Goal: Task Accomplishment & Management: Manage account settings

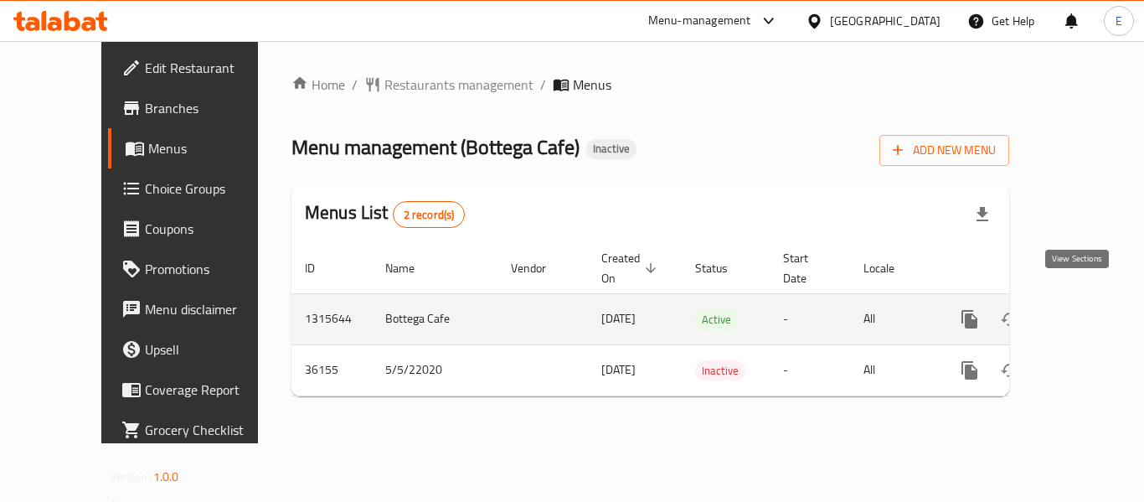
click at [1081, 299] on link "enhanced table" at bounding box center [1090, 319] width 40 height 40
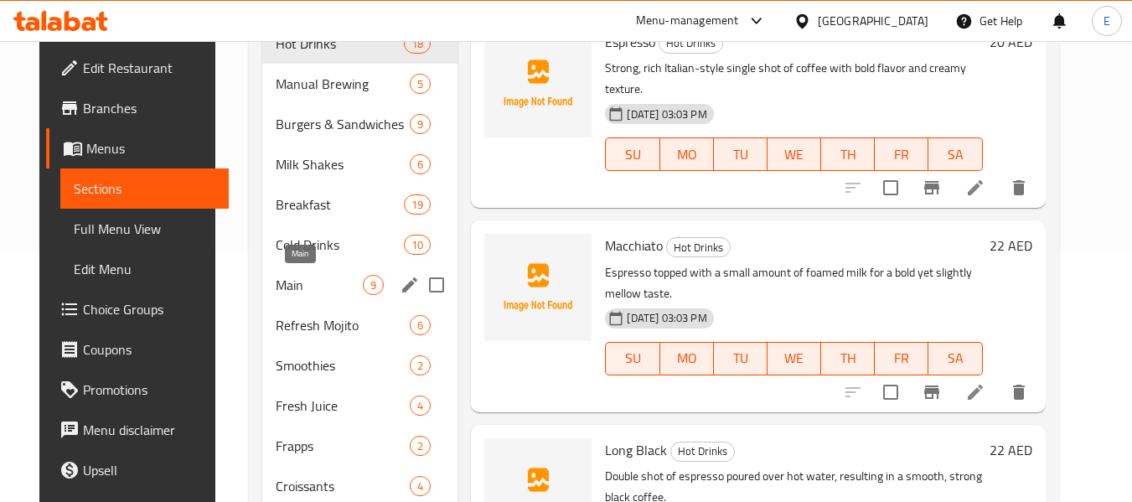
scroll to position [251, 0]
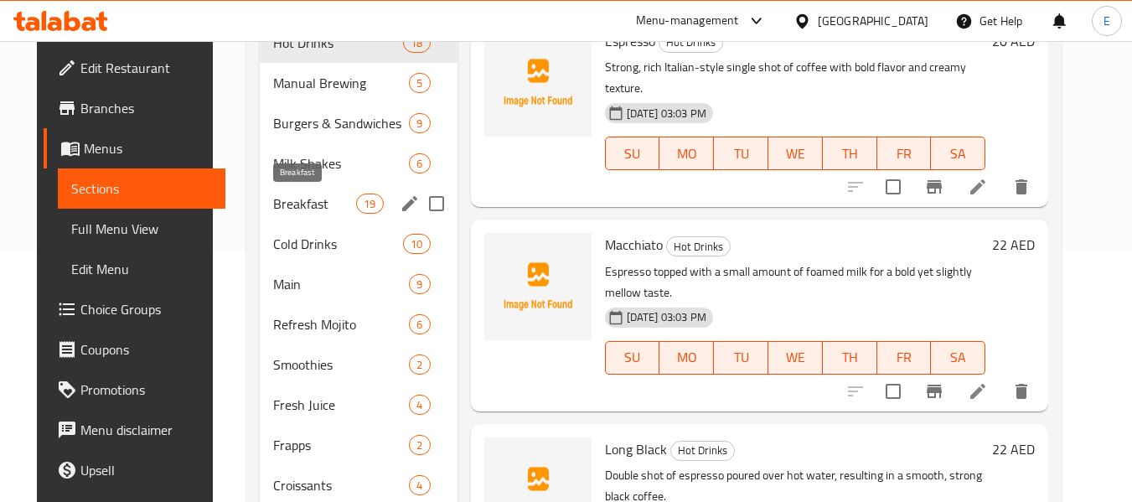
click at [288, 208] on span "Breakfast" at bounding box center [314, 203] width 83 height 20
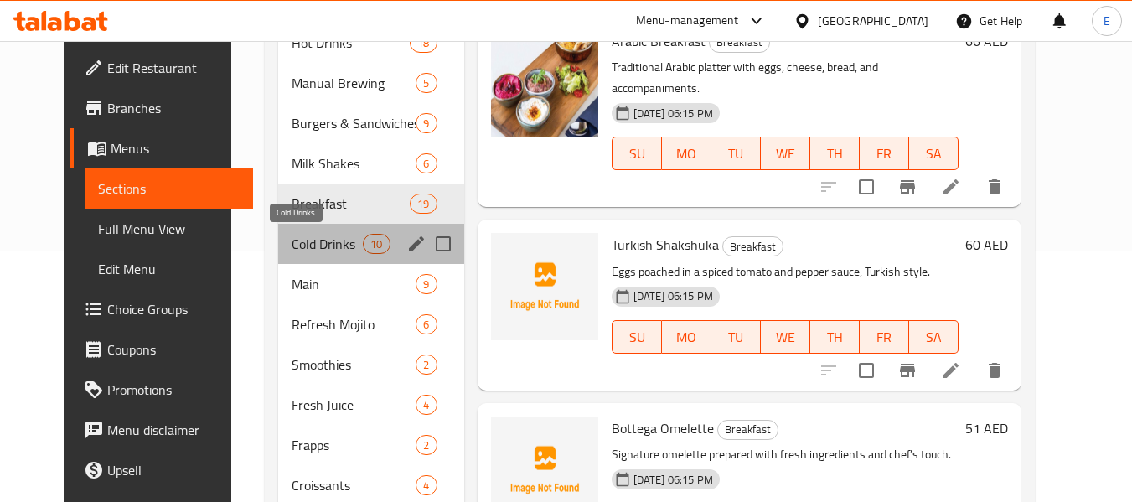
click at [293, 240] on span "Cold Drinks" at bounding box center [326, 244] width 71 height 20
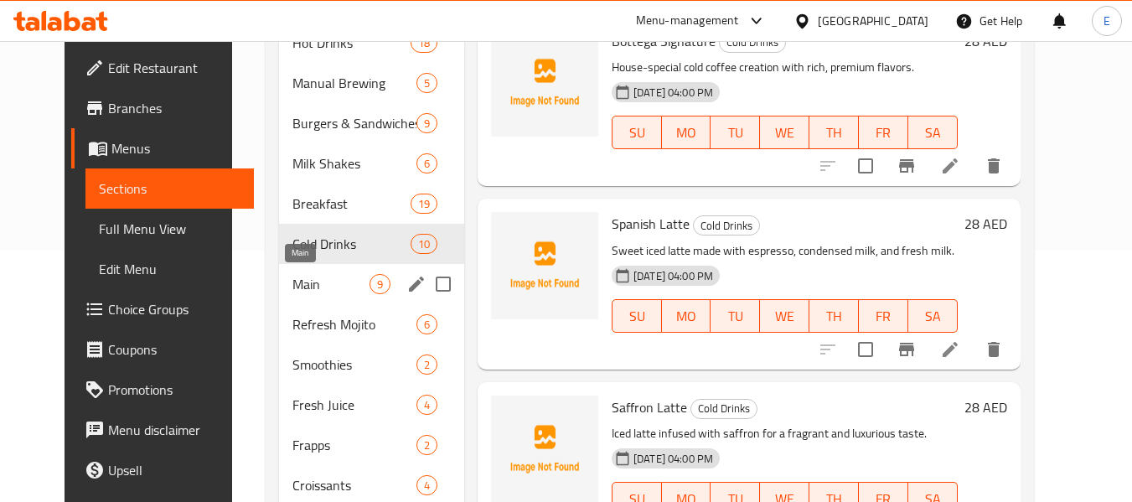
scroll to position [335, 0]
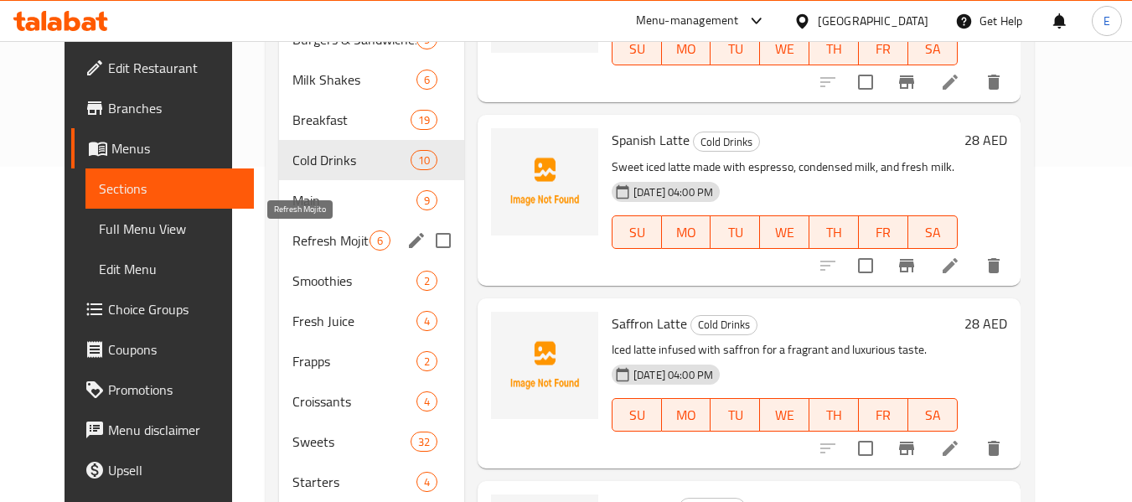
click at [293, 240] on span "Refresh Mojito" at bounding box center [330, 240] width 77 height 20
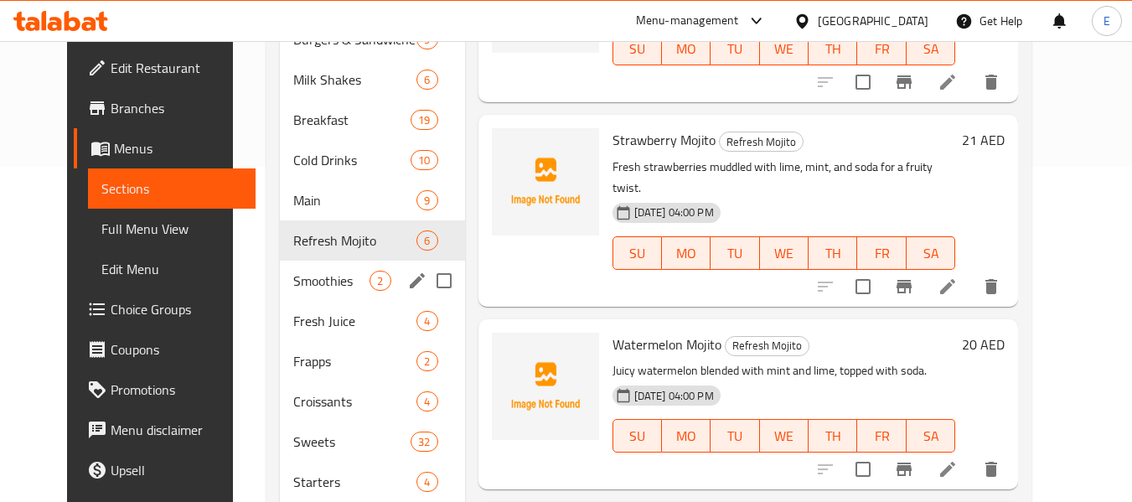
click at [293, 276] on span "Smoothies" at bounding box center [331, 281] width 76 height 20
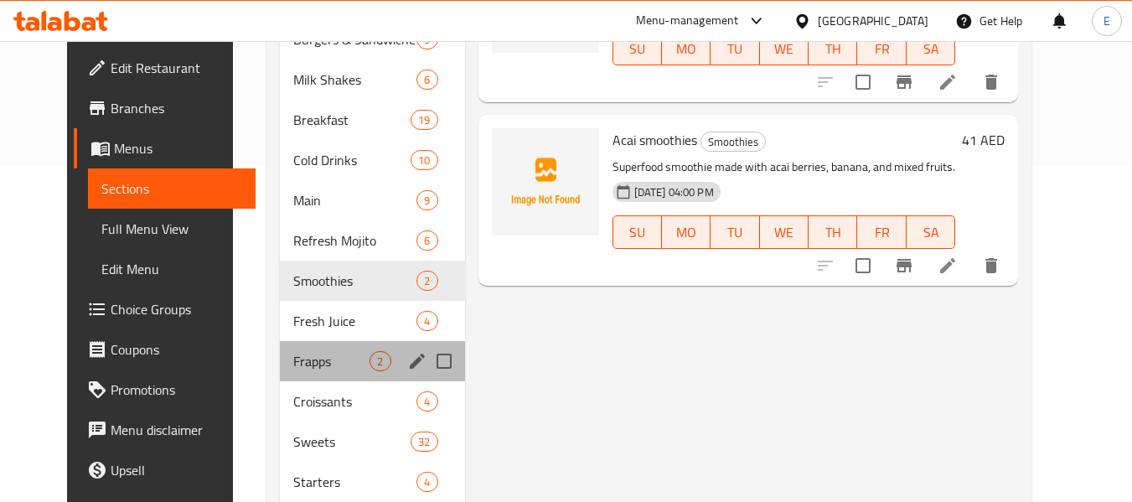
click at [287, 343] on div "Frapps 2" at bounding box center [372, 361] width 184 height 40
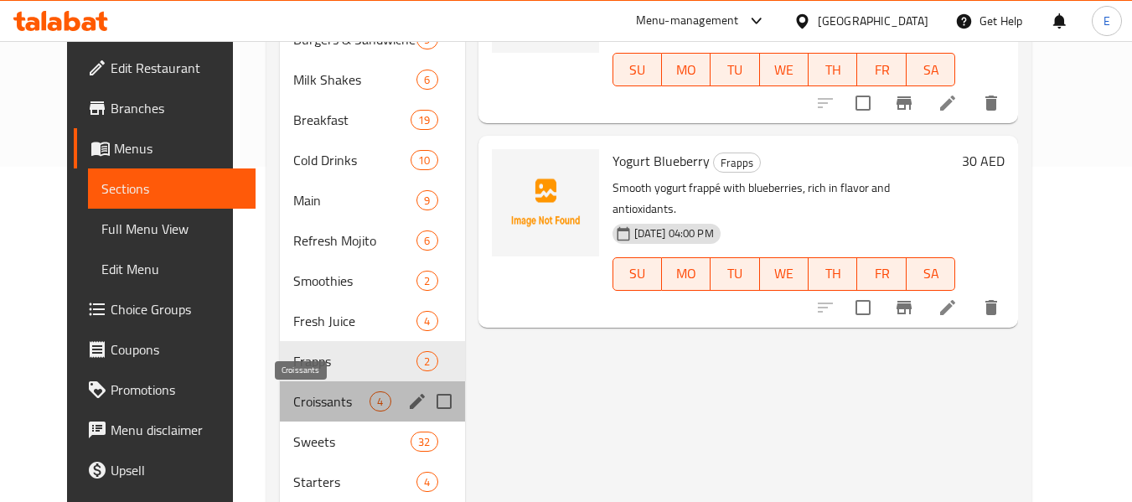
click at [293, 404] on span "Croissants" at bounding box center [331, 401] width 76 height 20
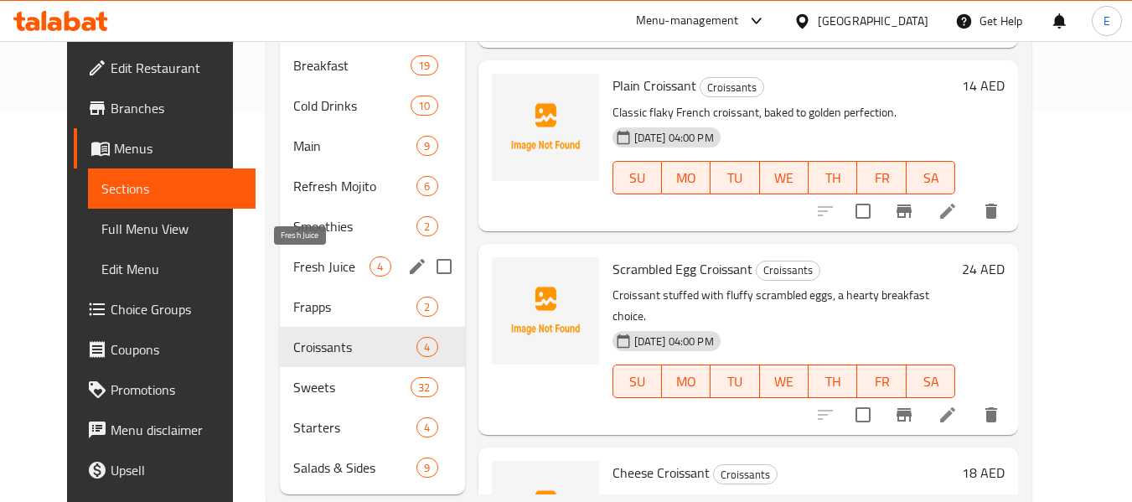
scroll to position [429, 0]
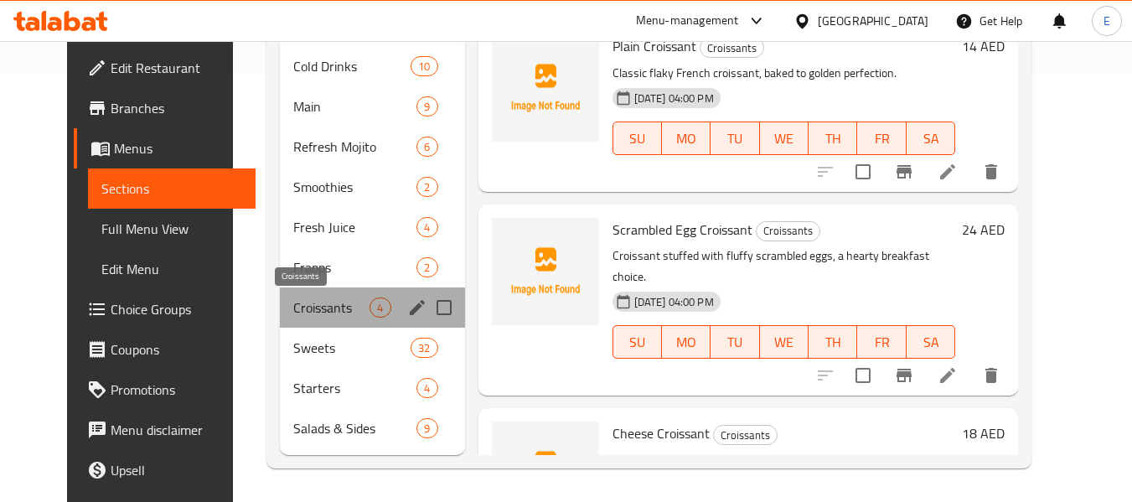
click at [317, 308] on span "Croissants" at bounding box center [331, 307] width 76 height 20
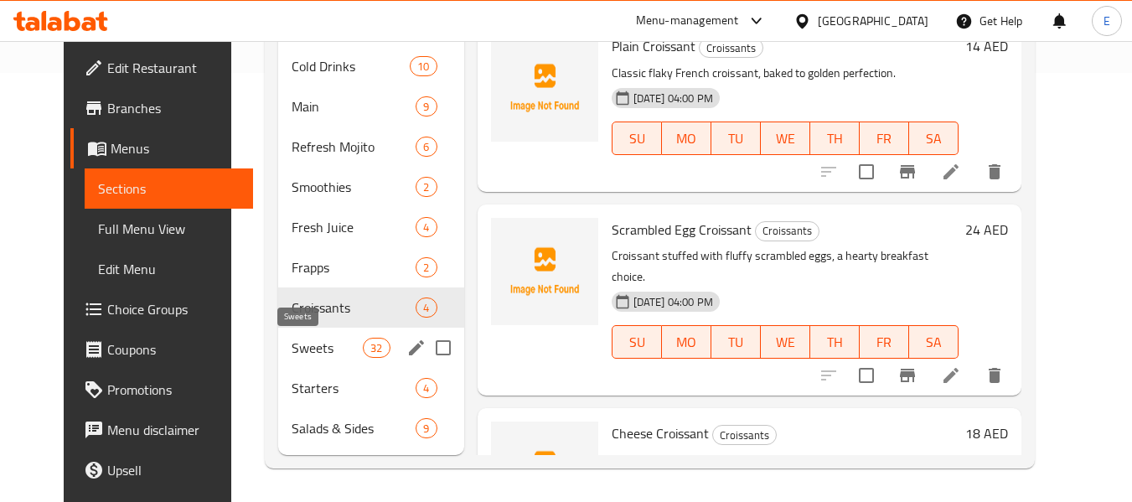
click at [313, 359] on div "Sweets 32" at bounding box center [371, 347] width 186 height 40
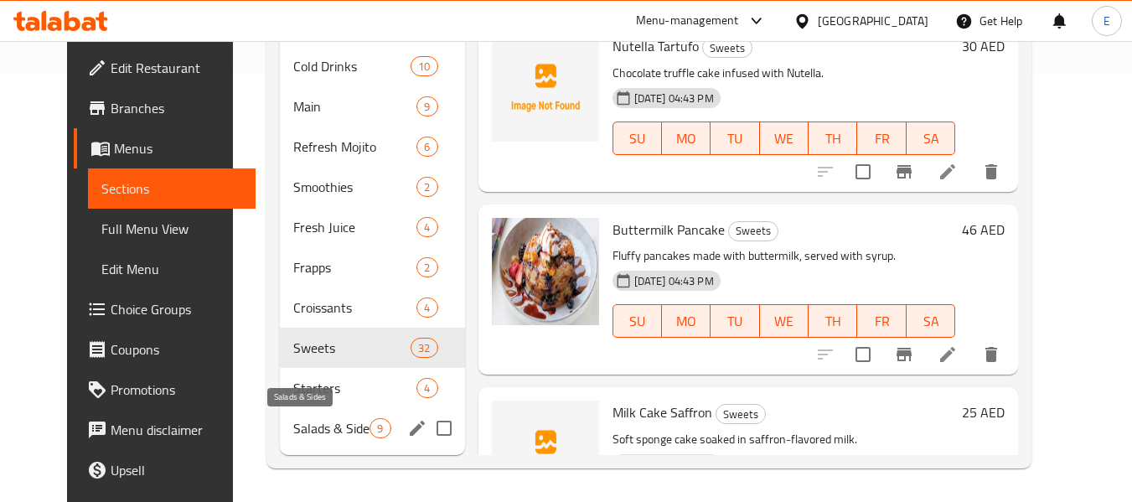
click at [306, 436] on span "Salads & Sides" at bounding box center [331, 428] width 76 height 20
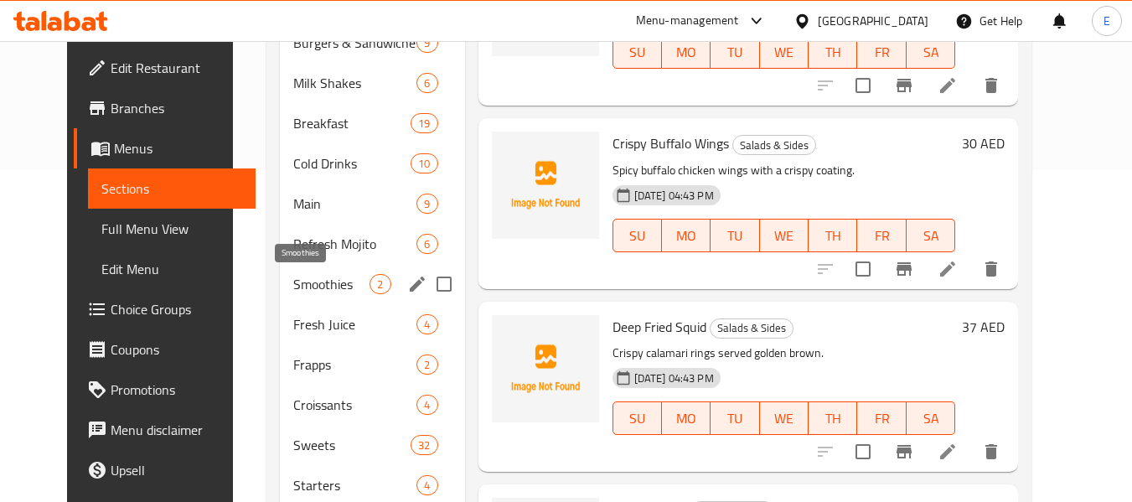
scroll to position [94, 0]
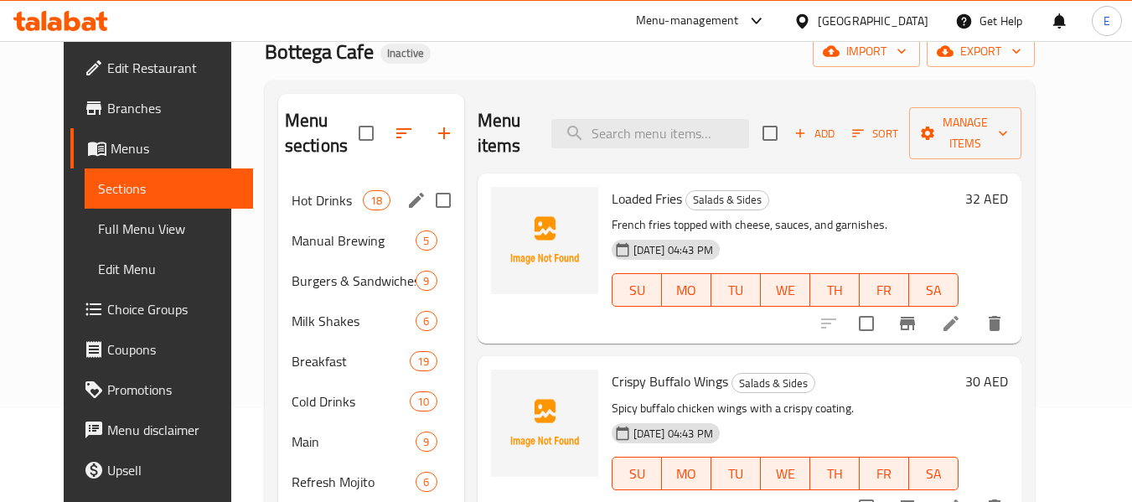
click at [336, 212] on div "Hot Drinks 18" at bounding box center [371, 200] width 186 height 40
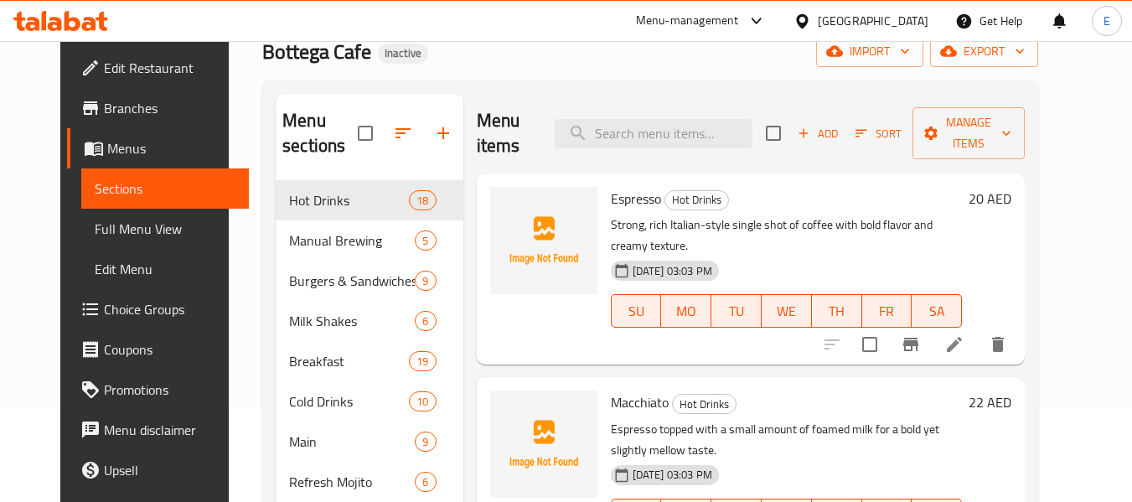
click at [691, 60] on div "Bottega Cafe Inactive import export" at bounding box center [650, 51] width 776 height 31
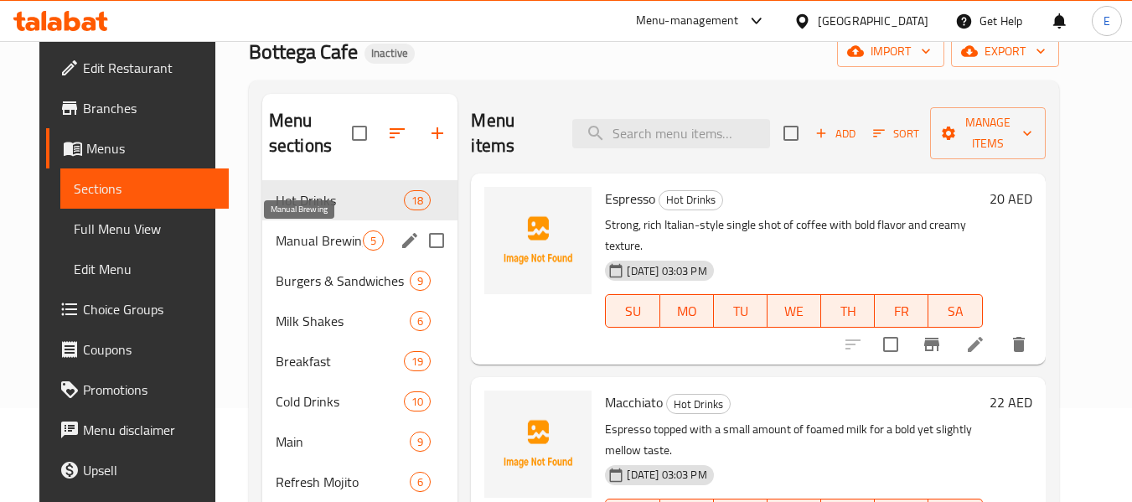
click at [306, 243] on span "Manual Brewing" at bounding box center [320, 240] width 88 height 20
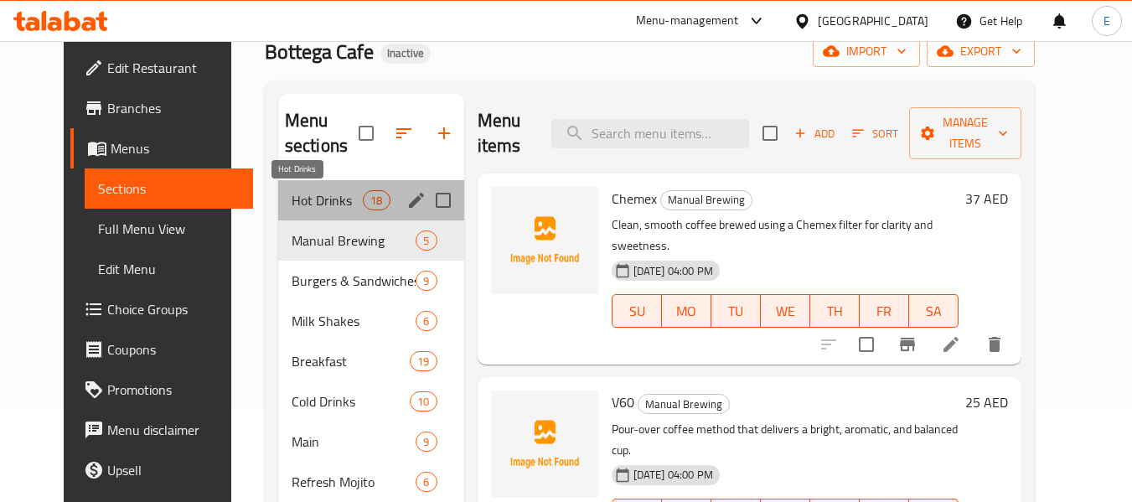
click at [323, 193] on span "Hot Drinks" at bounding box center [326, 200] width 71 height 20
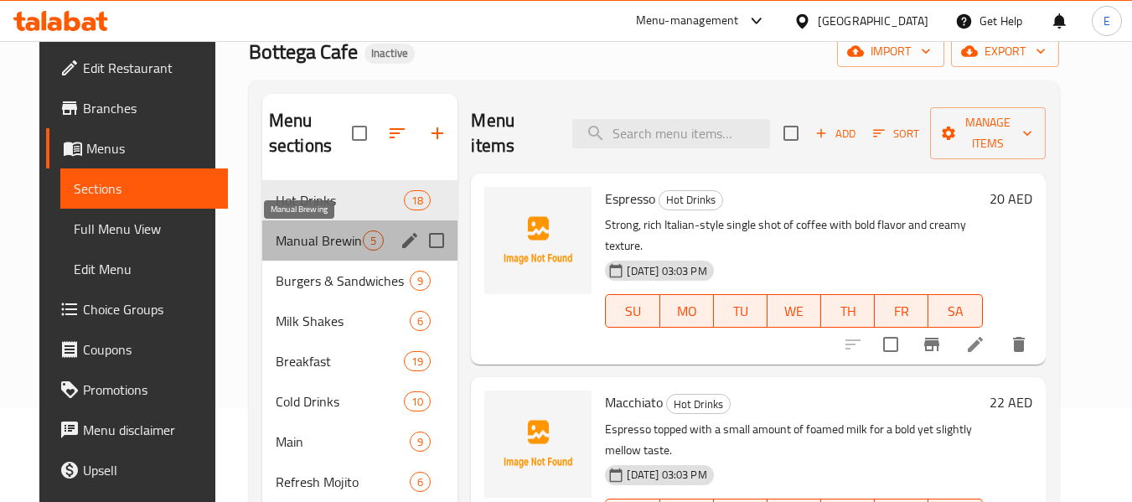
click at [328, 234] on span "Manual Brewing" at bounding box center [320, 240] width 88 height 20
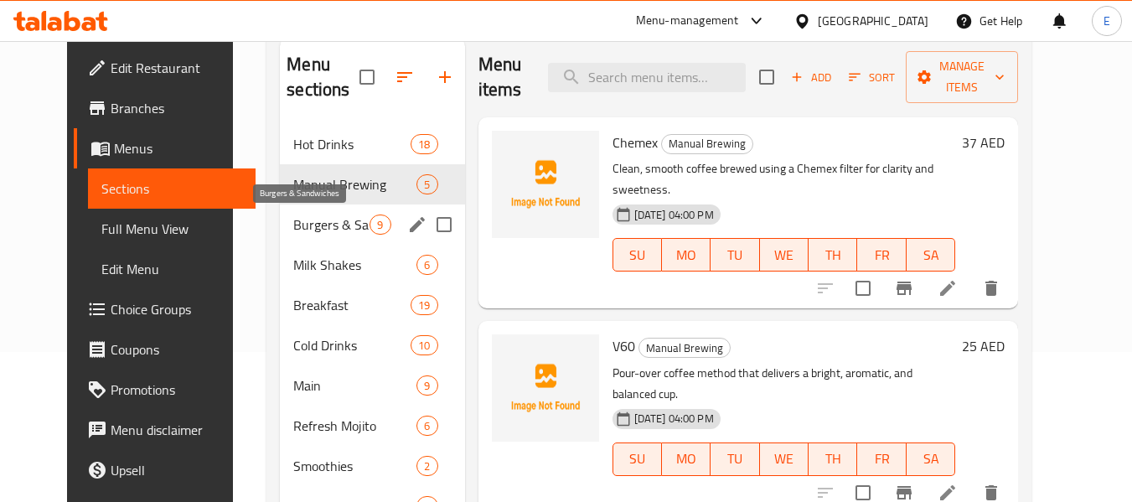
scroll to position [178, 0]
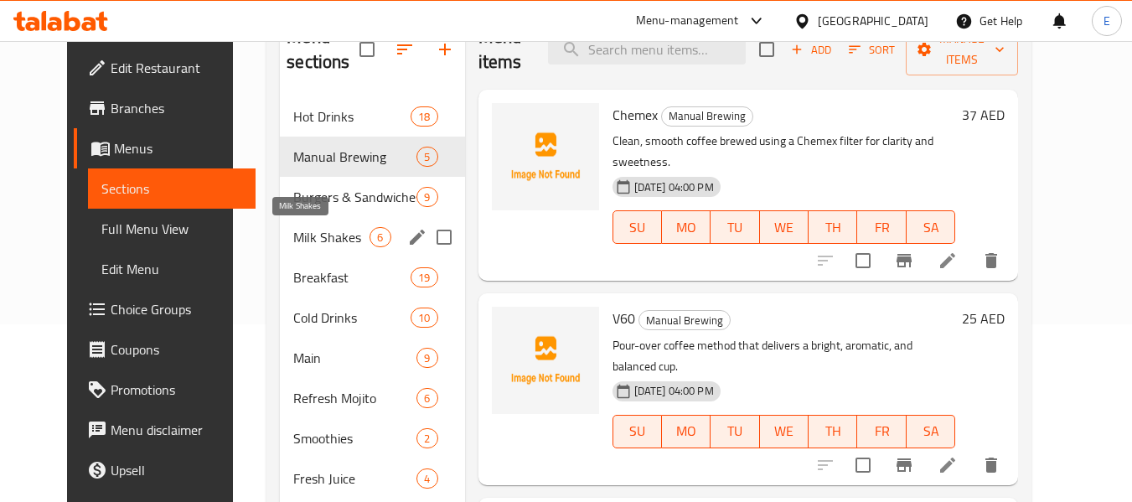
click at [328, 234] on span "Milk Shakes" at bounding box center [331, 237] width 76 height 20
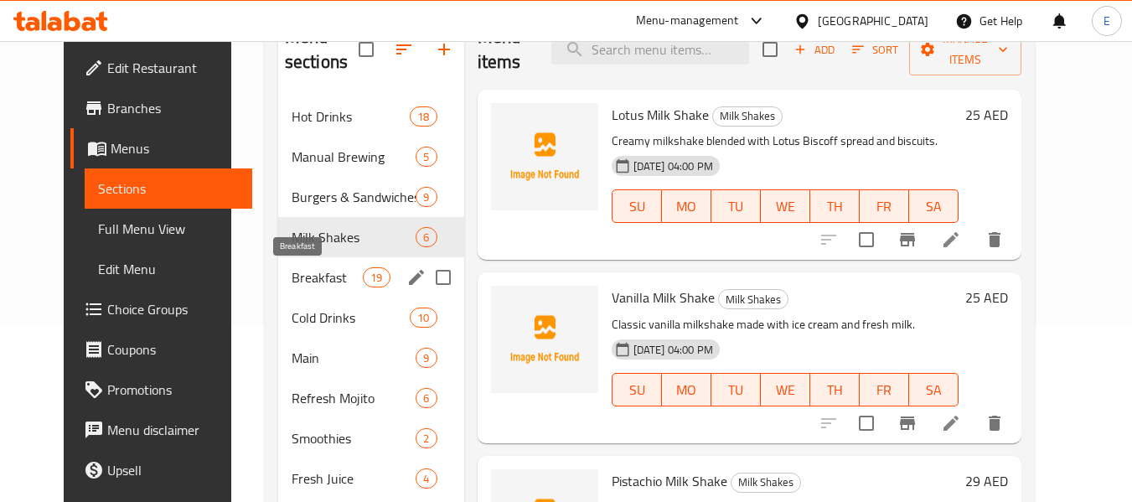
click at [328, 274] on span "Breakfast" at bounding box center [326, 277] width 71 height 20
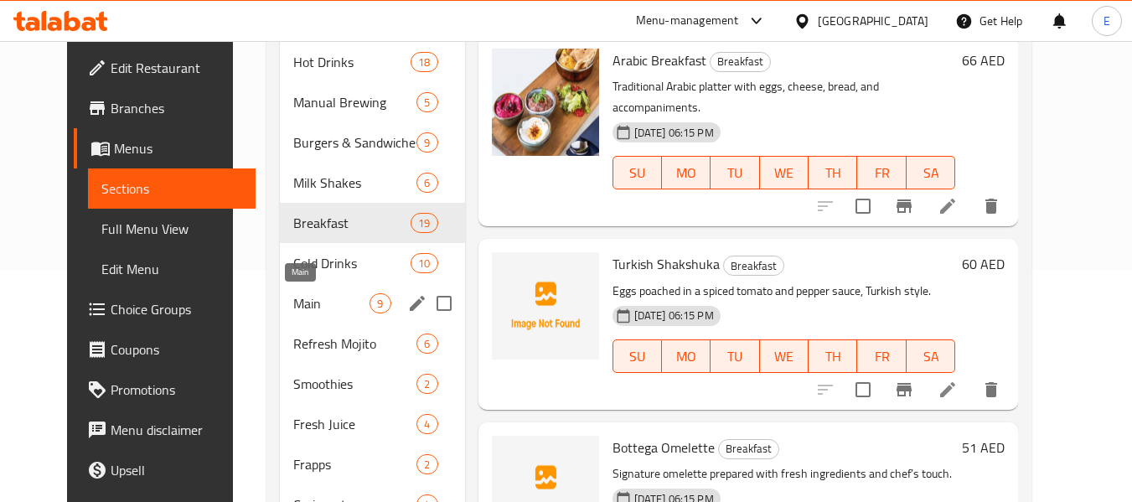
scroll to position [261, 0]
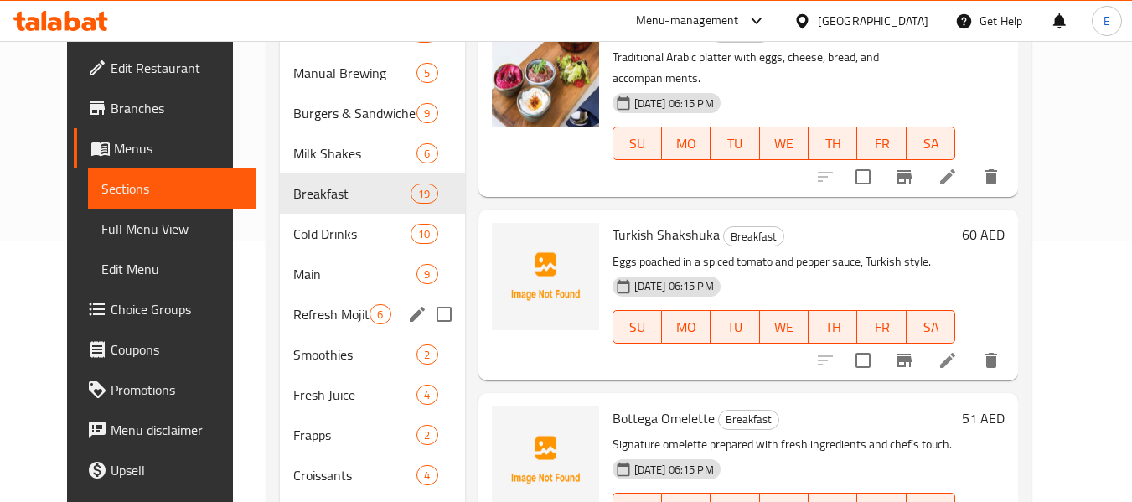
click at [331, 302] on div "Refresh Mojito 6" at bounding box center [372, 314] width 184 height 40
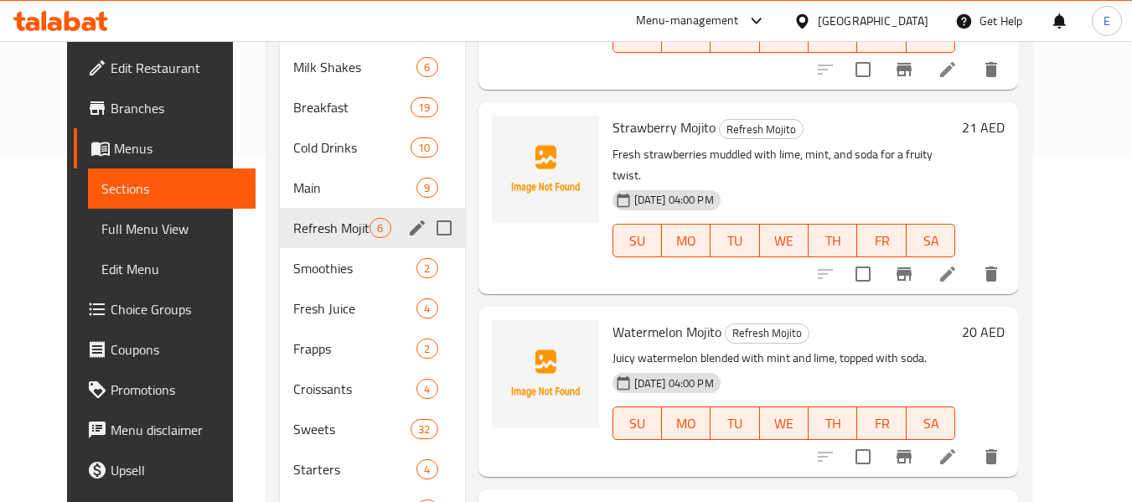
scroll to position [429, 0]
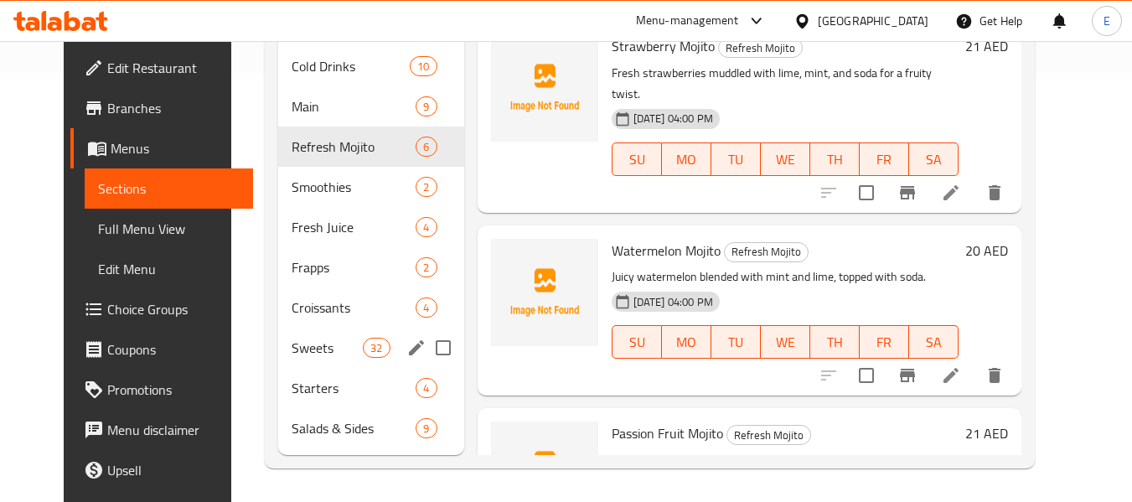
click at [331, 331] on div "Sweets 32" at bounding box center [371, 347] width 186 height 40
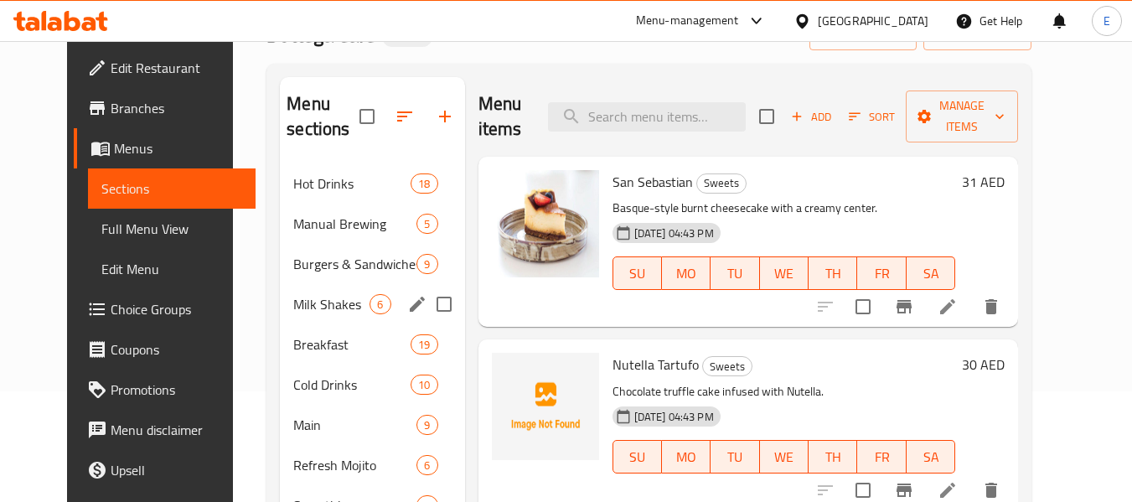
scroll to position [10, 0]
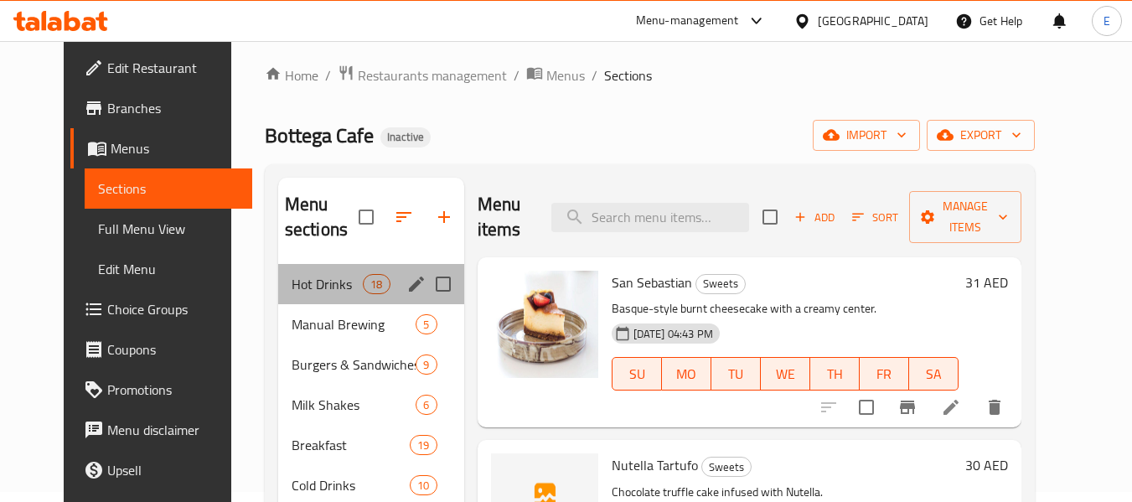
click at [279, 296] on div "Hot Drinks 18" at bounding box center [371, 284] width 186 height 40
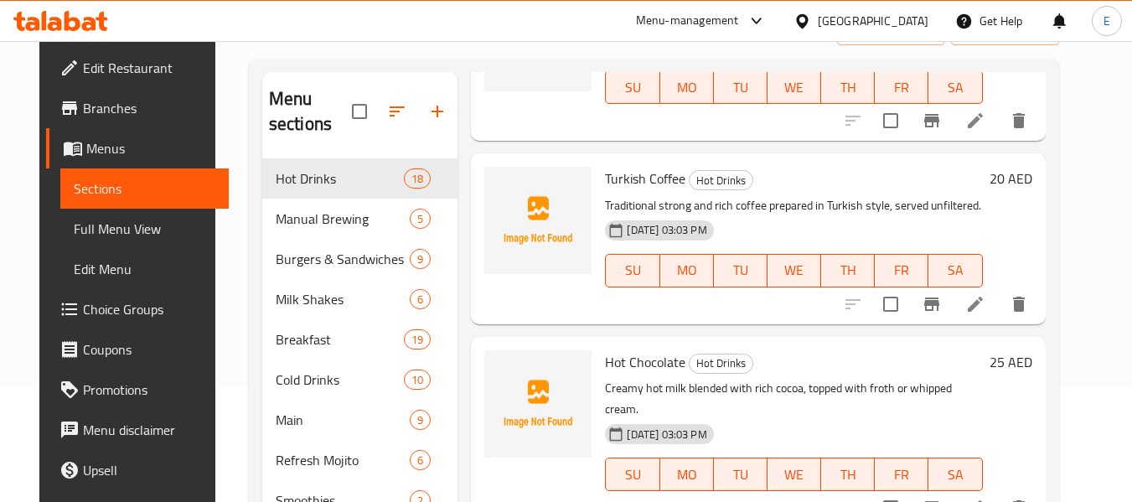
scroll to position [10, 0]
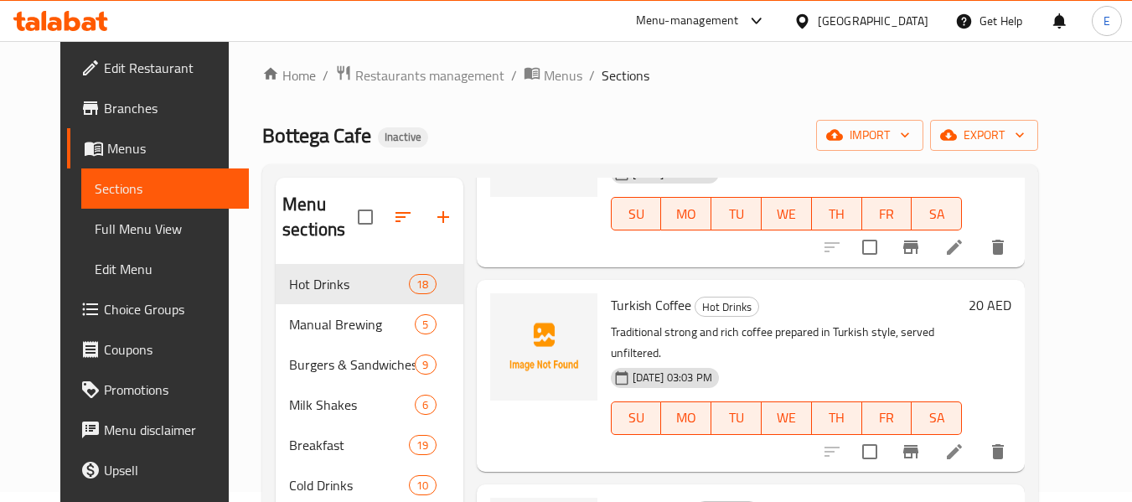
click at [682, 111] on div "Home / Restaurants management / Menus / Sections Bottega Cafe Inactive import e…" at bounding box center [650, 475] width 776 height 822
drag, startPoint x: 81, startPoint y: 239, endPoint x: 916, endPoint y: 5, distance: 867.1
click at [95, 239] on span "Full Menu View" at bounding box center [166, 229] width 142 height 20
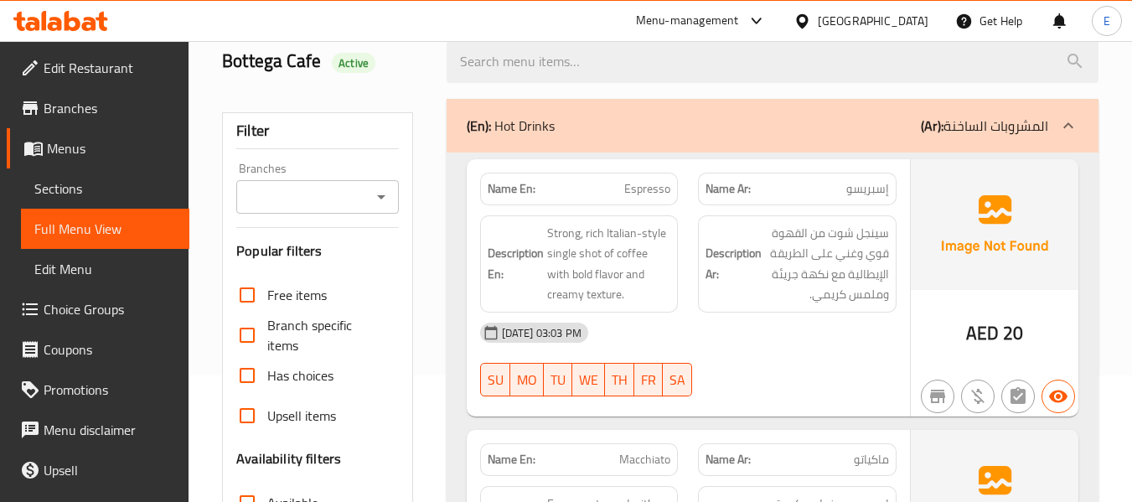
scroll to position [178, 0]
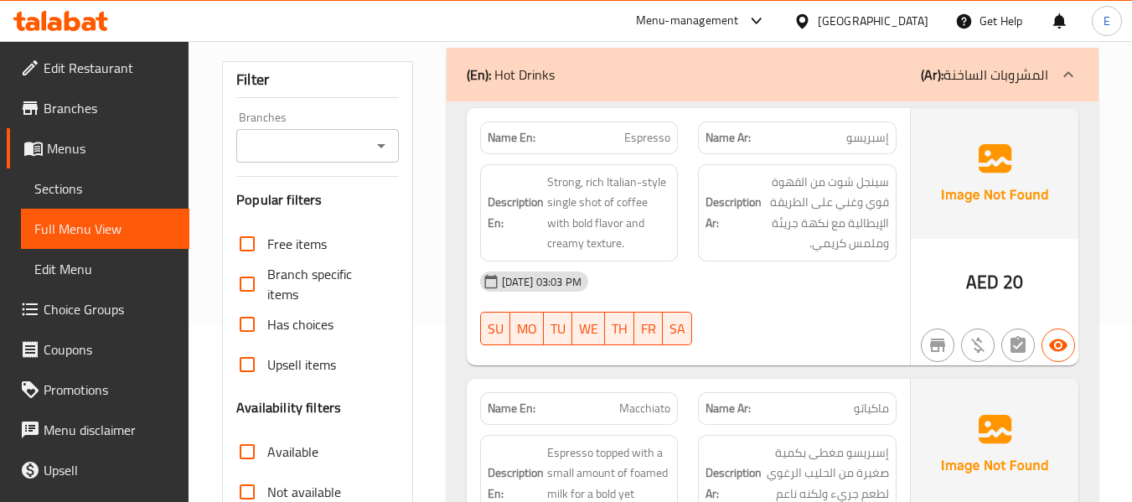
click at [990, 274] on span "AED" at bounding box center [982, 281] width 33 height 33
click at [661, 142] on span "Espresso" at bounding box center [647, 138] width 46 height 18
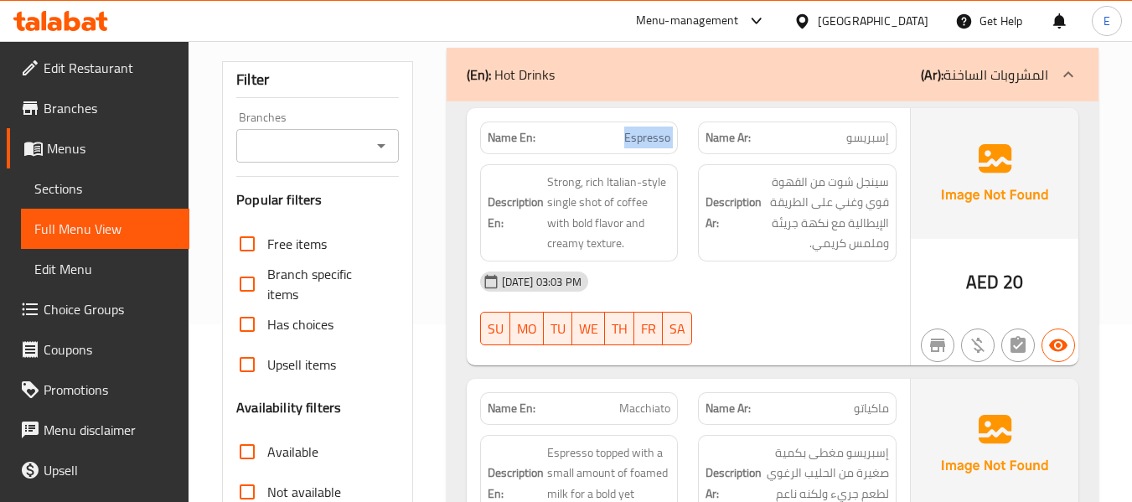
click at [661, 142] on span "Espresso" at bounding box center [647, 138] width 46 height 18
click at [858, 137] on span "إسبريسو" at bounding box center [867, 138] width 43 height 18
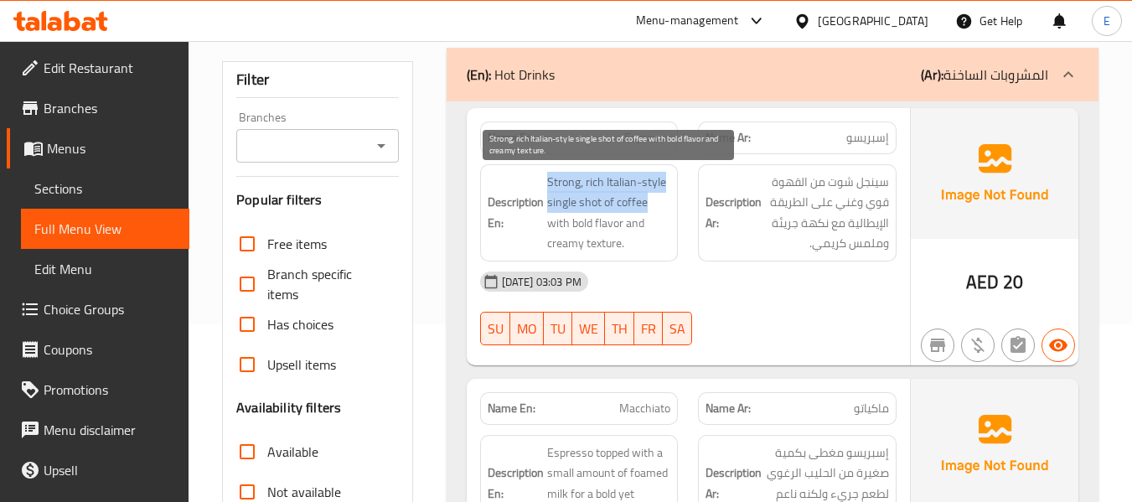
drag, startPoint x: 544, startPoint y: 175, endPoint x: 650, endPoint y: 203, distance: 109.1
click at [650, 203] on h6 "Description En: Strong, rich Italian-style single shot of coffee with bold flav…" at bounding box center [578, 213] width 183 height 82
click at [650, 203] on span "Strong, rich Italian-style single shot of coffee with bold flavor and creamy te…" at bounding box center [609, 213] width 124 height 82
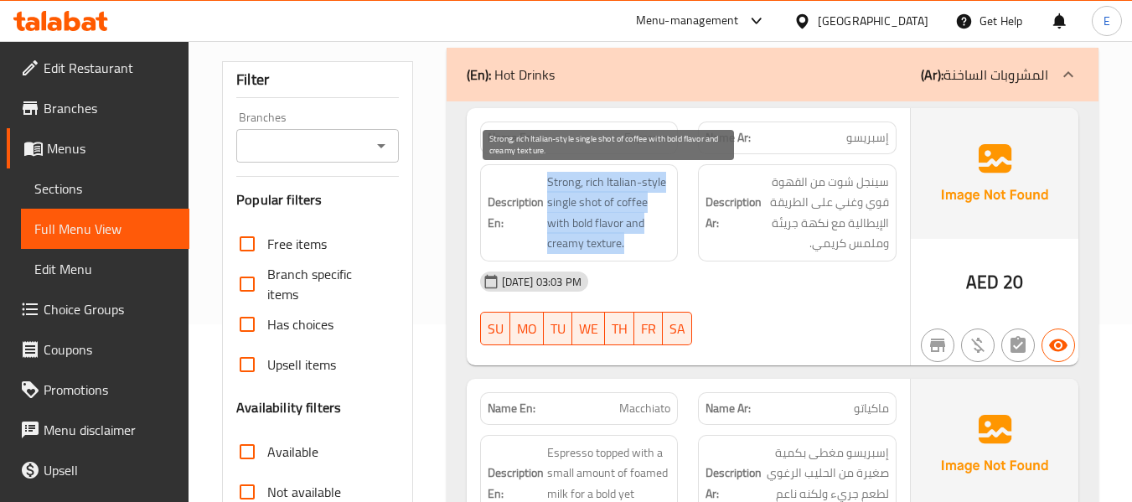
click at [650, 203] on span "Strong, rich Italian-style single shot of coffee with bold flavor and creamy te…" at bounding box center [609, 213] width 124 height 82
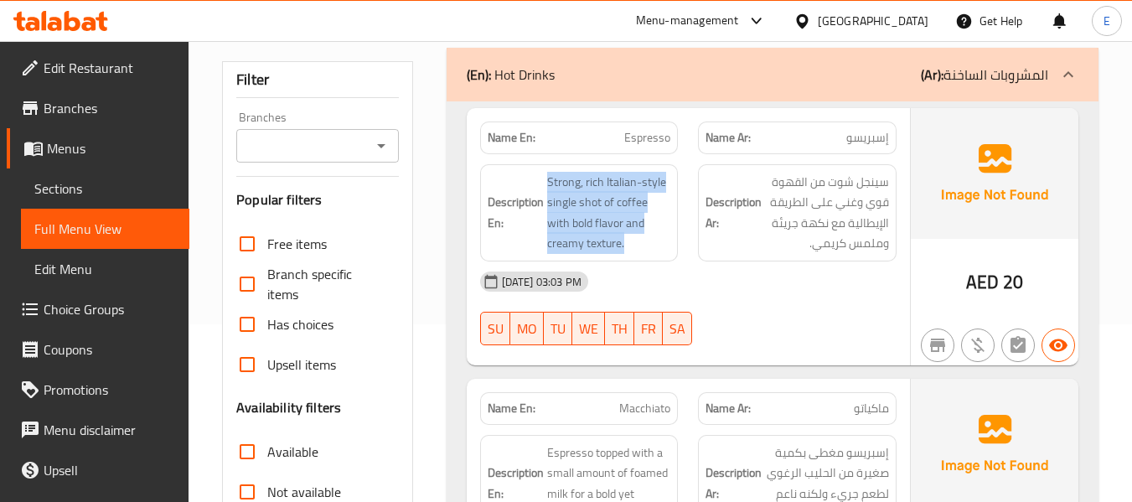
click at [687, 250] on div "Description En: Strong, rich Italian-style single shot of coffee with bold flav…" at bounding box center [579, 212] width 219 height 117
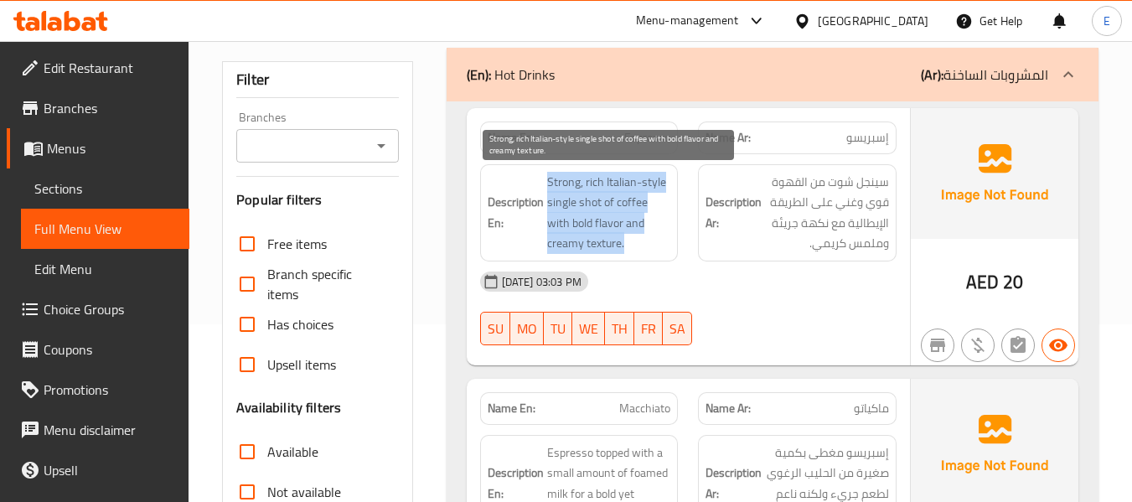
drag, startPoint x: 540, startPoint y: 178, endPoint x: 666, endPoint y: 235, distance: 137.6
click at [666, 235] on h6 "Description En: Strong, rich Italian-style single shot of coffee with bold flav…" at bounding box center [578, 213] width 183 height 82
click at [666, 235] on span "Strong, rich Italian-style single shot of coffee with bold flavor and creamy te…" at bounding box center [609, 213] width 124 height 82
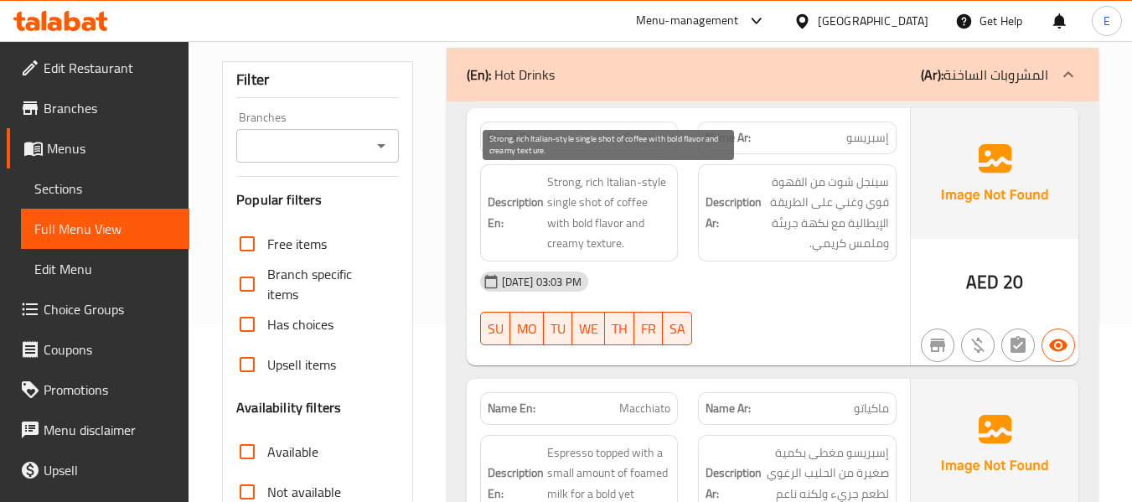
click at [666, 235] on span "Strong, rich Italian-style single shot of coffee with bold flavor and creamy te…" at bounding box center [609, 213] width 124 height 82
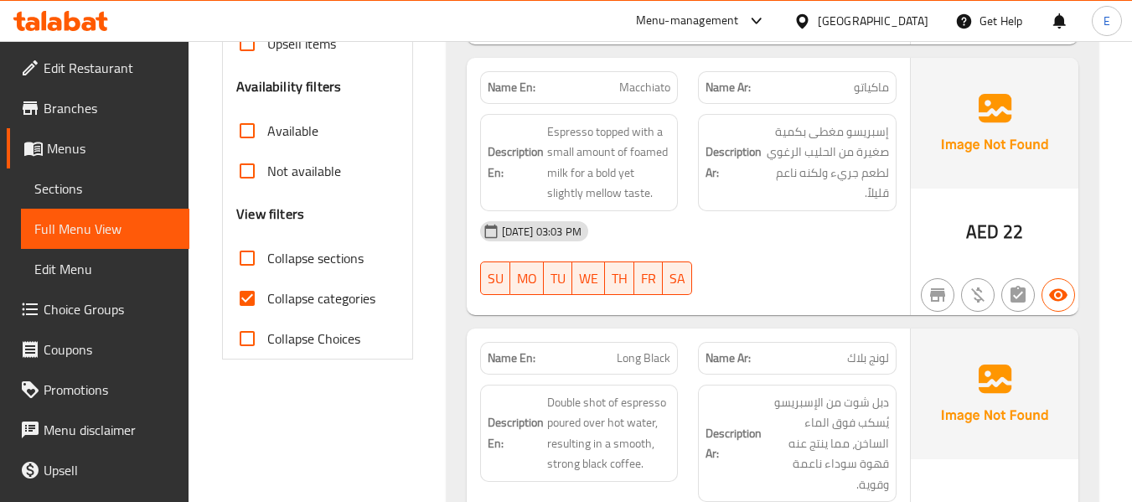
scroll to position [513, 0]
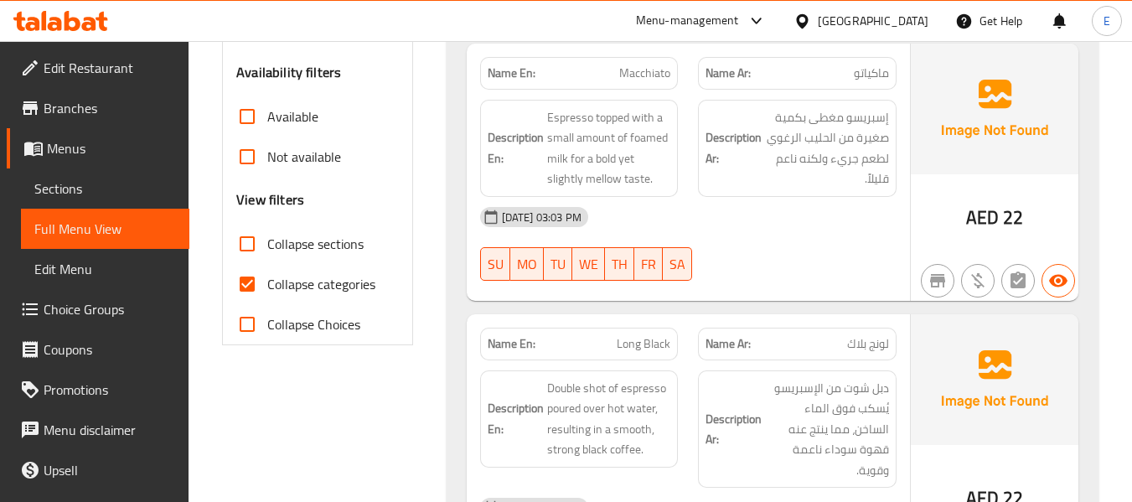
click at [863, 86] on div "Name Ar: ماكياتو" at bounding box center [797, 73] width 198 height 33
click at [672, 72] on div "Name En: Macchiato" at bounding box center [579, 73] width 198 height 33
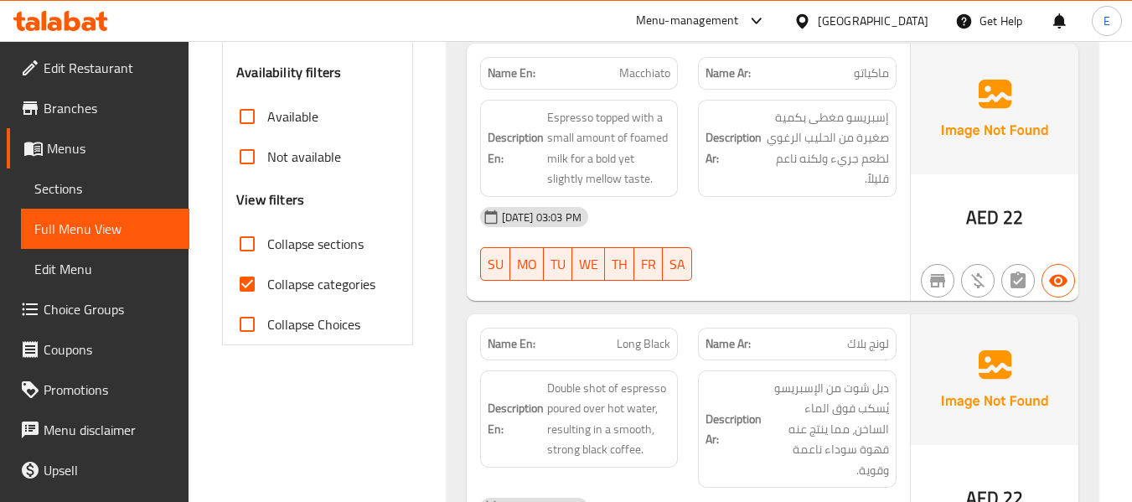
click at [778, 194] on div "Description Ar: إسبريسو مغطى بكمية صغيرة من الحليب الرغوي لطعم جريء ولكنه ناعم …" at bounding box center [797, 148] width 198 height 97
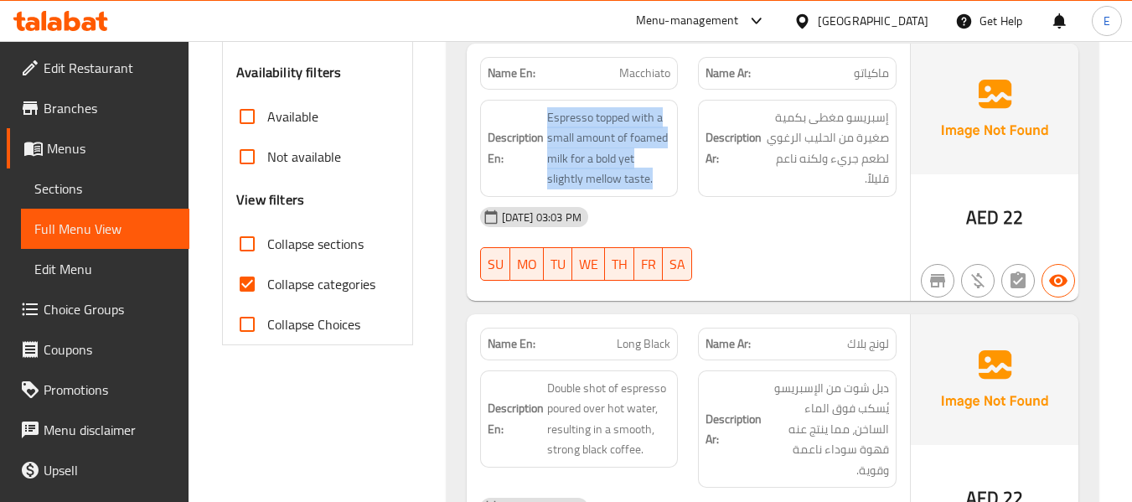
drag, startPoint x: 542, startPoint y: 111, endPoint x: 673, endPoint y: 169, distance: 143.6
click at [673, 169] on div "Description En: Espresso topped with a small amount of foamed milk for a bold y…" at bounding box center [579, 148] width 198 height 97
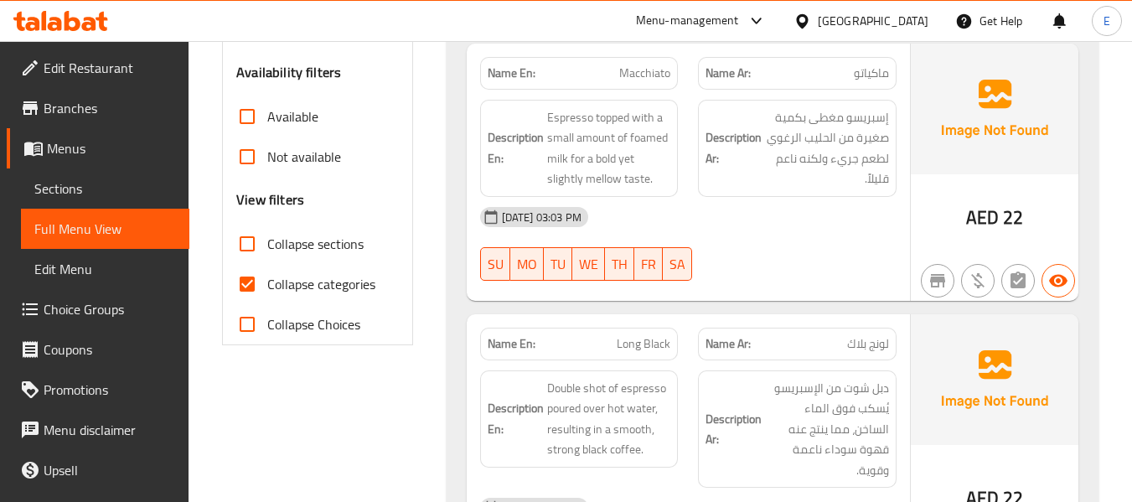
click at [673, 169] on div "Description En: Espresso topped with a small amount of foamed milk for a bold y…" at bounding box center [579, 148] width 198 height 97
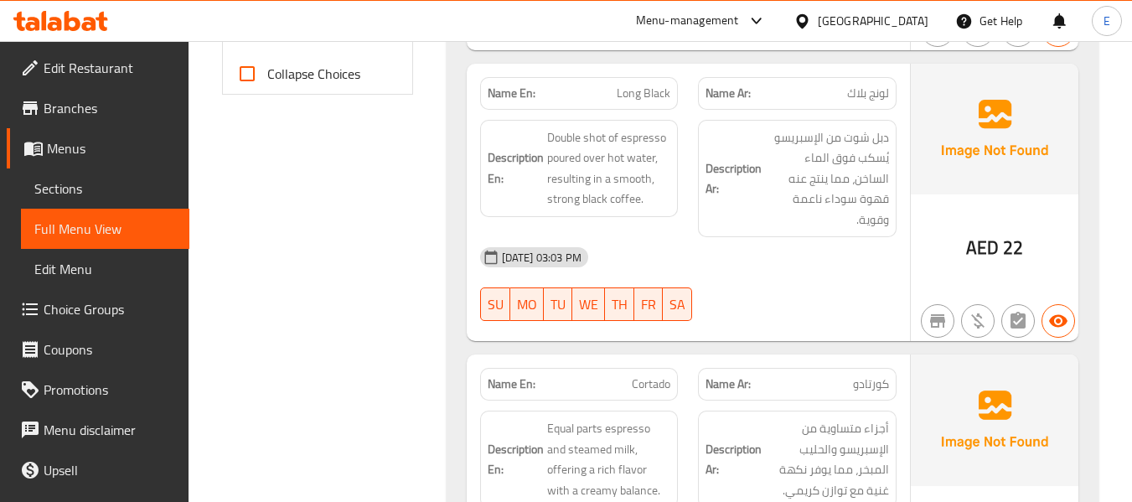
scroll to position [764, 0]
click at [886, 98] on span "لونج بلاك" at bounding box center [868, 93] width 42 height 18
click at [647, 85] on span "Long Black" at bounding box center [643, 93] width 54 height 18
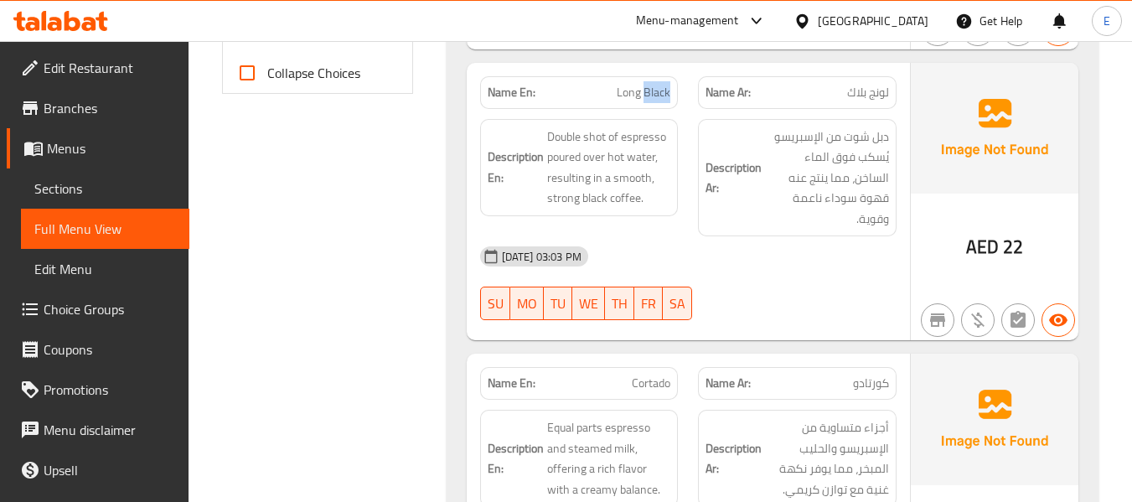
click at [647, 85] on span "Long Black" at bounding box center [643, 93] width 54 height 18
click at [801, 255] on div "[DATE] 03:03 PM" at bounding box center [688, 256] width 436 height 40
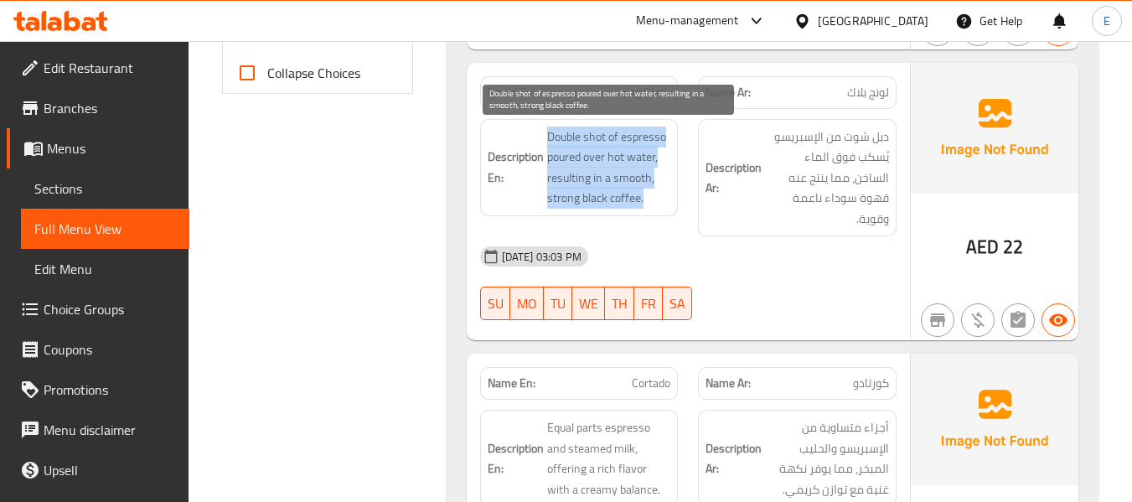
drag, startPoint x: 567, startPoint y: 131, endPoint x: 663, endPoint y: 197, distance: 116.4
click at [663, 197] on div "Description En: Double shot of espresso poured over hot water, resulting in a s…" at bounding box center [579, 167] width 198 height 97
click at [663, 197] on span "Double shot of espresso poured over hot water, resulting in a smooth, strong bl…" at bounding box center [609, 167] width 124 height 82
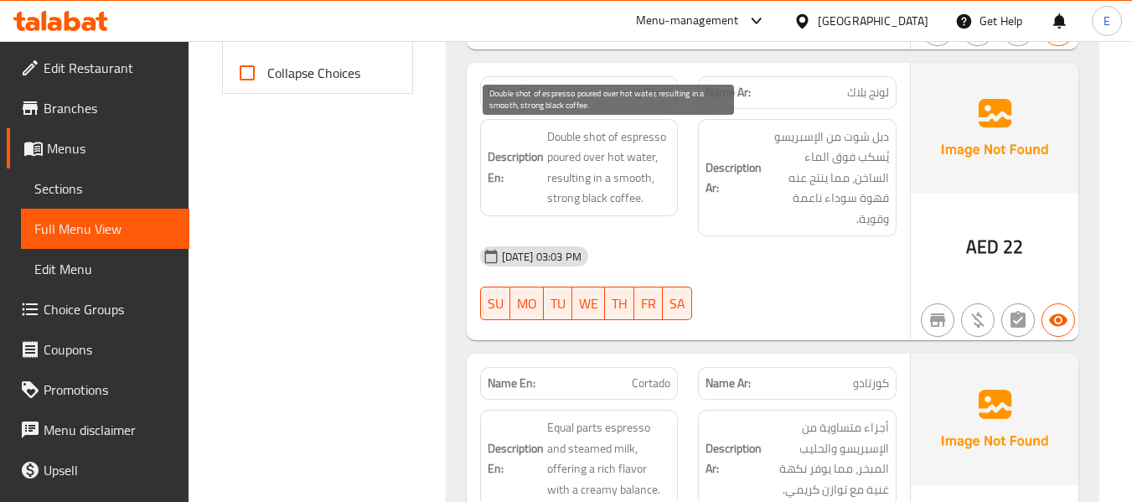
click at [663, 197] on span "Double shot of espresso poured over hot water, resulting in a smooth, strong bl…" at bounding box center [609, 167] width 124 height 82
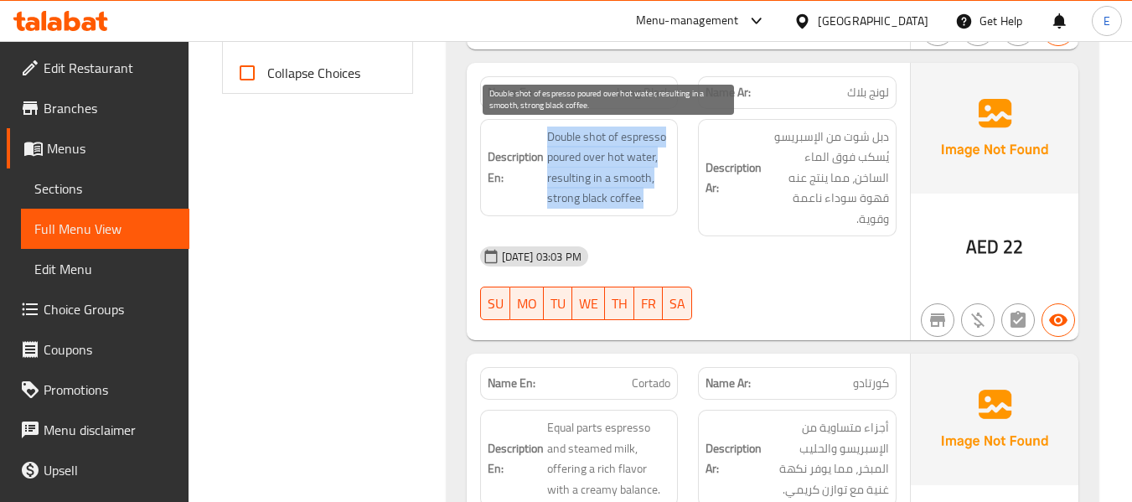
click at [663, 197] on span "Double shot of espresso poured over hot water, resulting in a smooth, strong bl…" at bounding box center [609, 167] width 124 height 82
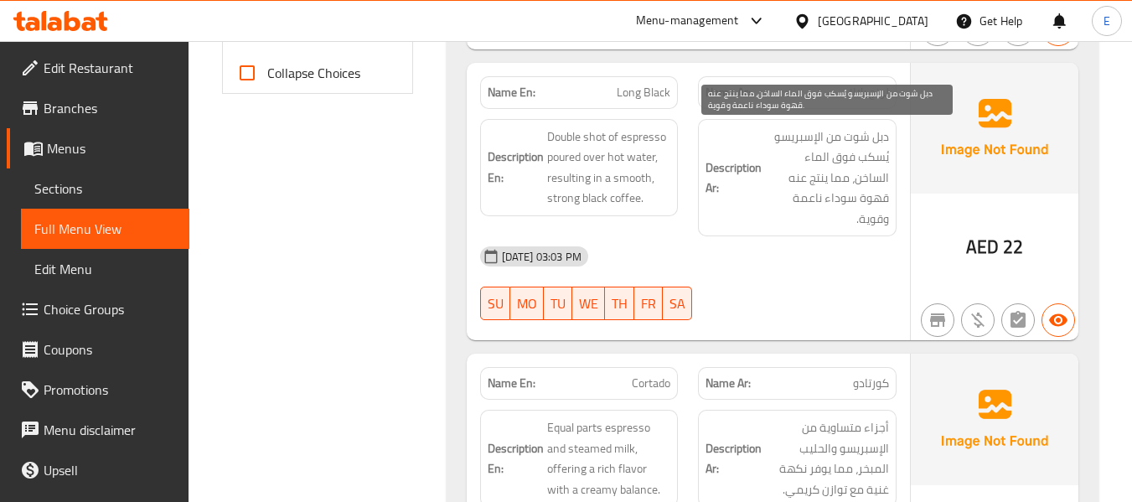
click at [811, 204] on span "دبل شوت من الإسبريسو يُسكب فوق الماء الساخن، مما ينتج عنه قهوة سوداء ناعمة وقوي…" at bounding box center [827, 177] width 124 height 103
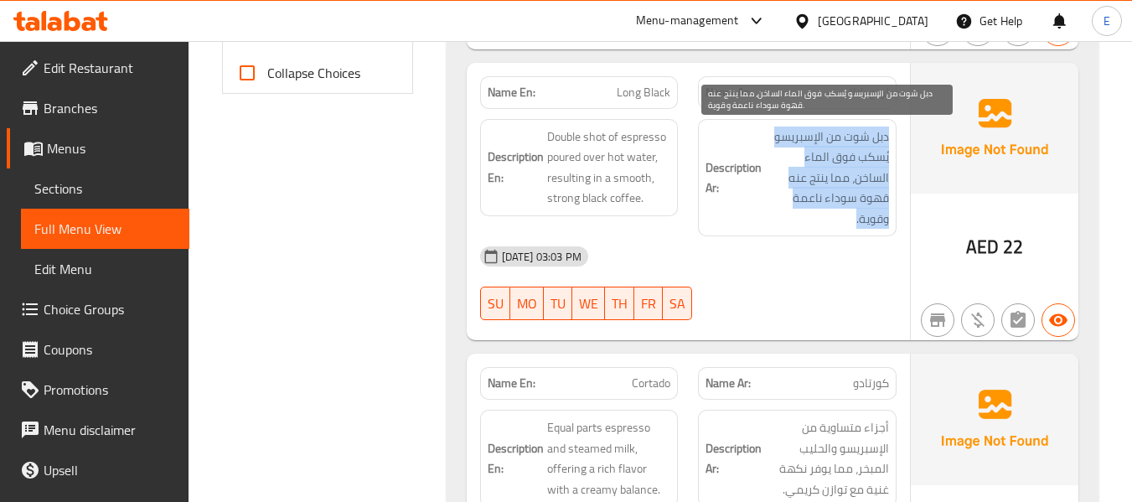
click at [811, 204] on span "دبل شوت من الإسبريسو يُسكب فوق الماء الساخن، مما ينتج عنه قهوة سوداء ناعمة وقوي…" at bounding box center [827, 177] width 124 height 103
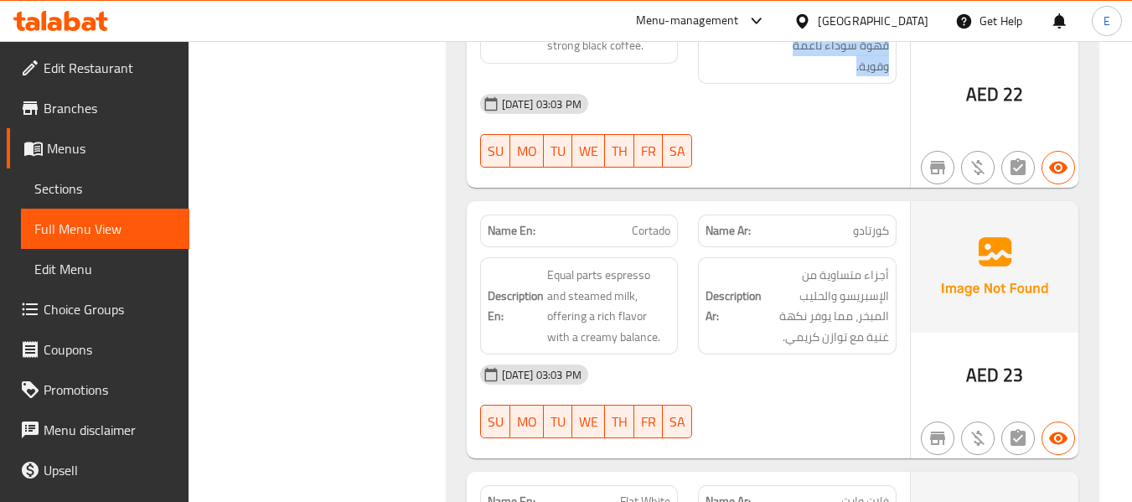
scroll to position [1015, 0]
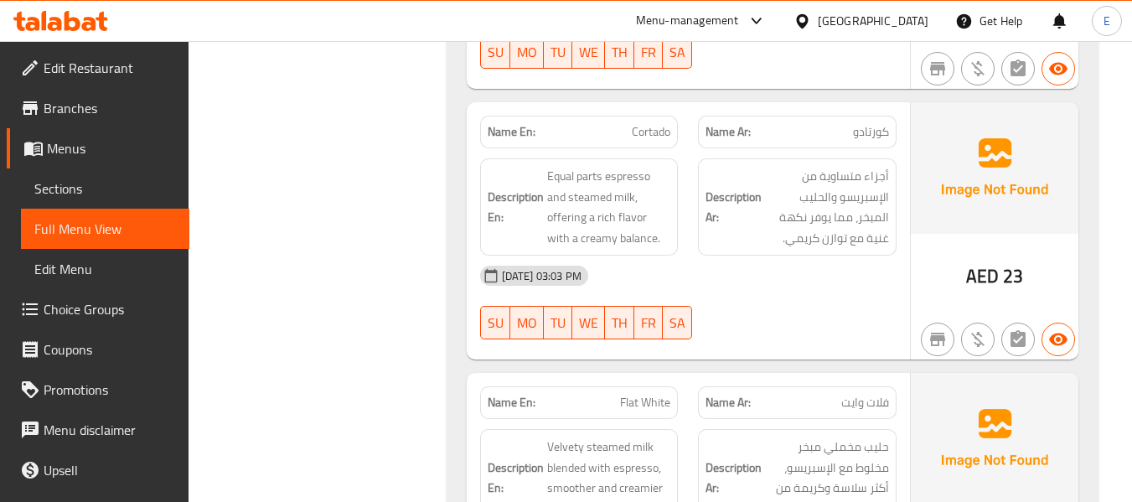
click at [651, 123] on span "Cortado" at bounding box center [651, 132] width 39 height 18
click at [860, 123] on span "كورتادو" at bounding box center [871, 132] width 36 height 18
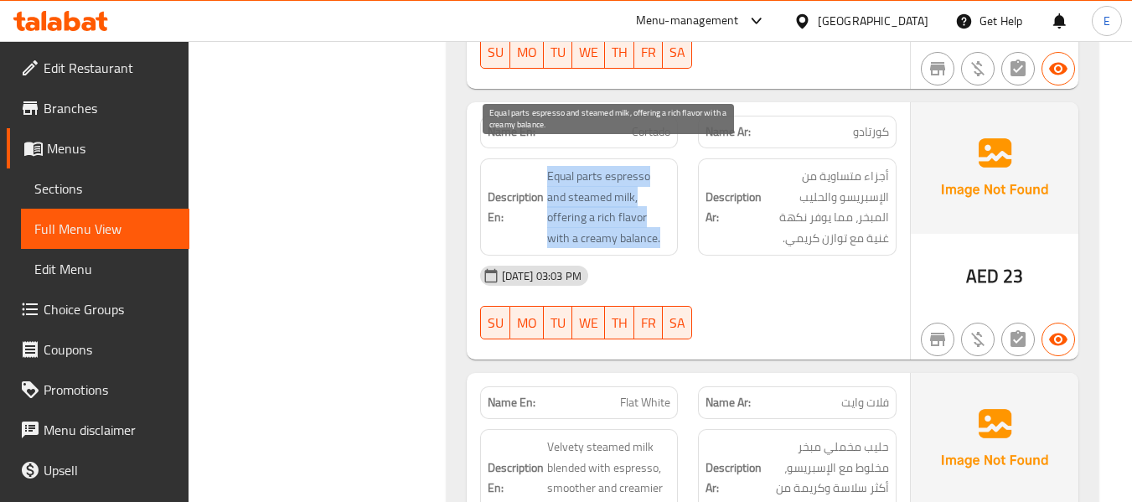
drag, startPoint x: 542, startPoint y: 147, endPoint x: 668, endPoint y: 210, distance: 140.5
click at [668, 210] on h6 "Description En: Equal parts espresso and steamed milk, offering a rich flavor w…" at bounding box center [578, 207] width 183 height 82
click at [668, 210] on span "Equal parts espresso and steamed milk, offering a rich flavor with a creamy bal…" at bounding box center [609, 207] width 124 height 82
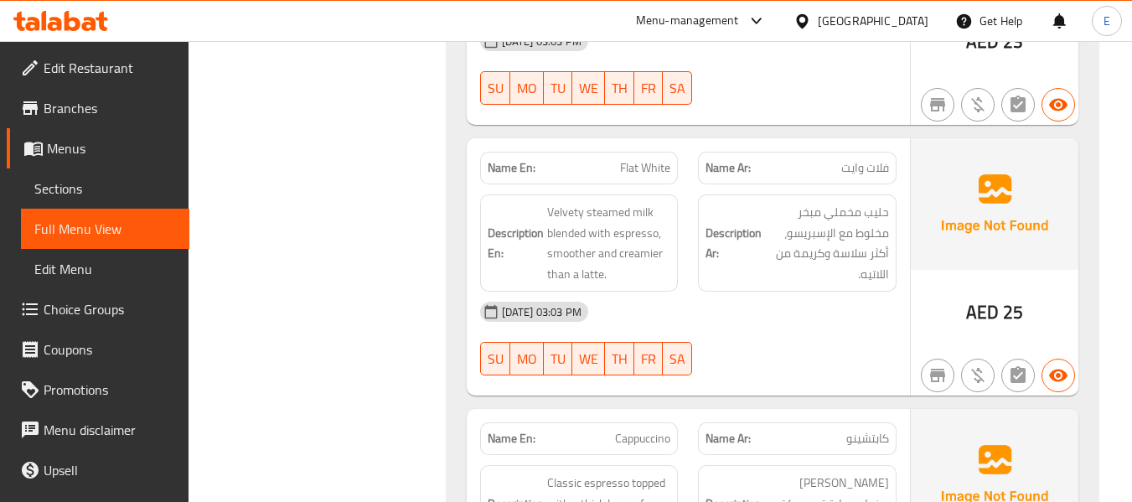
scroll to position [1266, 0]
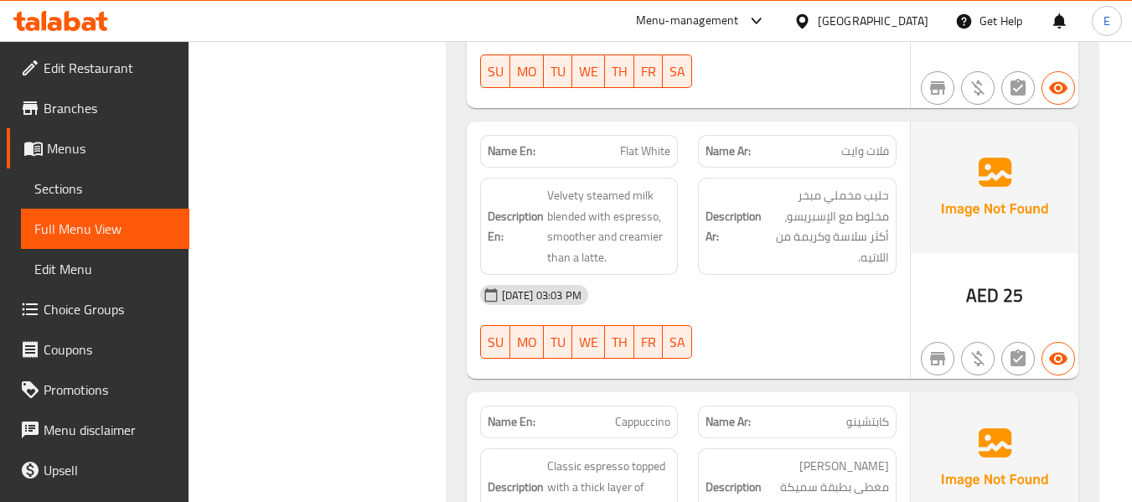
click at [895, 135] on div "Name Ar: فلات وايت" at bounding box center [797, 151] width 198 height 33
drag, startPoint x: 895, startPoint y: 130, endPoint x: 852, endPoint y: 131, distance: 43.6
click at [894, 135] on div "Name Ar: فلات وايت" at bounding box center [797, 151] width 198 height 33
click at [636, 142] on span "Flat White" at bounding box center [645, 151] width 50 height 18
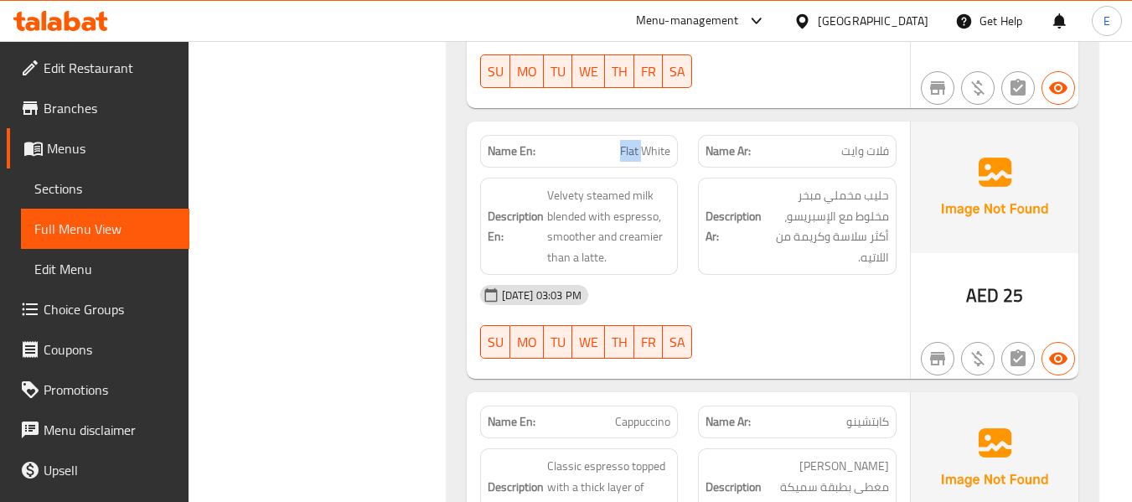
click at [636, 142] on span "Flat White" at bounding box center [645, 151] width 50 height 18
click at [789, 348] on div at bounding box center [797, 358] width 219 height 20
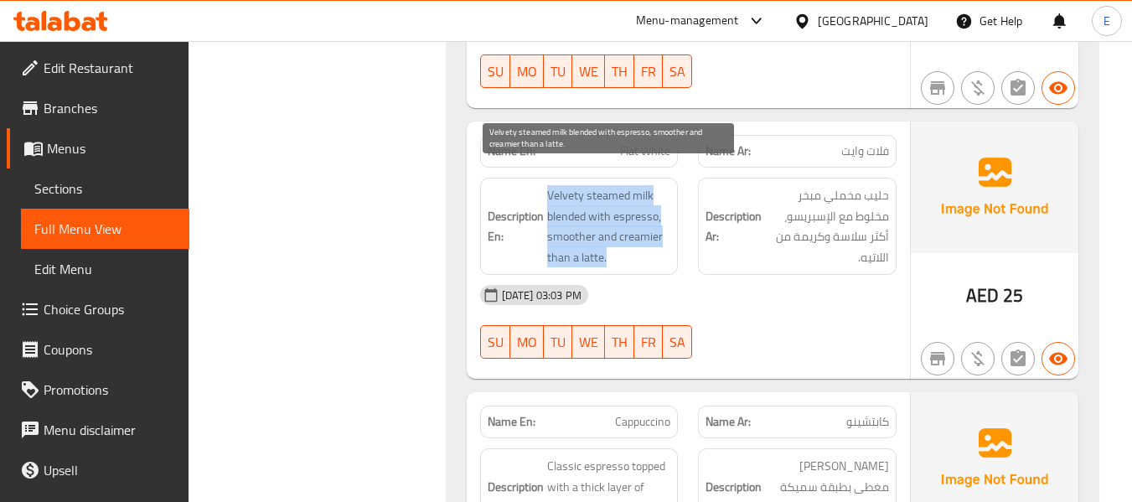
drag, startPoint x: 539, startPoint y: 166, endPoint x: 655, endPoint y: 230, distance: 132.4
click at [655, 230] on h6 "Description En: Velvety steamed milk blended with espresso, smoother and creami…" at bounding box center [578, 226] width 183 height 82
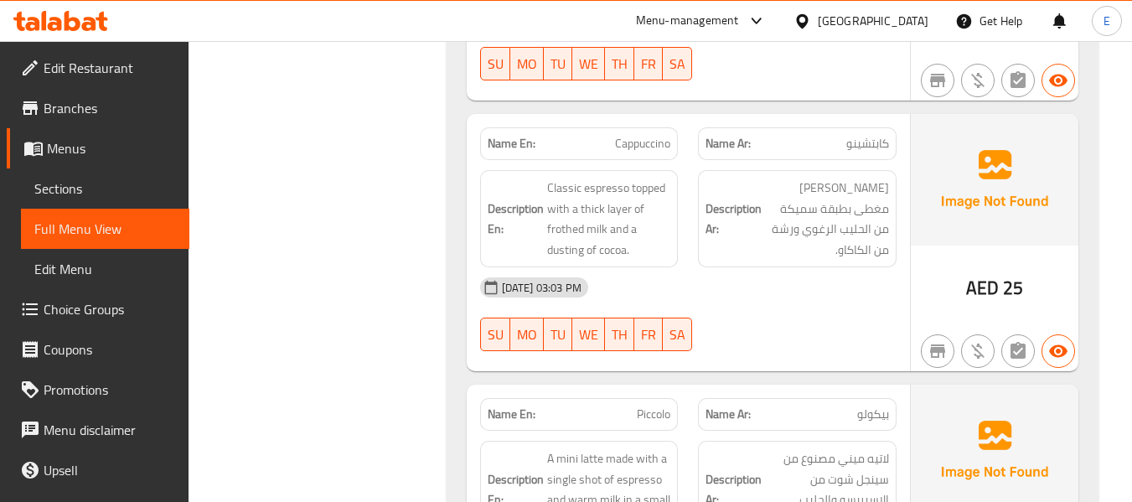
scroll to position [1601, 0]
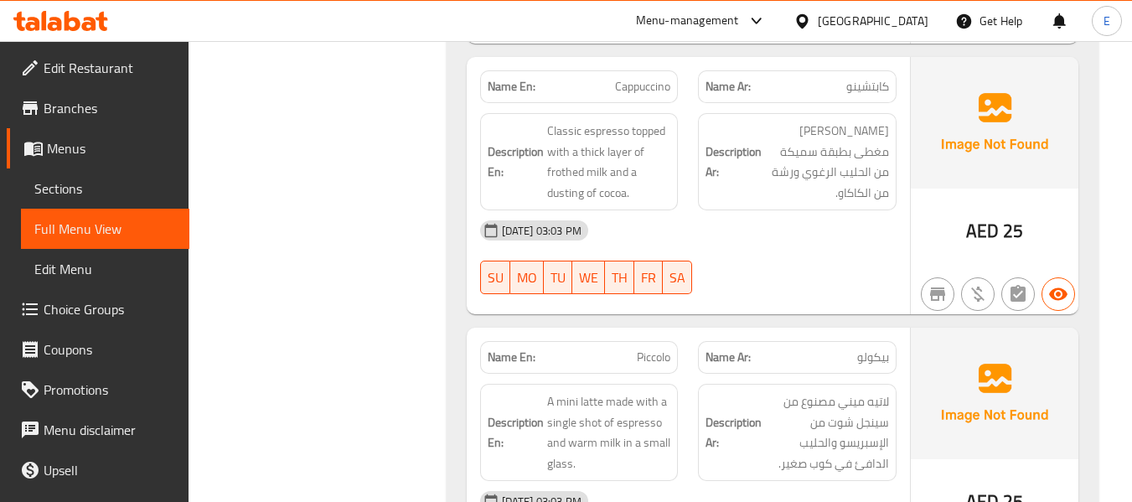
click at [850, 78] on div "Name Ar: كابتشينو" at bounding box center [797, 86] width 198 height 33
click at [651, 78] on span "Cappuccino" at bounding box center [642, 87] width 55 height 18
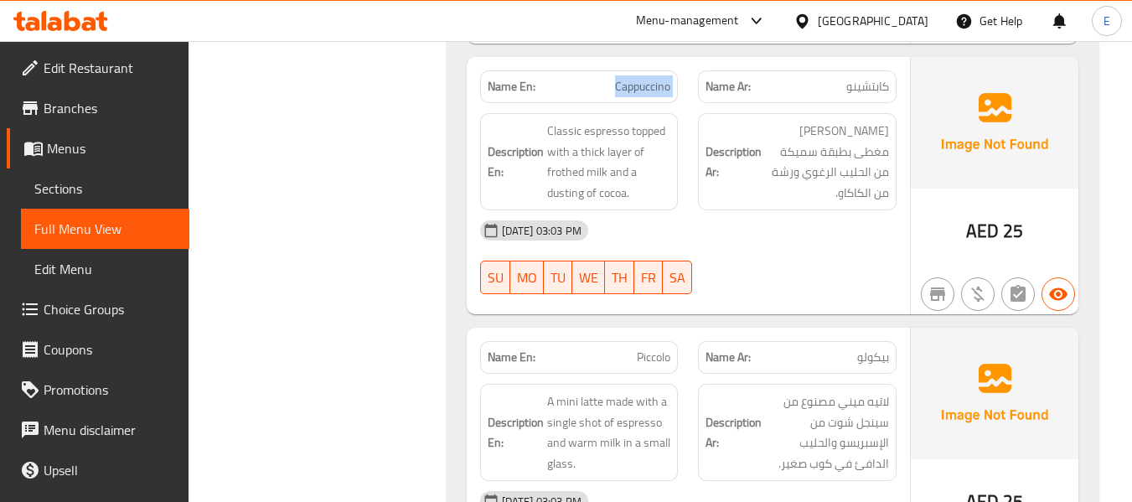
click at [651, 78] on span "Cappuccino" at bounding box center [642, 87] width 55 height 18
click at [800, 210] on div "[DATE] 03:03 PM" at bounding box center [688, 230] width 436 height 40
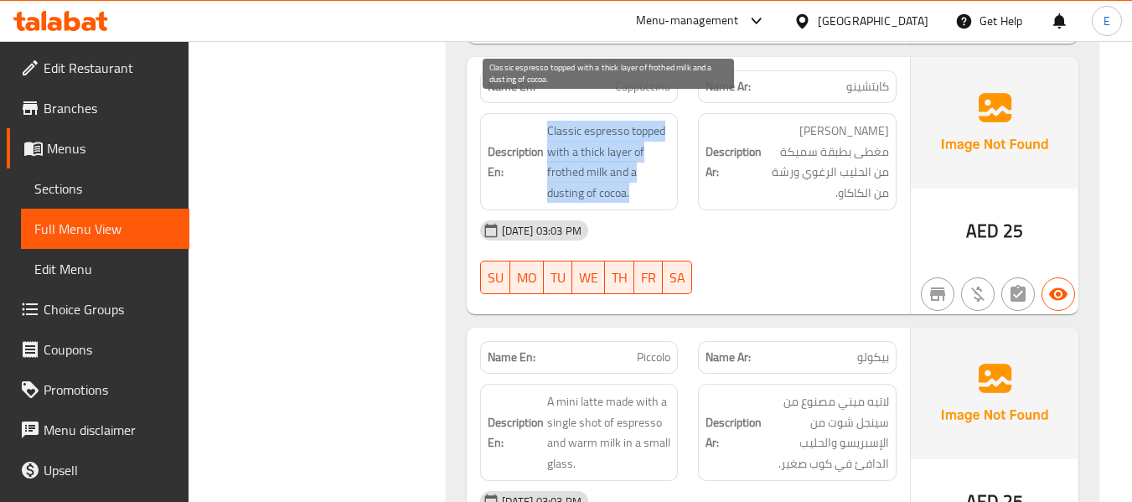
drag, startPoint x: 543, startPoint y: 106, endPoint x: 657, endPoint y: 167, distance: 128.9
click at [657, 167] on h6 "Description En: Classic espresso topped with a thick layer of frothed milk and …" at bounding box center [578, 162] width 183 height 82
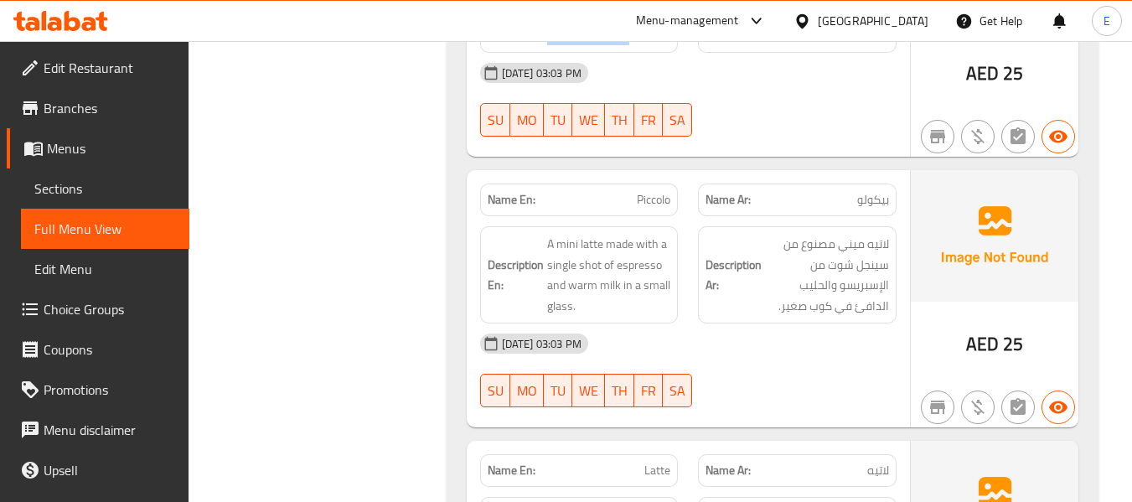
scroll to position [1853, 0]
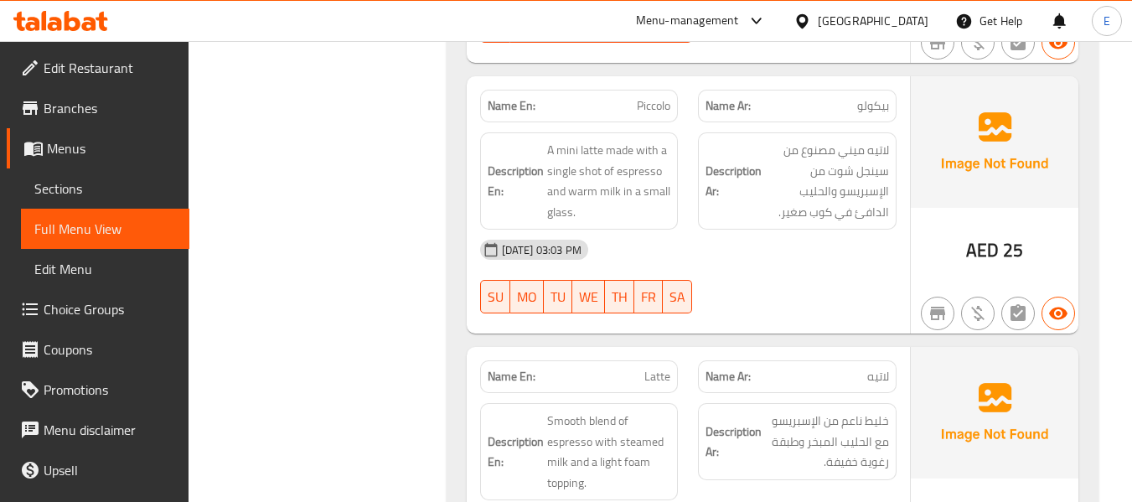
click at [848, 95] on div "Name Ar: بيكولو" at bounding box center [797, 106] width 198 height 33
click at [652, 97] on span "Piccolo" at bounding box center [654, 106] width 34 height 18
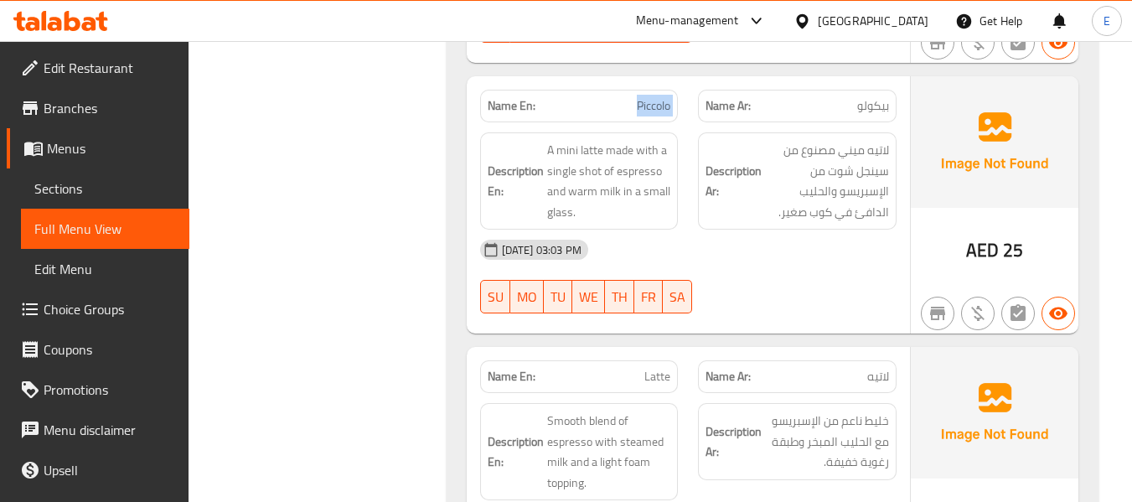
click at [652, 97] on span "Piccolo" at bounding box center [654, 106] width 34 height 18
click at [807, 303] on div at bounding box center [797, 313] width 219 height 20
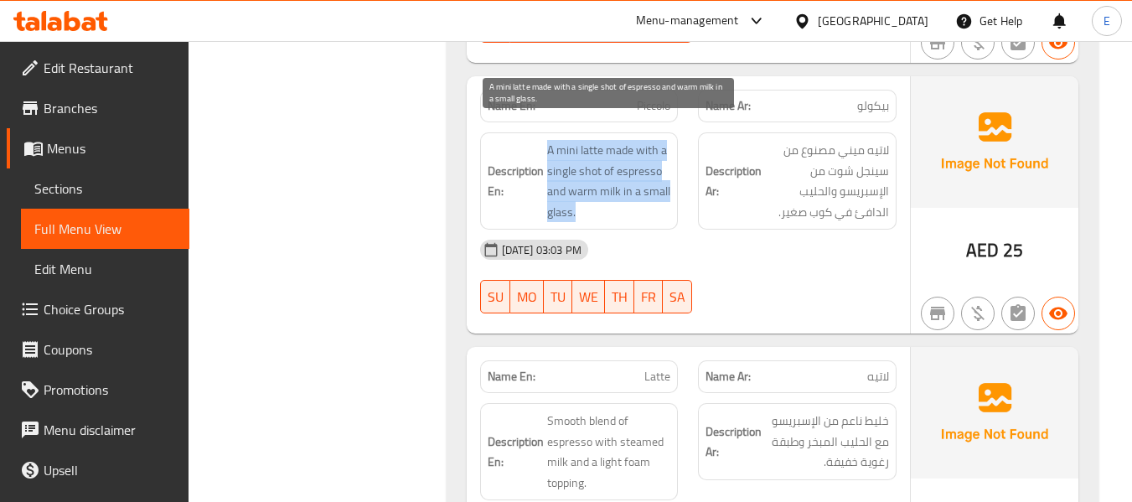
drag, startPoint x: 545, startPoint y: 122, endPoint x: 669, endPoint y: 183, distance: 138.2
click at [669, 183] on h6 "Description En: A mini latte made with a single shot of espresso and warm milk …" at bounding box center [578, 181] width 183 height 82
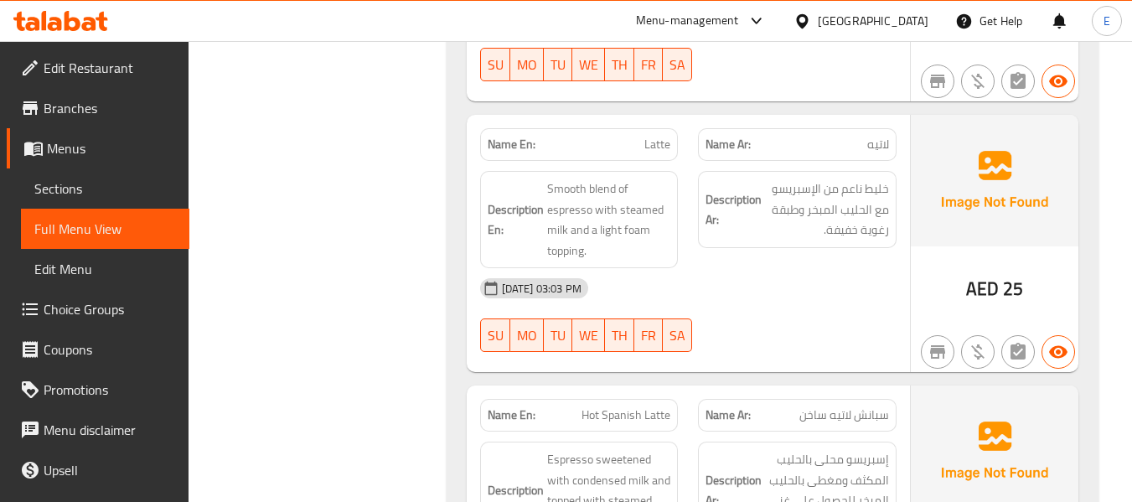
scroll to position [2104, 0]
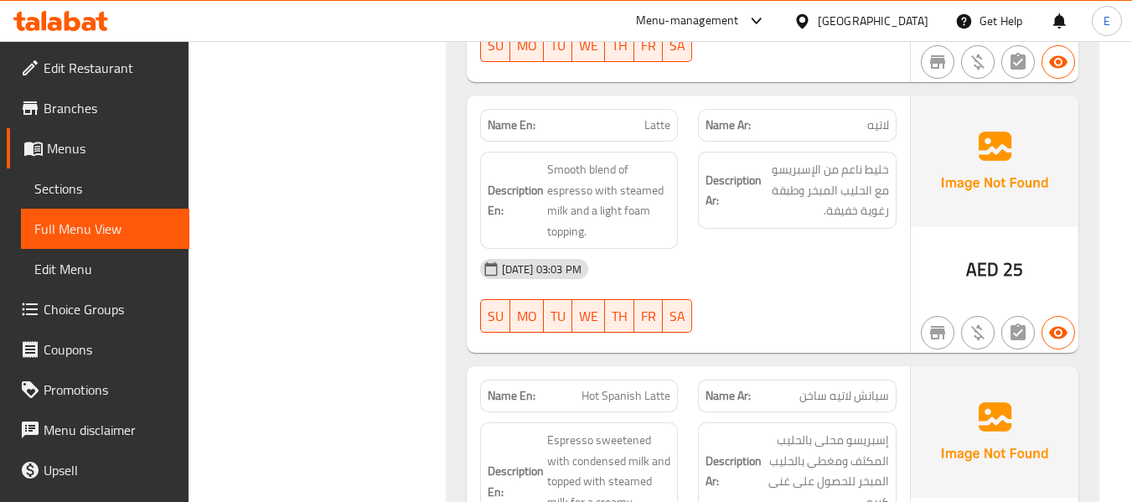
click at [871, 116] on span "لاتيه" at bounding box center [878, 125] width 22 height 18
click at [872, 116] on span "لاتيه" at bounding box center [878, 125] width 22 height 18
click at [639, 116] on p "Name En: Latte" at bounding box center [578, 125] width 183 height 18
click at [760, 249] on div "[DATE] 03:03 PM" at bounding box center [688, 269] width 436 height 40
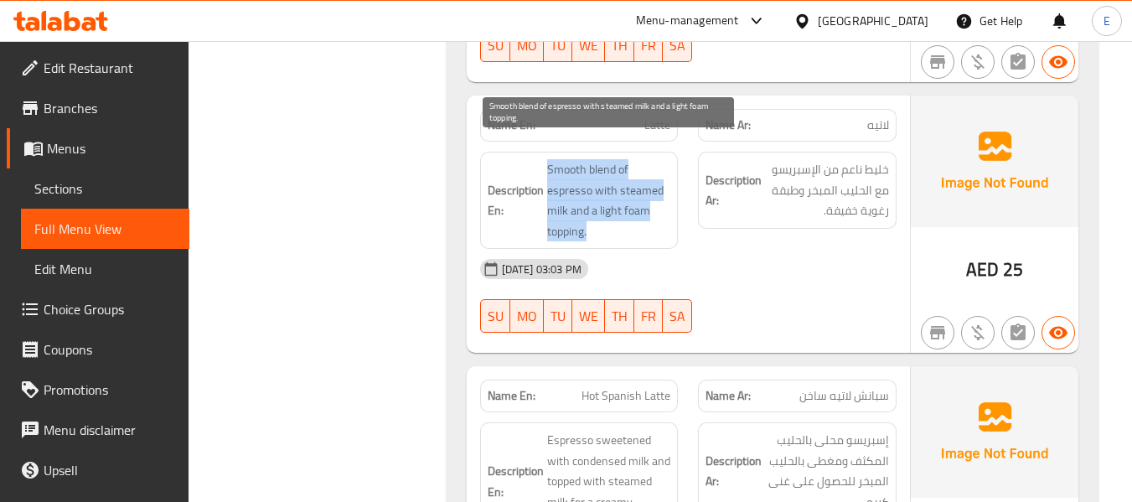
drag, startPoint x: 537, startPoint y: 133, endPoint x: 655, endPoint y: 213, distance: 142.4
click at [655, 213] on div "Description En: Smooth blend of espresso with steamed milk and a light foam top…" at bounding box center [579, 200] width 198 height 97
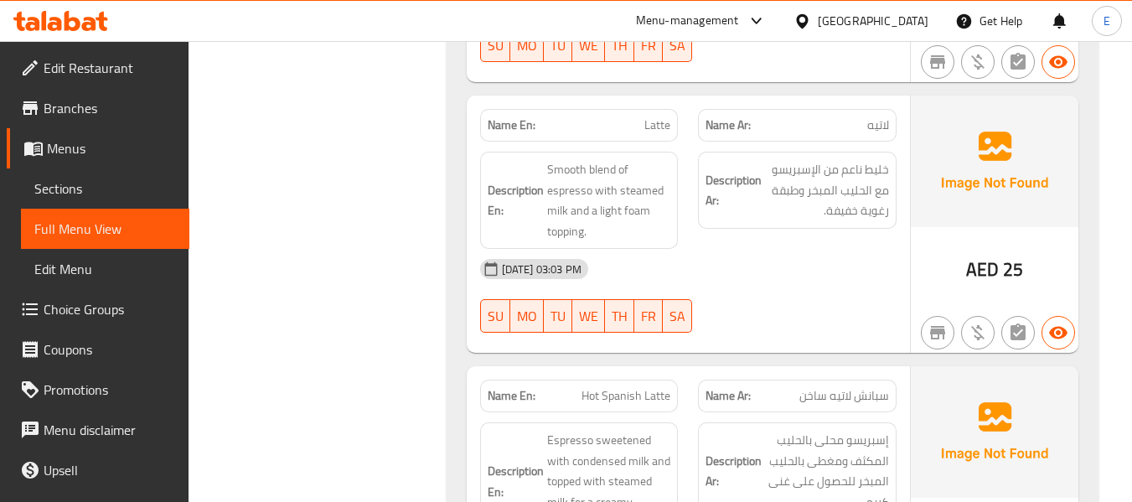
click at [728, 249] on div "[DATE] 03:03 PM" at bounding box center [688, 269] width 436 height 40
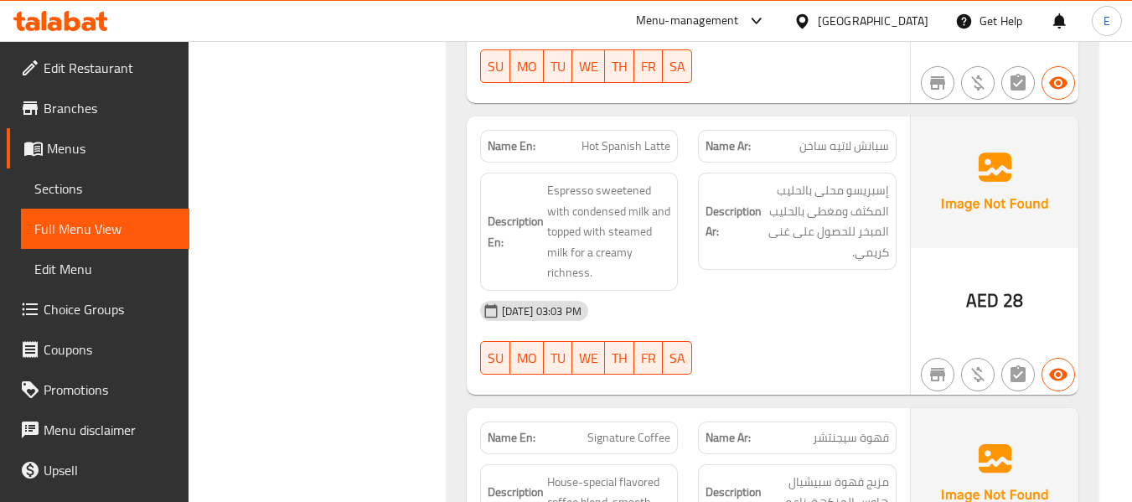
scroll to position [2355, 0]
click at [880, 136] on span "سبانش لاتيه ساخن" at bounding box center [844, 145] width 90 height 18
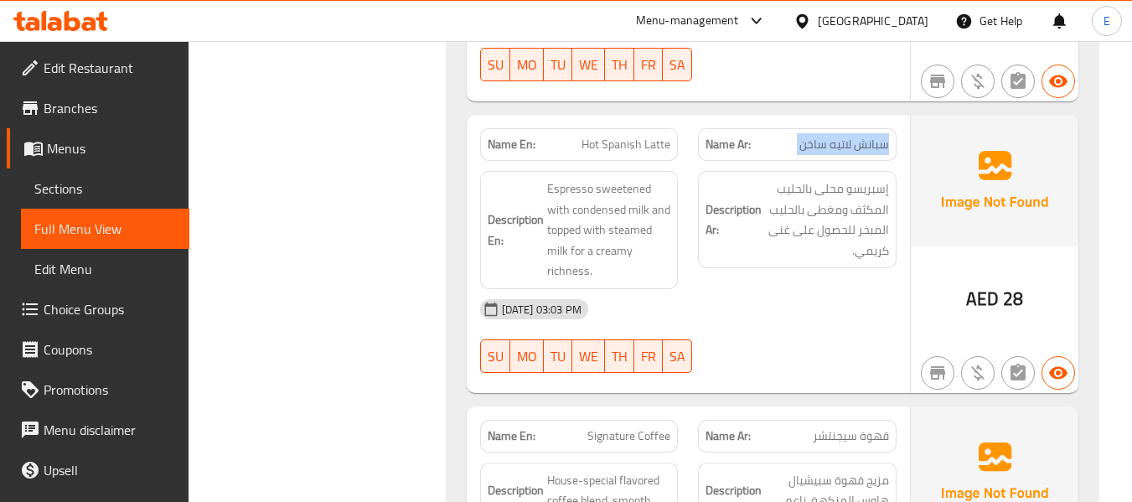
click at [880, 136] on span "سبانش لاتيه ساخن" at bounding box center [844, 145] width 90 height 18
click at [662, 136] on span "Hot Spanish Latte" at bounding box center [625, 145] width 89 height 18
click at [803, 289] on div "[DATE] 03:03 PM" at bounding box center [688, 309] width 436 height 40
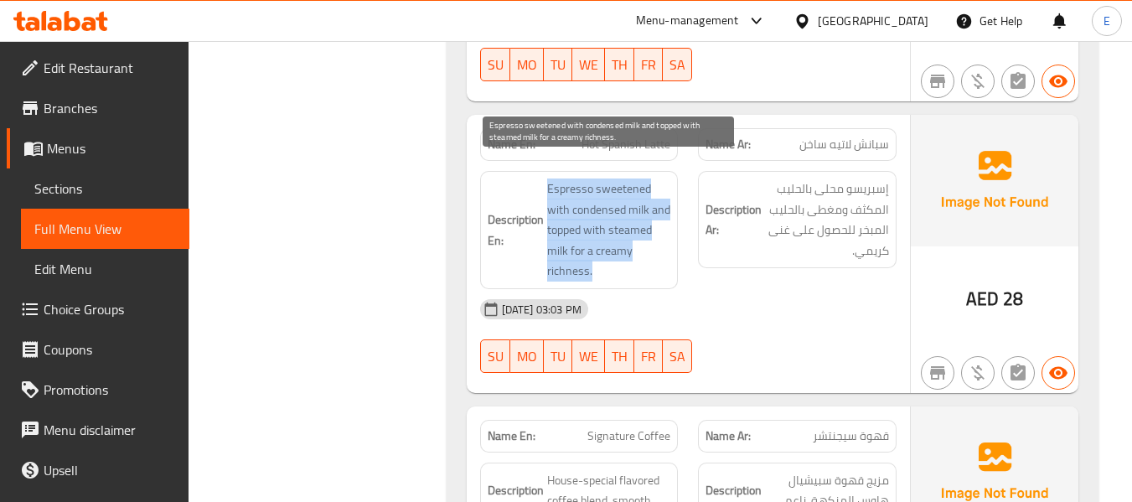
drag, startPoint x: 539, startPoint y: 158, endPoint x: 639, endPoint y: 245, distance: 132.4
click at [639, 245] on h6 "Description En: Espresso sweetened with condensed milk and topped with steamed …" at bounding box center [578, 229] width 183 height 103
click at [639, 245] on span "Espresso sweetened with condensed milk and topped with steamed milk for a cream…" at bounding box center [609, 229] width 124 height 103
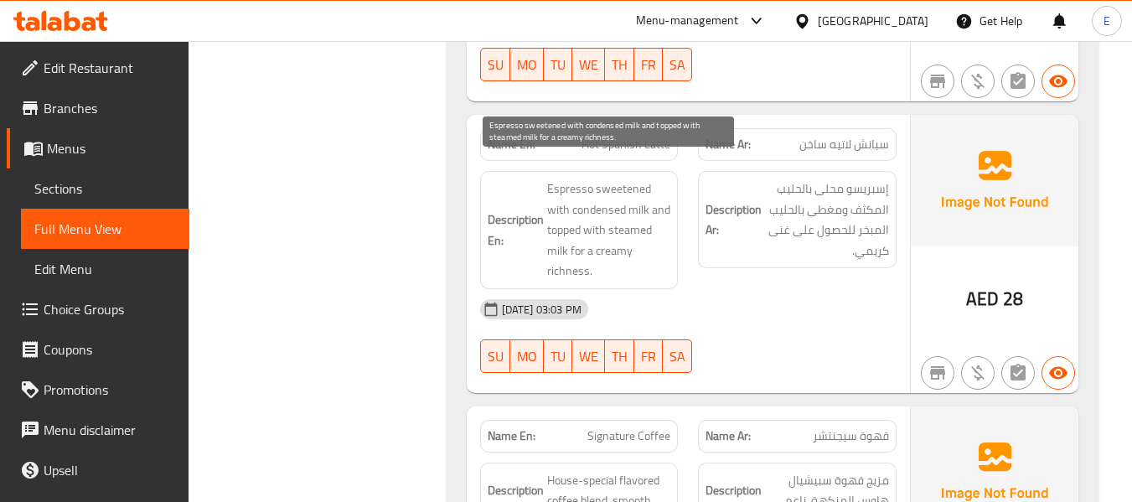
click at [639, 245] on span "Espresso sweetened with condensed milk and topped with steamed milk for a cream…" at bounding box center [609, 229] width 124 height 103
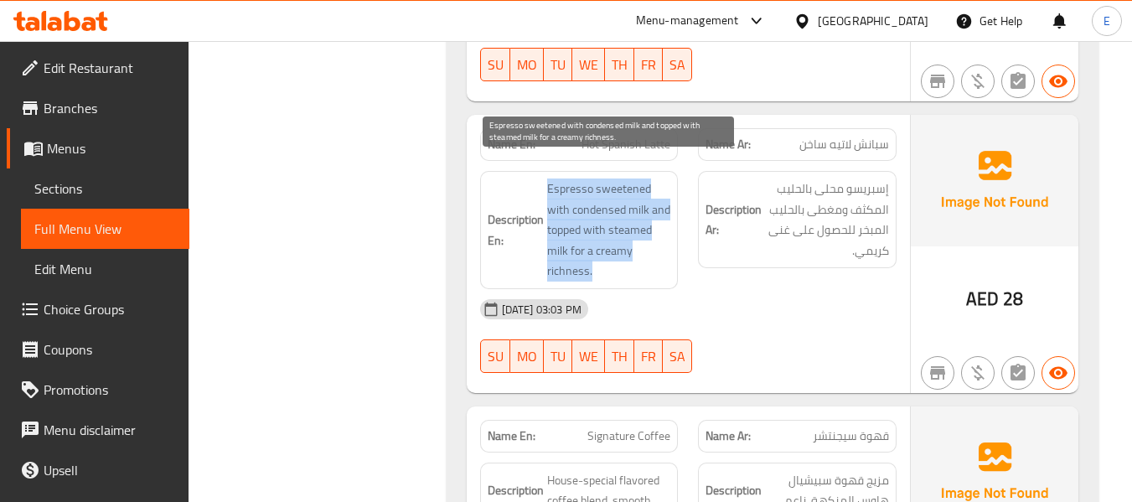
click at [639, 245] on span "Espresso sweetened with condensed milk and topped with steamed milk for a cream…" at bounding box center [609, 229] width 124 height 103
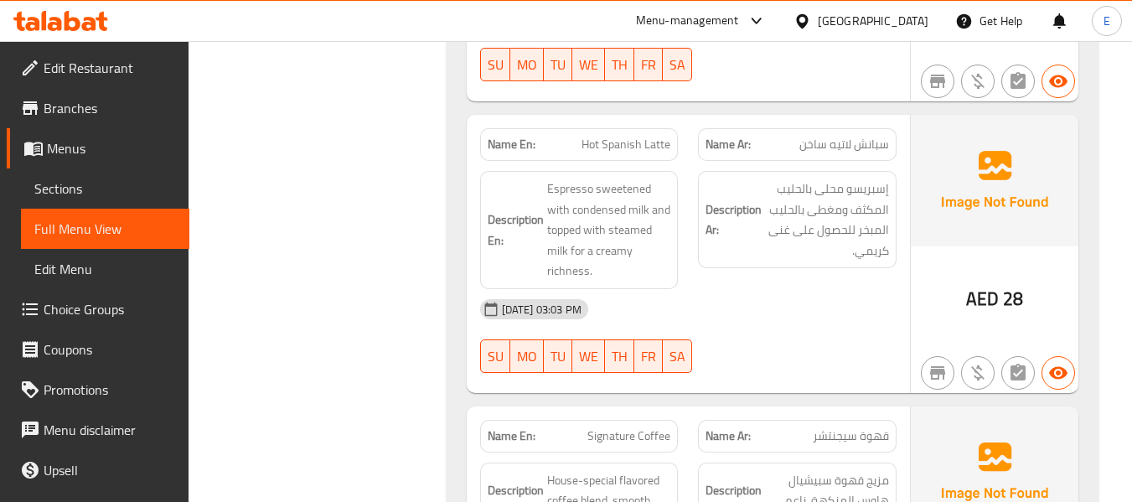
click at [876, 289] on div "[DATE] 03:03 PM" at bounding box center [688, 309] width 436 height 40
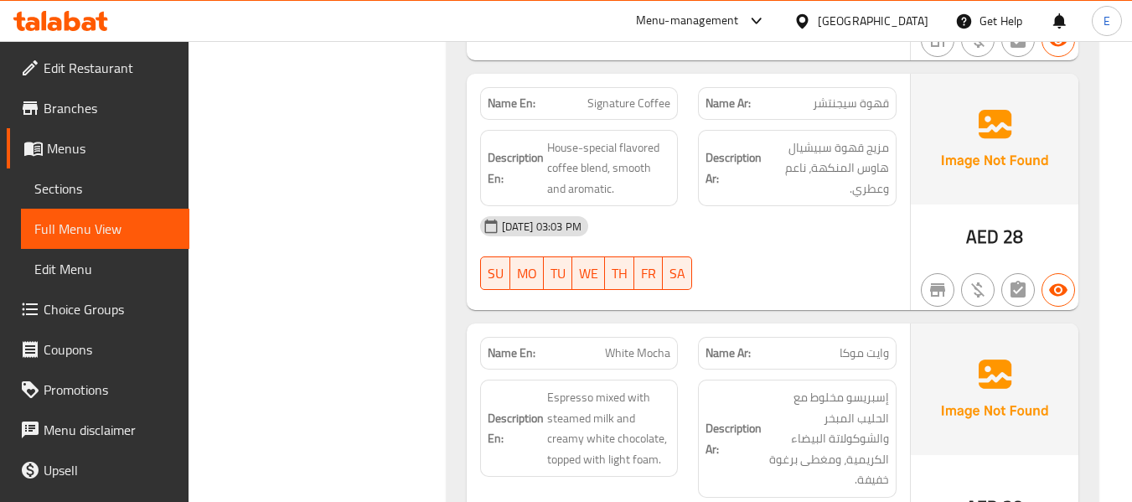
scroll to position [2690, 0]
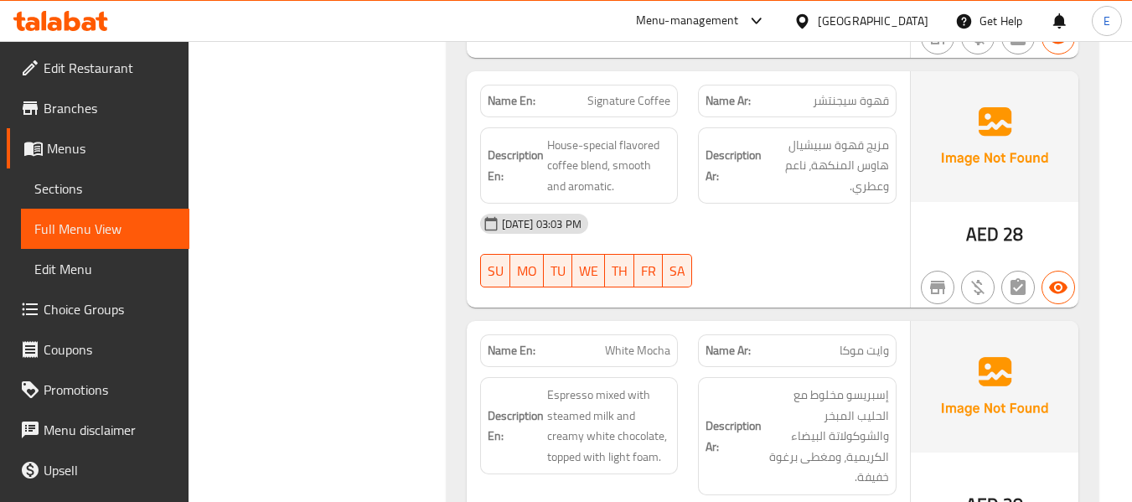
click at [843, 92] on span "قهوة سيجنتشر" at bounding box center [850, 101] width 76 height 18
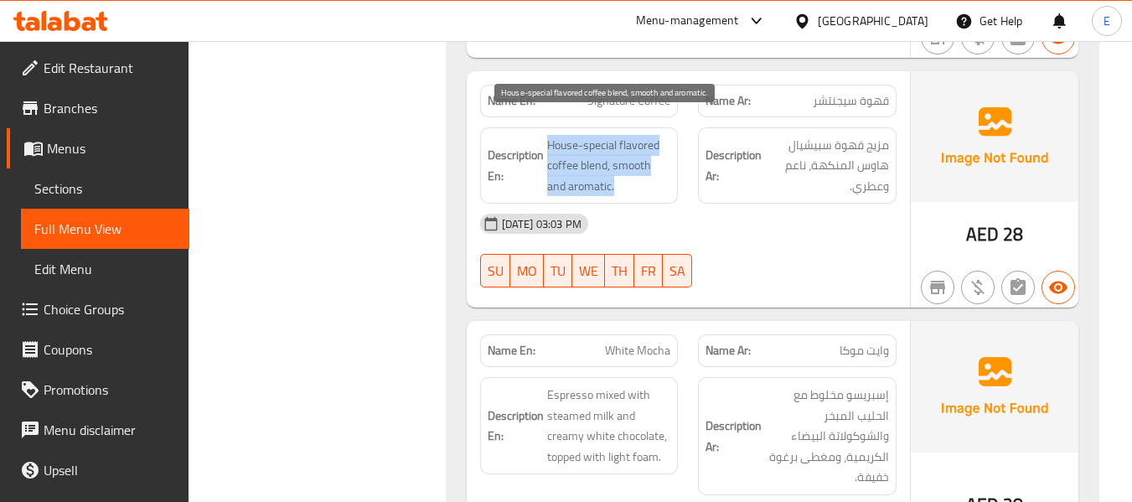
drag, startPoint x: 544, startPoint y: 113, endPoint x: 667, endPoint y: 173, distance: 136.0
click at [667, 173] on div "Description En: House-special flavored coffee blend, smooth and aromatic." at bounding box center [579, 165] width 198 height 77
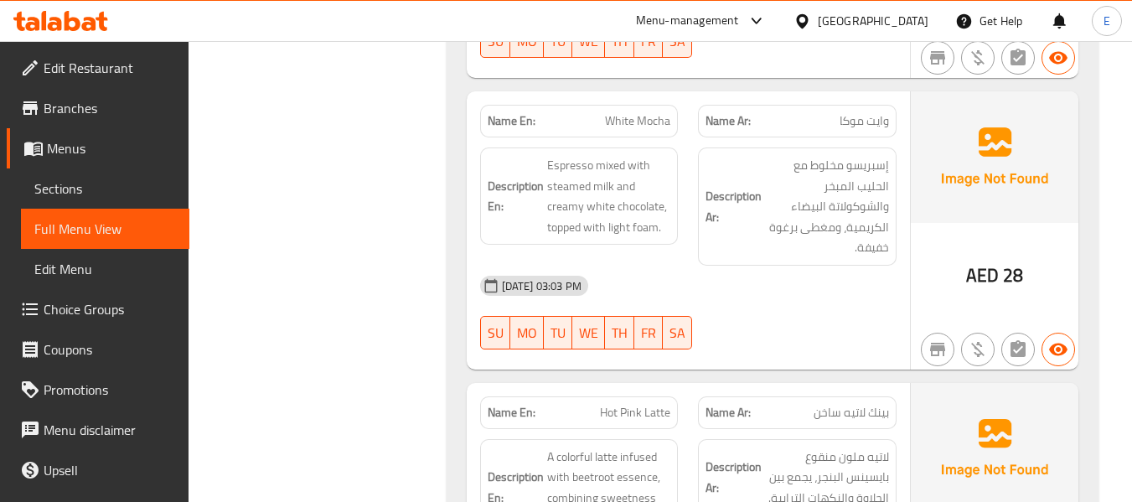
scroll to position [2941, 0]
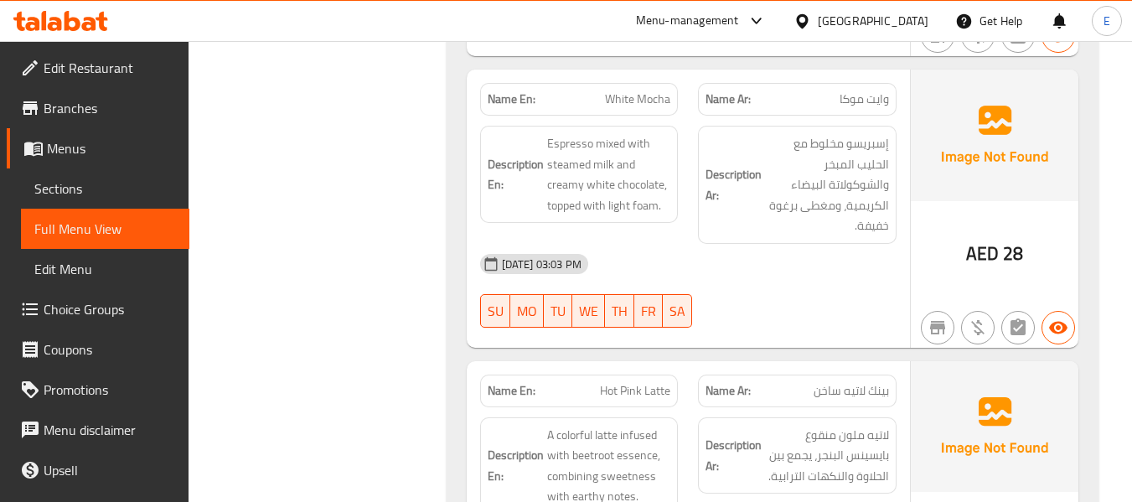
click at [856, 90] on span "وايت موكا" at bounding box center [863, 99] width 49 height 18
click at [621, 90] on span "White Mocha" at bounding box center [637, 99] width 65 height 18
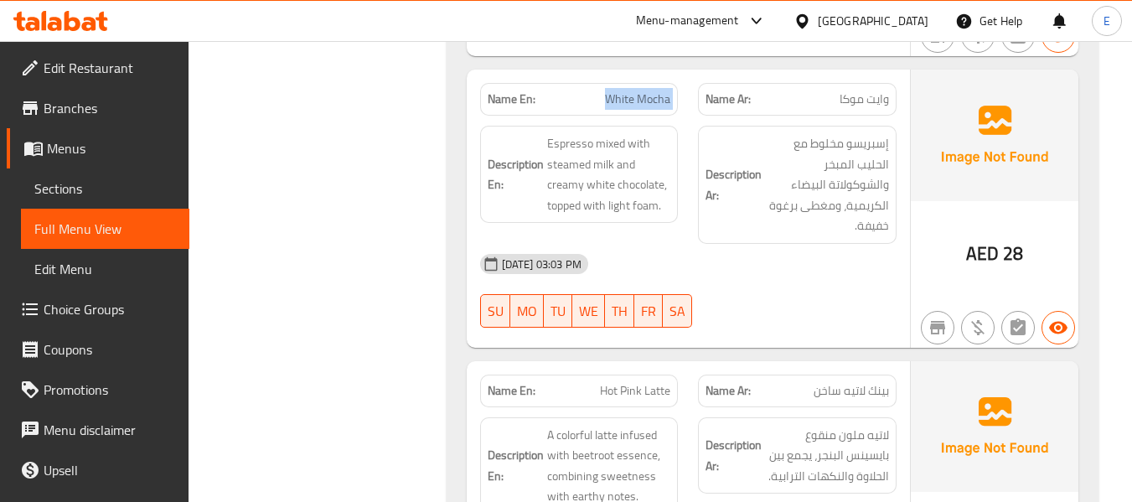
click at [621, 90] on span "White Mocha" at bounding box center [637, 99] width 65 height 18
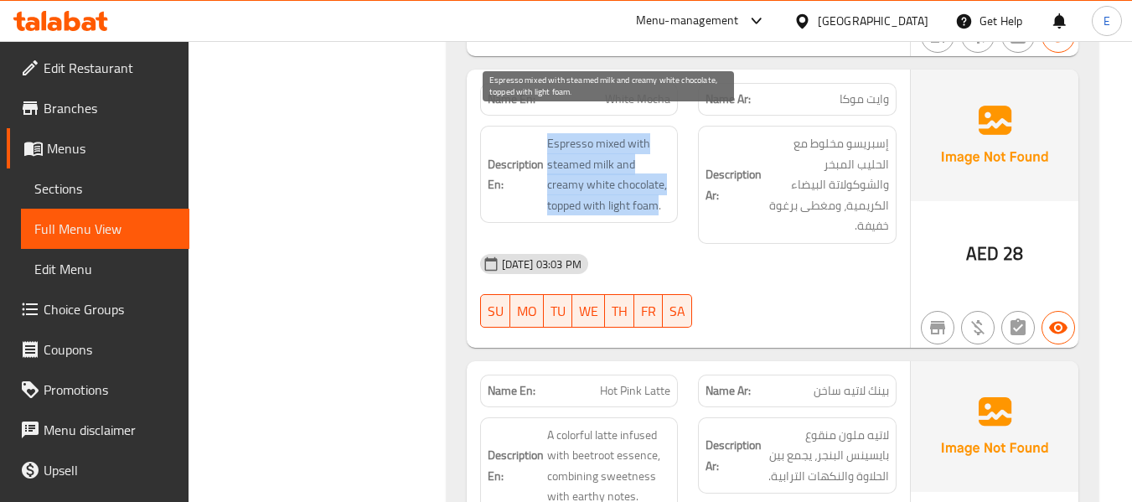
drag, startPoint x: 539, startPoint y: 116, endPoint x: 657, endPoint y: 193, distance: 142.2
click at [657, 193] on h6 "Description En: Espresso mixed with steamed milk and creamy white chocolate, to…" at bounding box center [578, 174] width 183 height 82
click at [657, 193] on span "Espresso mixed with steamed milk and creamy white chocolate, topped with light …" at bounding box center [609, 174] width 124 height 82
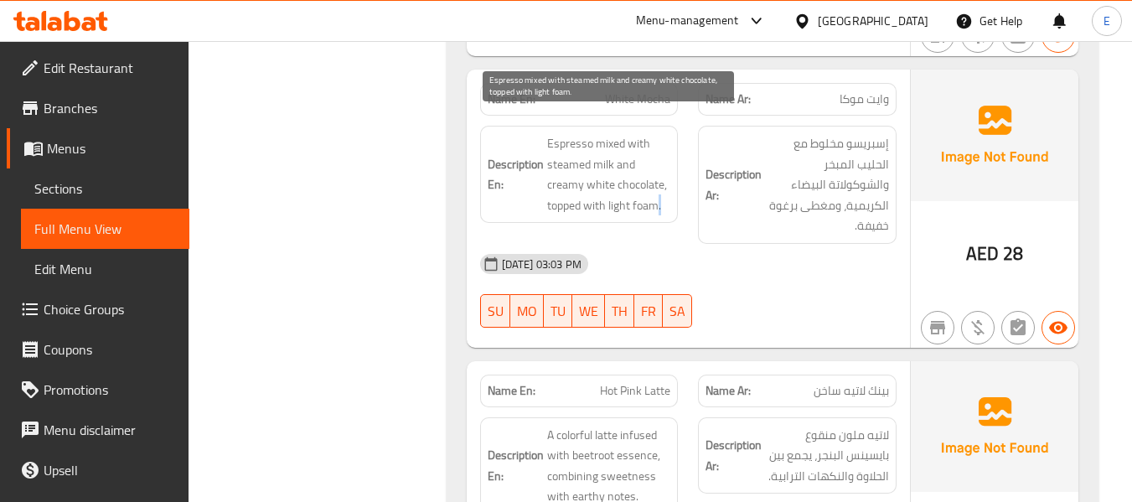
click at [657, 193] on span "Espresso mixed with steamed milk and creamy white chocolate, topped with light …" at bounding box center [609, 174] width 124 height 82
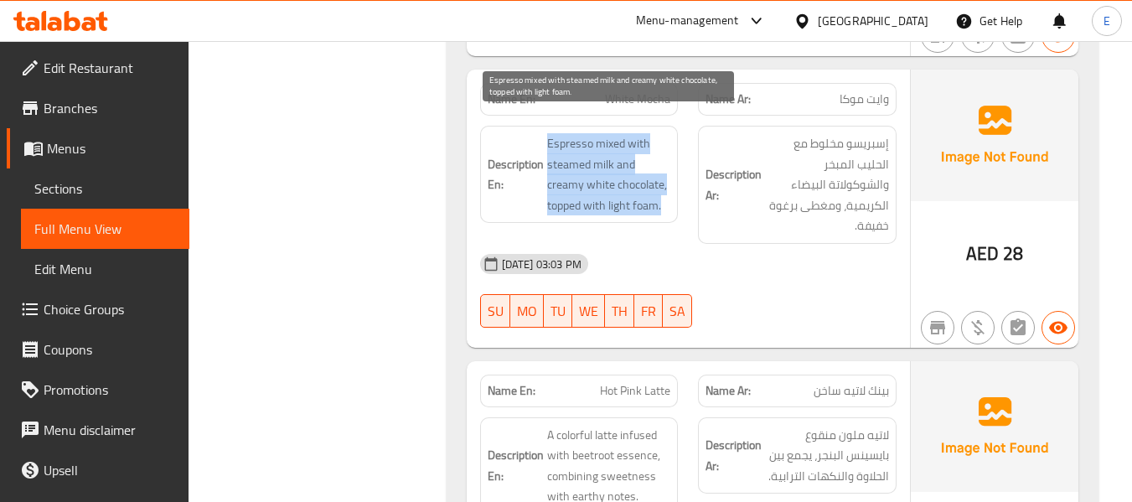
click at [657, 193] on span "Espresso mixed with steamed milk and creamy white chocolate, topped with light …" at bounding box center [609, 174] width 124 height 82
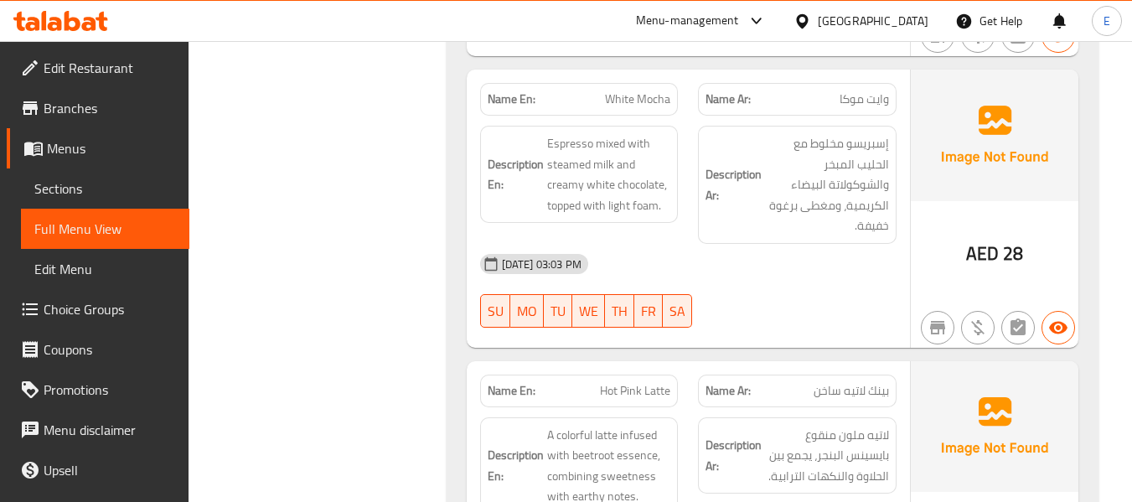
click at [757, 272] on div "03-10-2025 03:03 PM SU MO TU WE TH FR SA" at bounding box center [688, 291] width 436 height 94
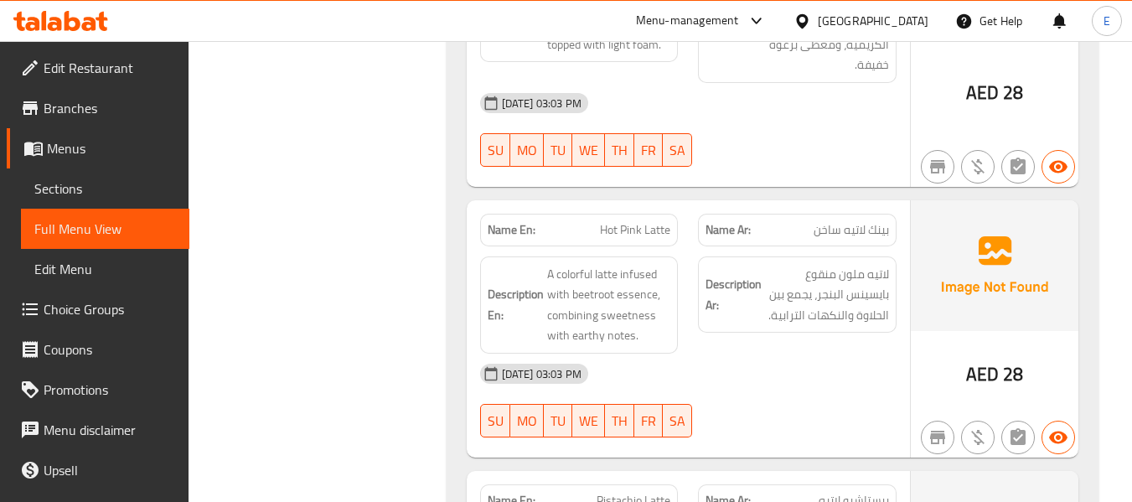
scroll to position [3193, 0]
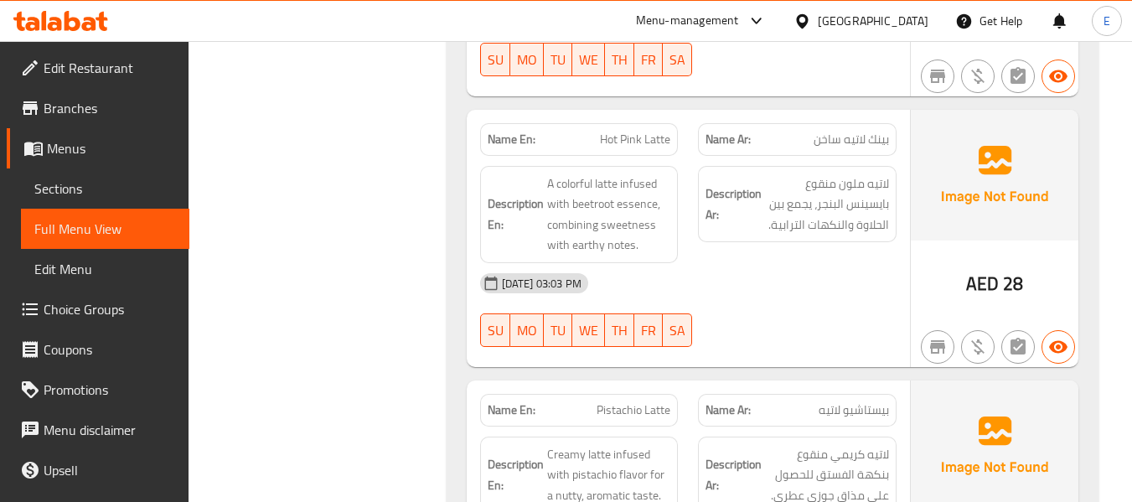
click at [863, 131] on span "بينك لاتيه ساخن" at bounding box center [850, 140] width 75 height 18
click at [672, 123] on div "Name En: Hot Pink Latte" at bounding box center [579, 139] width 198 height 33
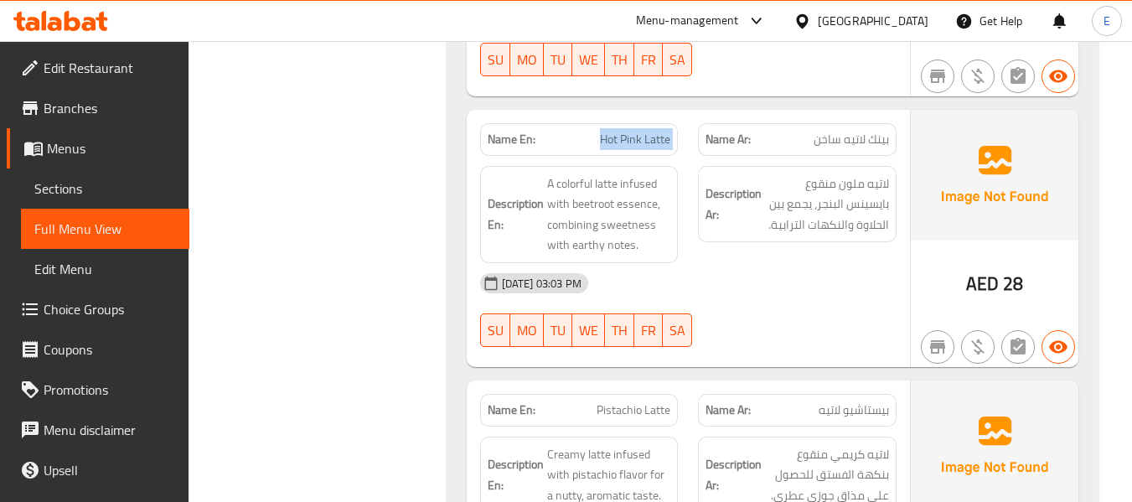
click at [672, 123] on div "Name En: Hot Pink Latte" at bounding box center [579, 139] width 198 height 33
click at [781, 271] on div "[DATE] 03:03 PM" at bounding box center [688, 283] width 436 height 40
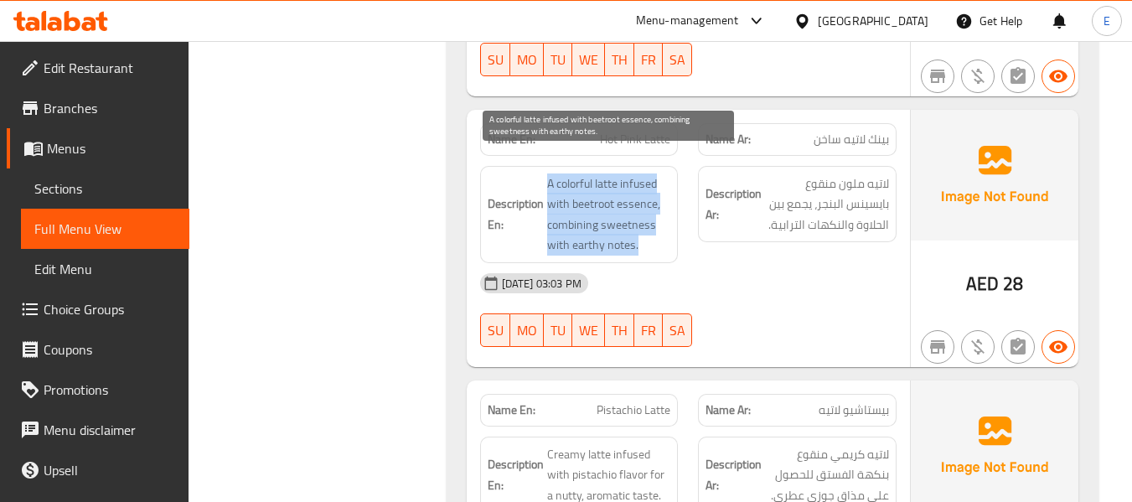
drag, startPoint x: 543, startPoint y: 155, endPoint x: 652, endPoint y: 224, distance: 129.4
click at [652, 224] on h6 "Description En: A colorful latte infused with beetroot essence, combining sweet…" at bounding box center [578, 214] width 183 height 82
click at [652, 224] on span "A colorful latte infused with beetroot essence, combining sweetness with earthy…" at bounding box center [609, 214] width 124 height 82
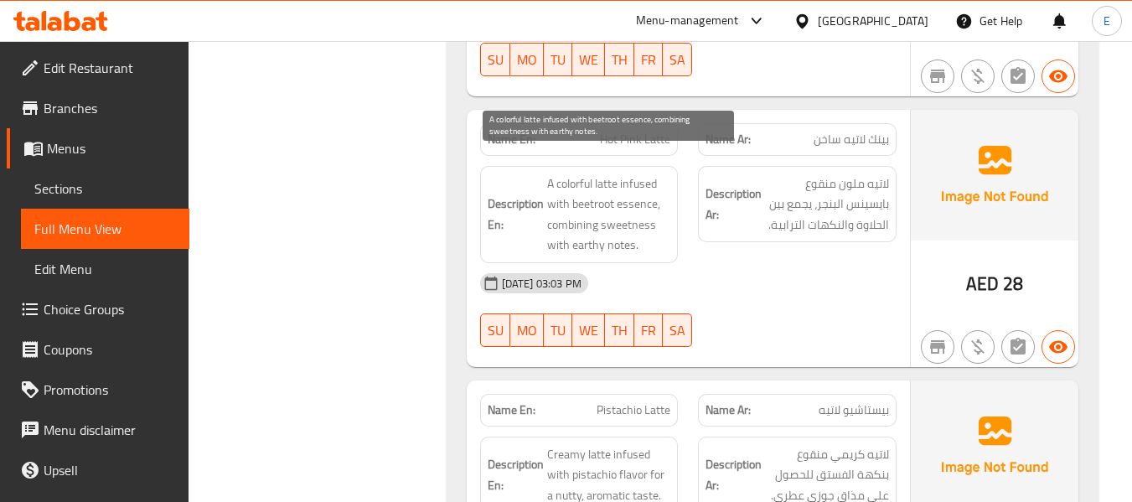
click at [652, 224] on span "A colorful latte infused with beetroot essence, combining sweetness with earthy…" at bounding box center [609, 214] width 124 height 82
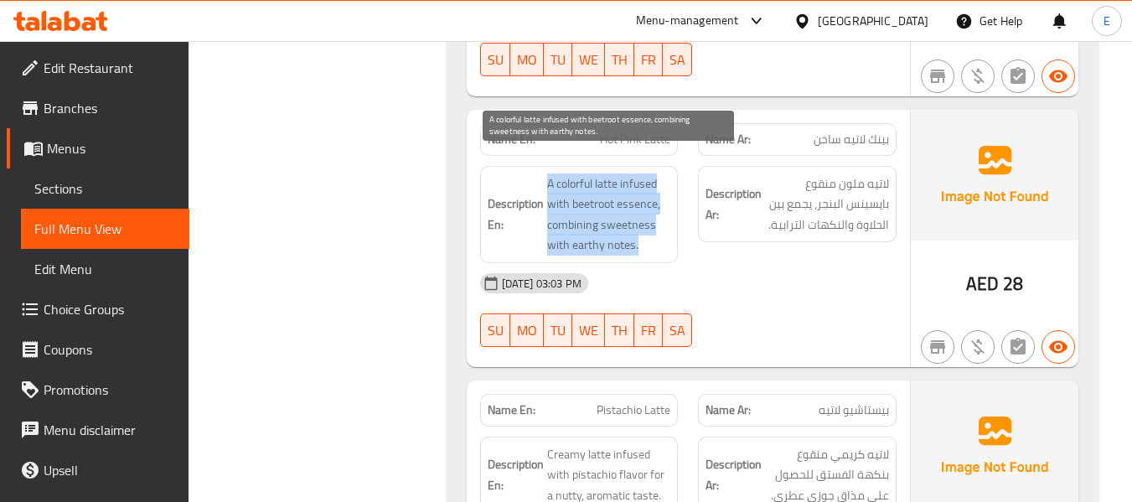
click at [652, 224] on span "A colorful latte infused with beetroot essence, combining sweetness with earthy…" at bounding box center [609, 214] width 124 height 82
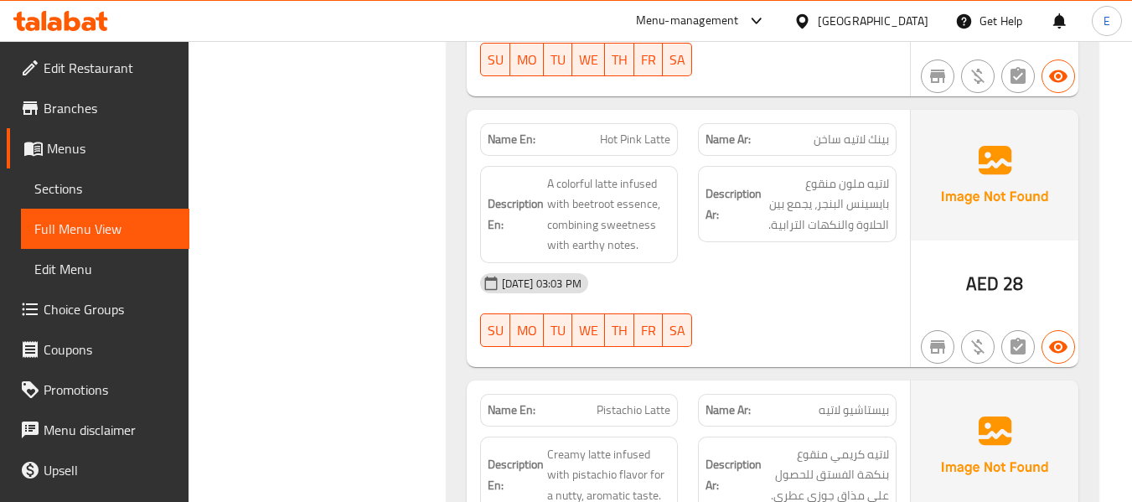
click at [829, 272] on div "[DATE] 03:03 PM" at bounding box center [688, 283] width 436 height 40
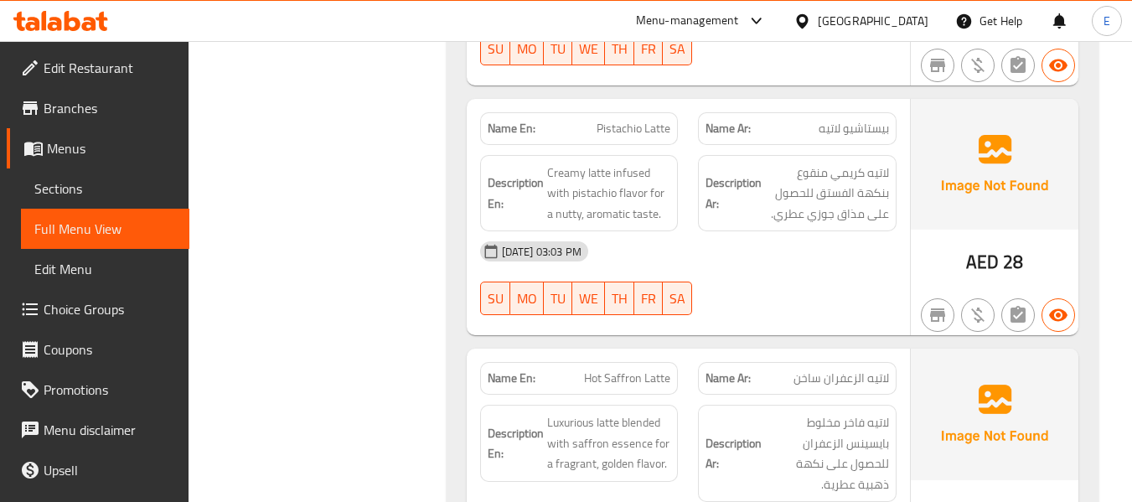
scroll to position [3528, 0]
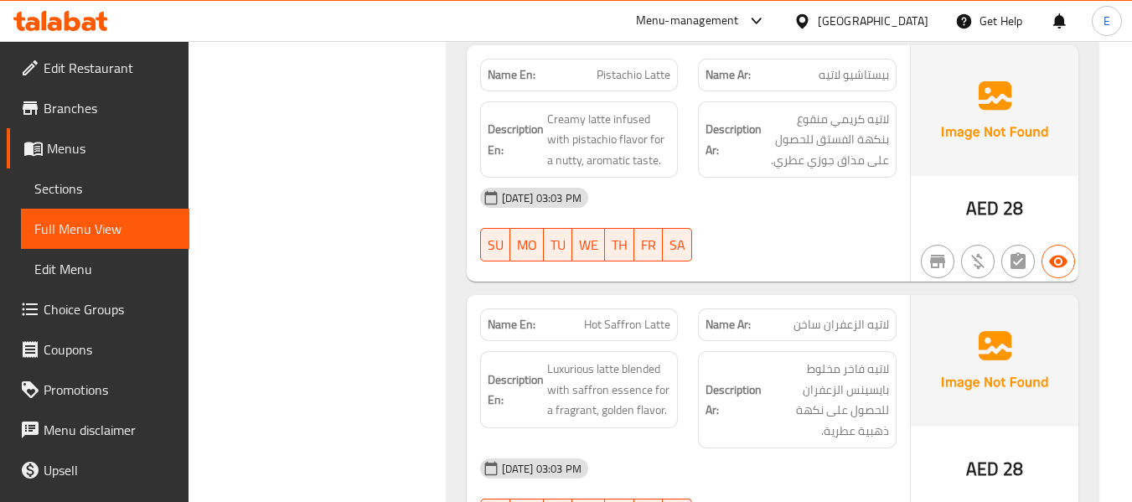
click at [633, 66] on span "Pistachio Latte" at bounding box center [633, 75] width 74 height 18
drag, startPoint x: 786, startPoint y: 211, endPoint x: 712, endPoint y: 178, distance: 81.7
click at [786, 212] on div "03-10-2025 03:03 PM SU MO TU WE TH FR SA" at bounding box center [688, 225] width 436 height 94
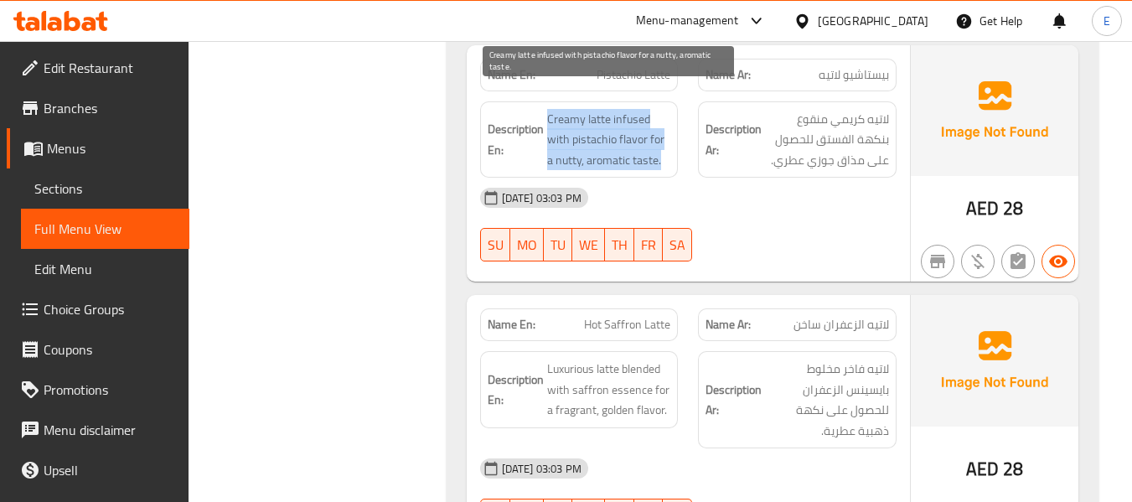
drag, startPoint x: 542, startPoint y: 91, endPoint x: 663, endPoint y: 135, distance: 129.0
click at [663, 135] on h6 "Description En: Creamy latte infused with pistachio flavor for a nutty, aromati…" at bounding box center [578, 140] width 183 height 62
click at [663, 135] on span "Creamy latte infused with pistachio flavor for a nutty, aromatic taste." at bounding box center [609, 140] width 124 height 62
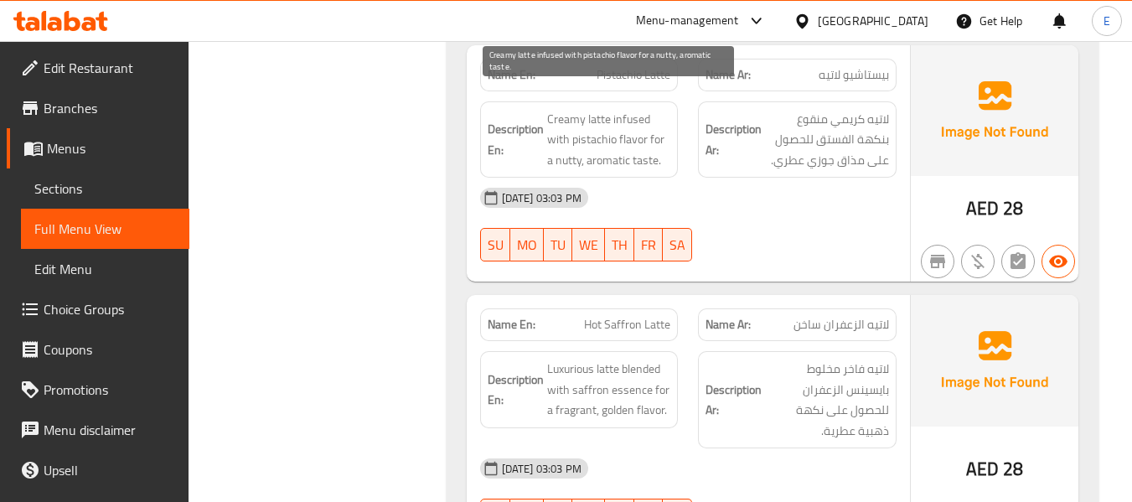
click at [664, 136] on span "Creamy latte infused with pistachio flavor for a nutty, aromatic taste." at bounding box center [609, 140] width 124 height 62
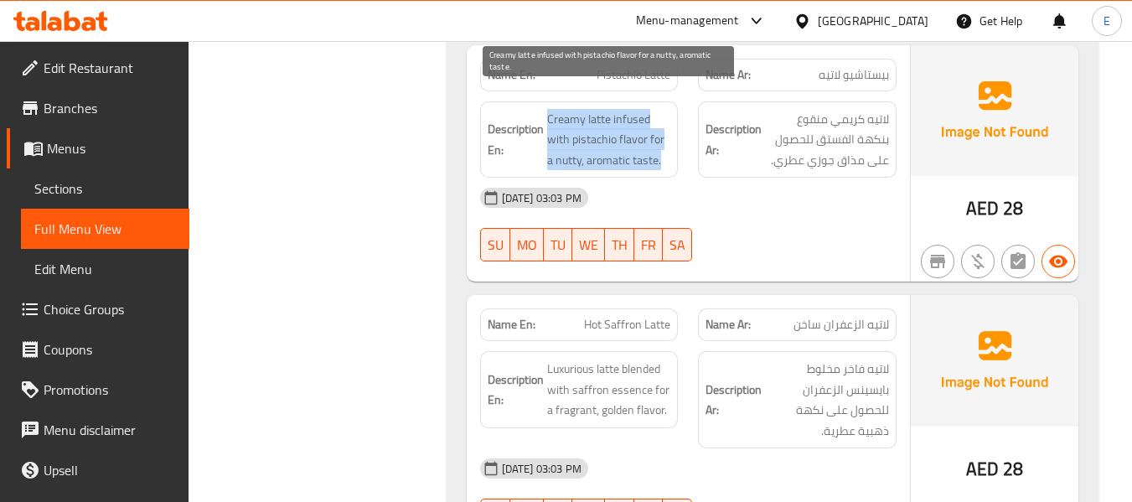
click at [664, 136] on span "Creamy latte infused with pistachio flavor for a nutty, aromatic taste." at bounding box center [609, 140] width 124 height 62
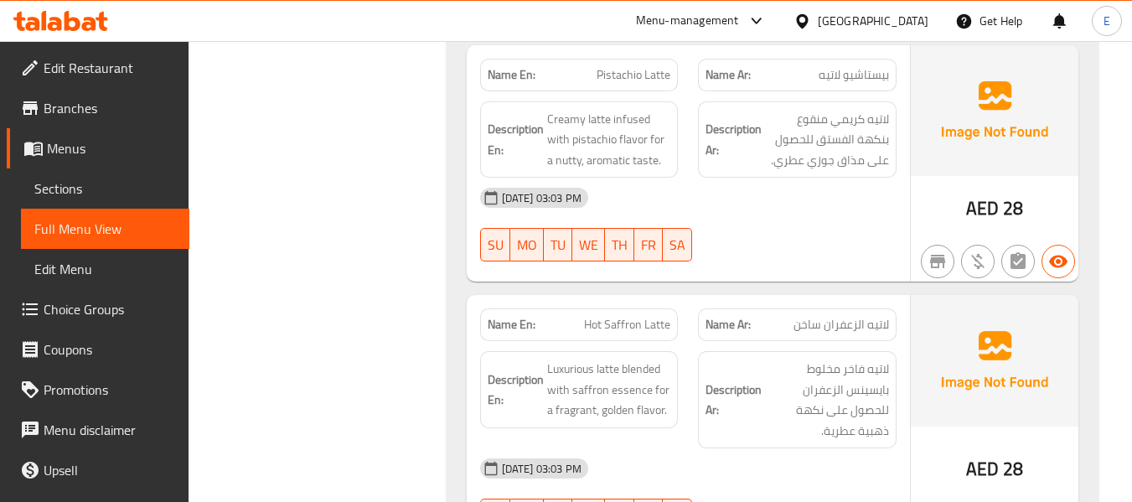
click at [785, 191] on div "[DATE] 03:03 PM" at bounding box center [688, 198] width 436 height 40
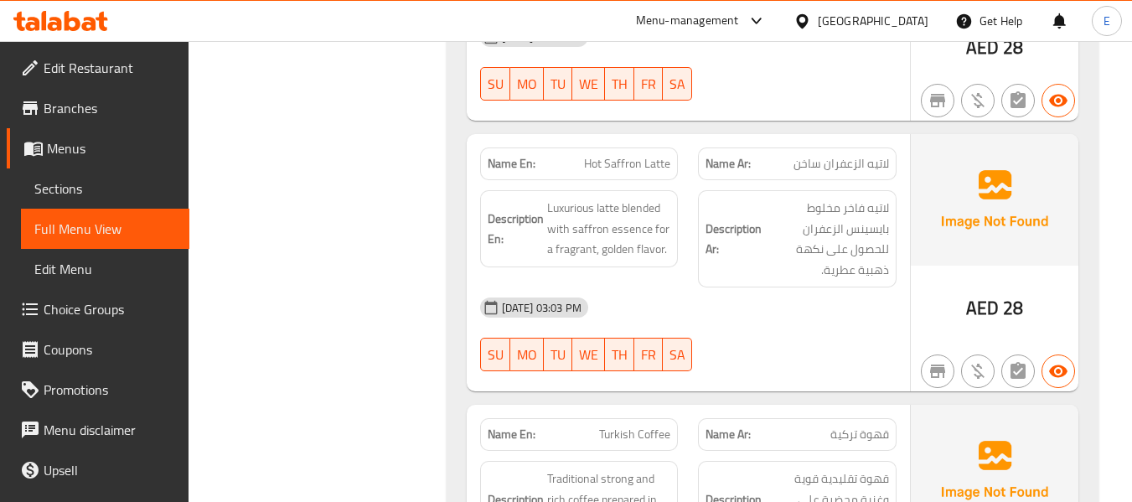
scroll to position [3695, 0]
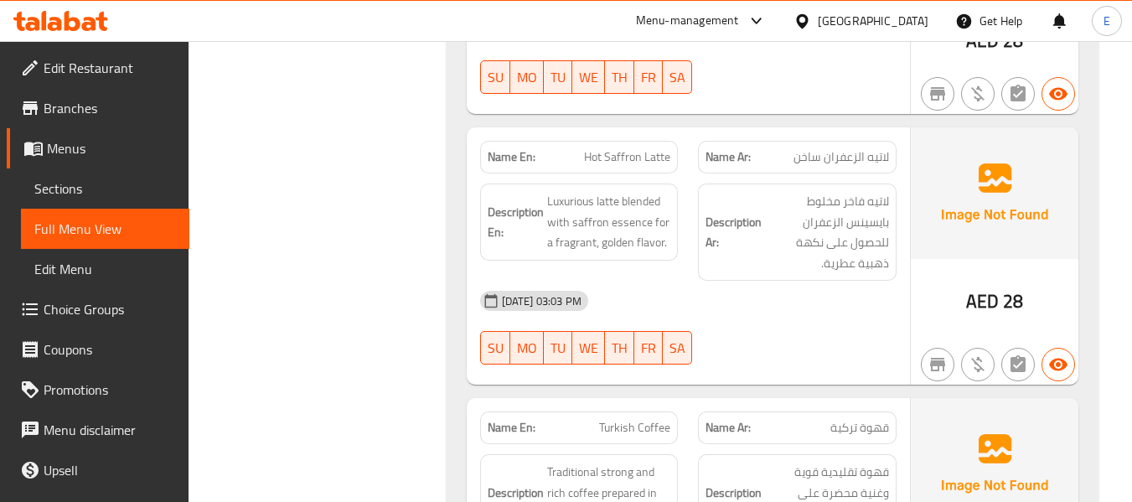
click at [877, 148] on span "لاتيه الزعفران ساخن" at bounding box center [840, 157] width 95 height 18
click at [673, 127] on div "Name En: Hot Saffron Latte Name Ar: لاتيه الزعفران ساخن Description En: Luxurio…" at bounding box center [688, 255] width 443 height 257
click at [659, 148] on span "Hot Saffron Latte" at bounding box center [627, 157] width 86 height 18
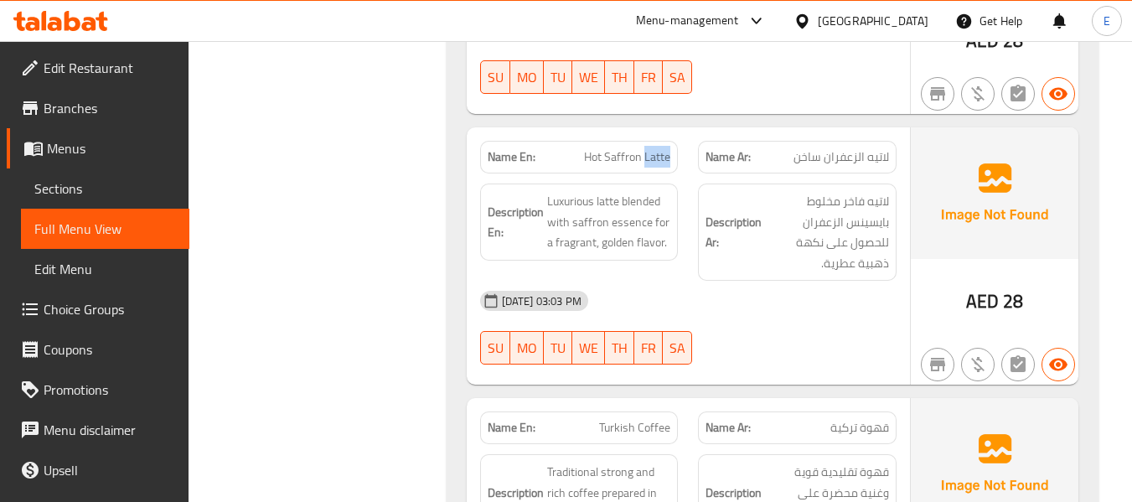
click at [659, 148] on span "Hot Saffron Latte" at bounding box center [627, 157] width 86 height 18
click at [780, 253] on div "Description Ar: لاتيه فاخر مخلوط بايسينس الزعفران للحصول على نكهة ذهبية عطرية." at bounding box center [797, 231] width 198 height 97
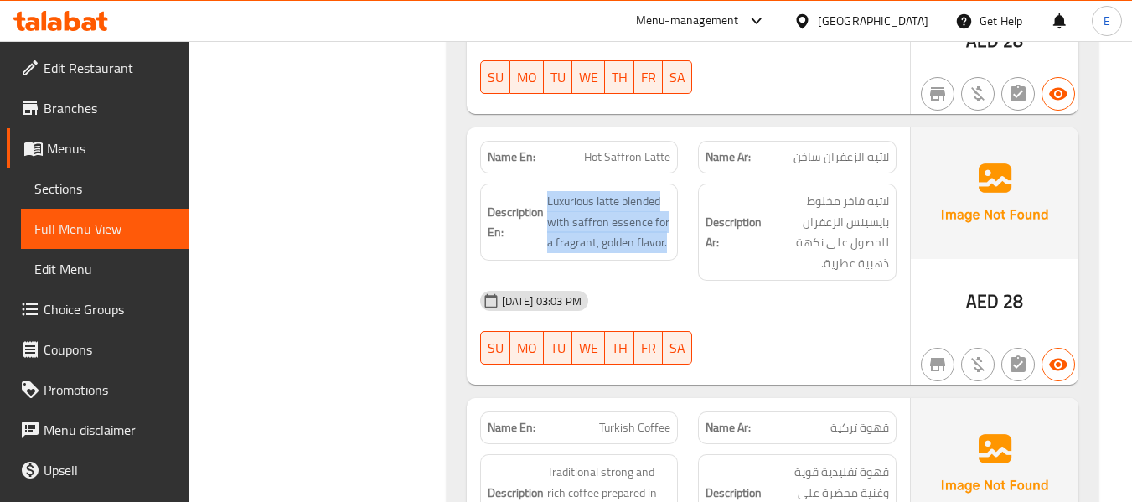
drag, startPoint x: 543, startPoint y: 172, endPoint x: 673, endPoint y: 221, distance: 138.9
click at [673, 221] on div "Description En: Luxurious latte blended with saffron essence for a fragrant, go…" at bounding box center [579, 221] width 198 height 77
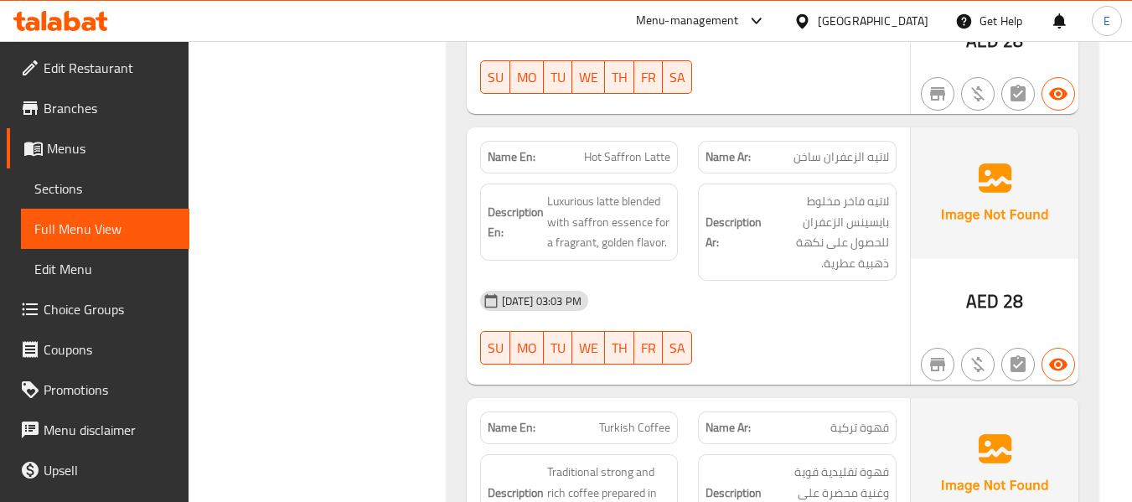
click at [673, 221] on div "Description En: Luxurious latte blended with saffron essence for a fragrant, go…" at bounding box center [579, 221] width 198 height 77
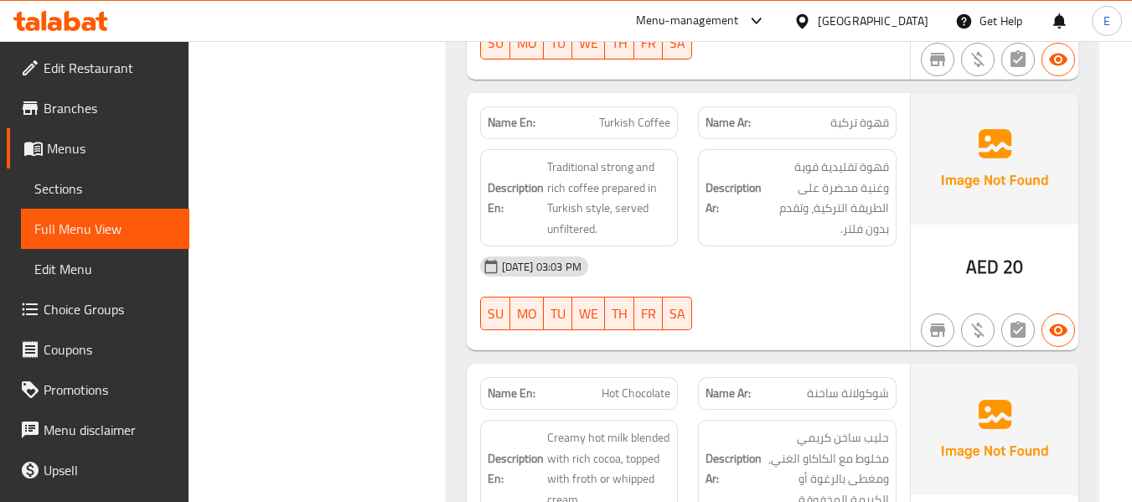
scroll to position [4030, 0]
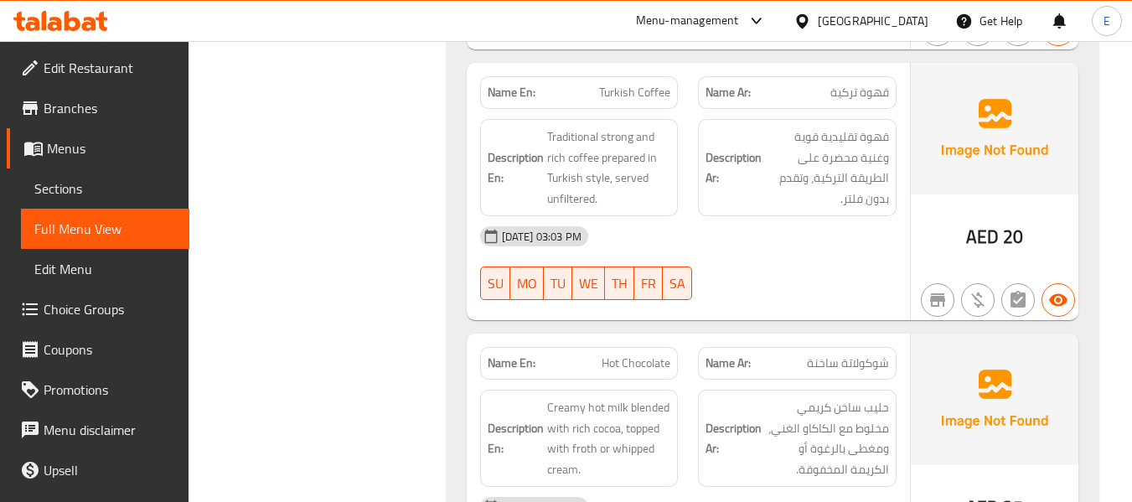
click at [853, 84] on span "قهوة تركية" at bounding box center [859, 93] width 59 height 18
click at [680, 66] on div "Name En: Turkish Coffee" at bounding box center [579, 92] width 219 height 53
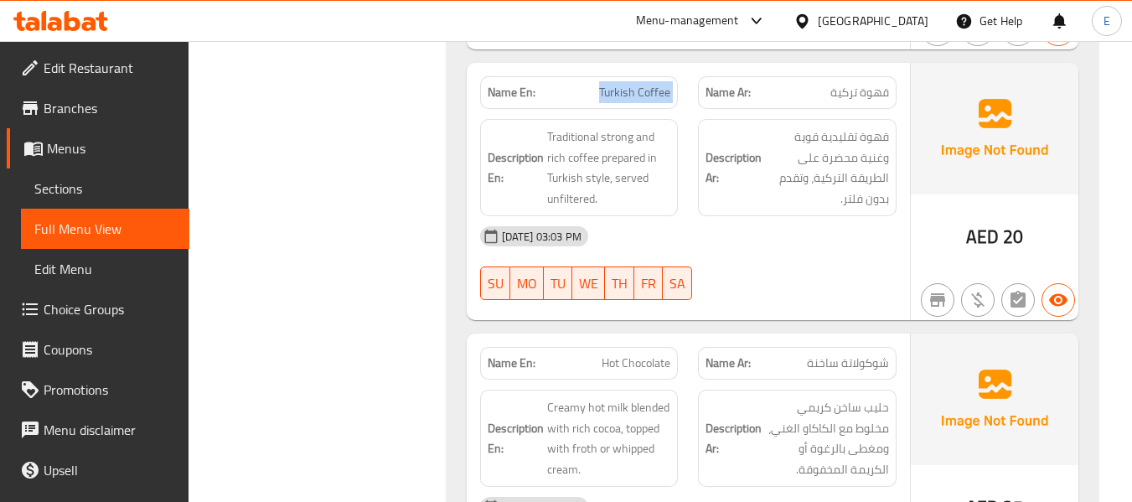
click at [680, 66] on div "Name En: Turkish Coffee" at bounding box center [579, 92] width 219 height 53
drag, startPoint x: 740, startPoint y: 204, endPoint x: 559, endPoint y: 124, distance: 198.7
click at [726, 216] on div "[DATE] 03:03 PM" at bounding box center [688, 236] width 436 height 40
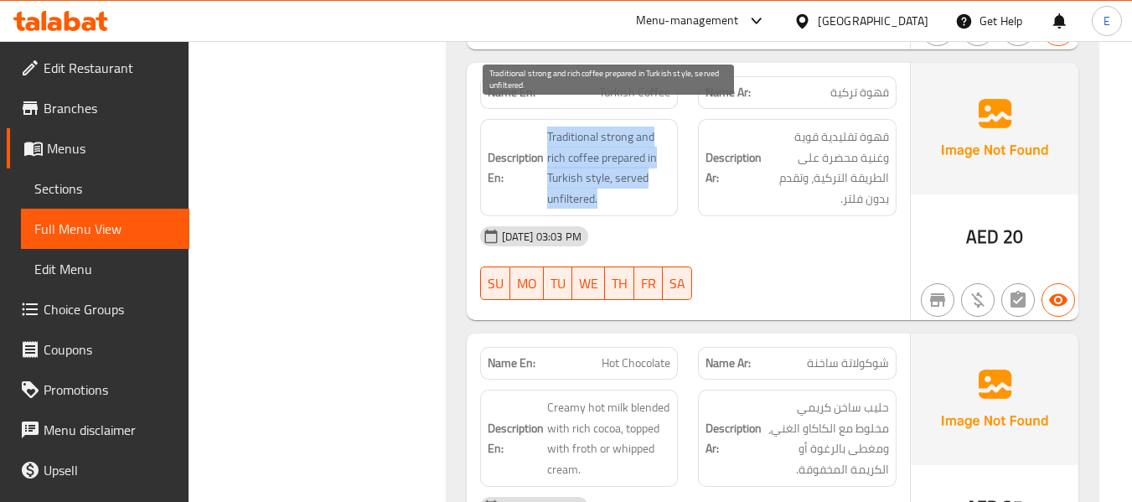
drag, startPoint x: 540, startPoint y: 105, endPoint x: 655, endPoint y: 171, distance: 132.5
click at [655, 171] on div "Description En: Traditional strong and rich coffee prepared in Turkish style, s…" at bounding box center [579, 167] width 198 height 97
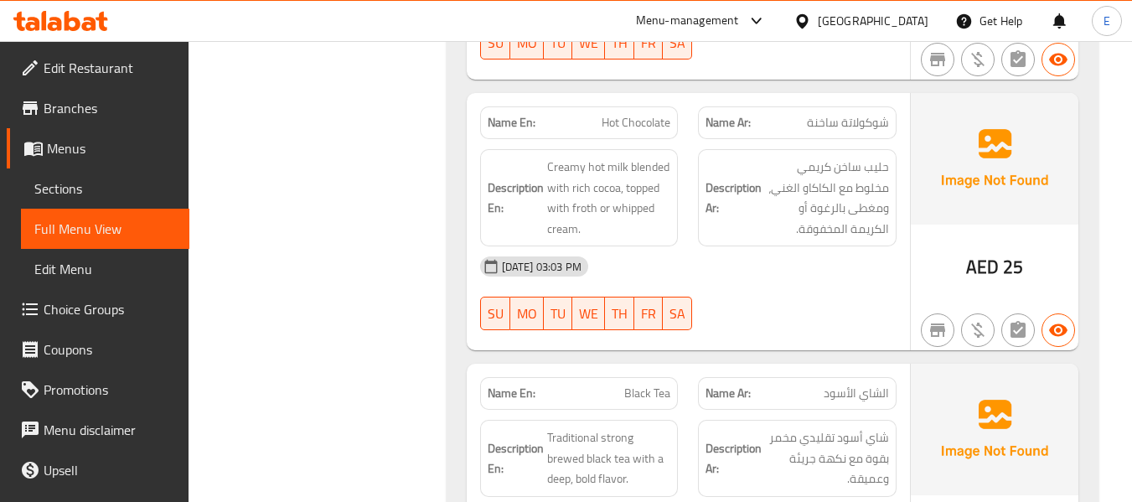
scroll to position [4281, 0]
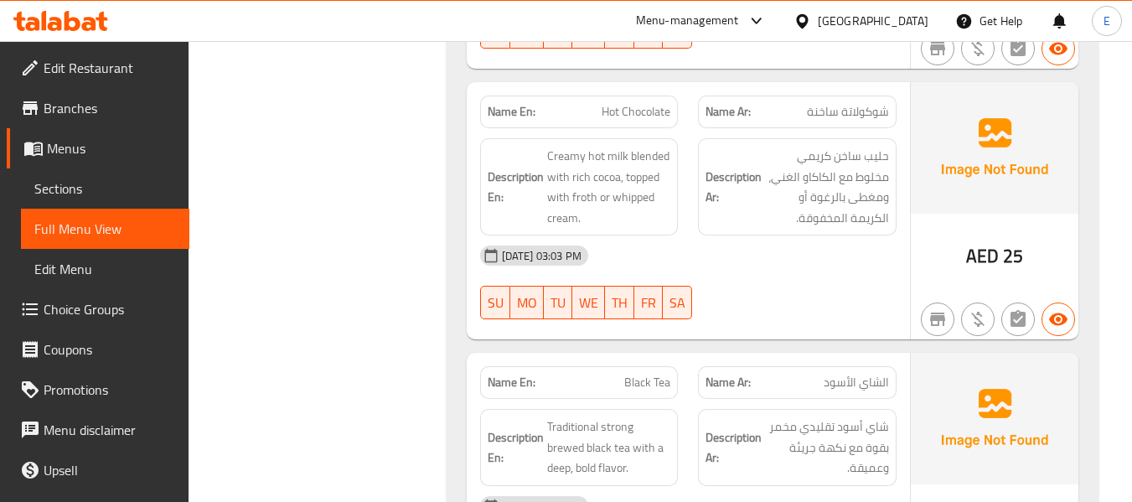
click at [613, 103] on span "Hot Chocolate" at bounding box center [635, 112] width 69 height 18
click at [815, 103] on span "شوكولاتة ساخنة" at bounding box center [848, 112] width 82 height 18
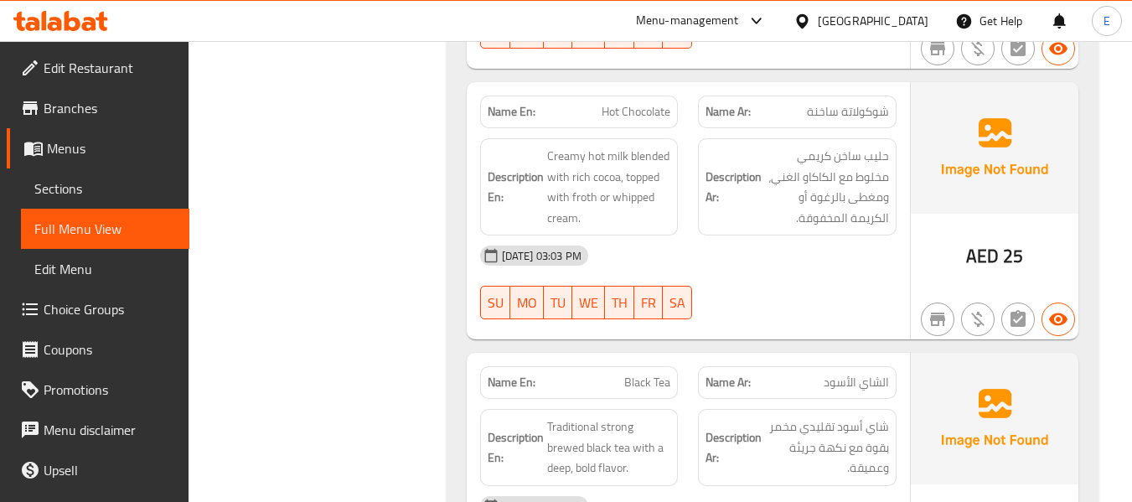
click at [809, 235] on div "[DATE] 03:03 PM" at bounding box center [688, 255] width 436 height 40
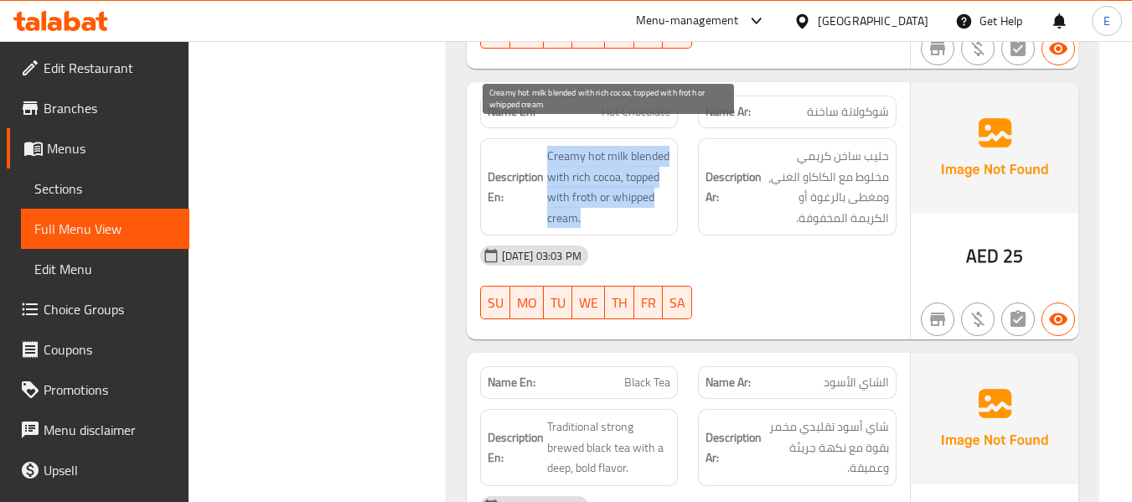
drag, startPoint x: 541, startPoint y: 129, endPoint x: 645, endPoint y: 204, distance: 128.3
click at [645, 204] on h6 "Description En: Creamy hot milk blended with rich cocoa, topped with froth or w…" at bounding box center [578, 187] width 183 height 82
click at [645, 204] on span "Creamy hot milk blended with rich cocoa, topped with froth or whipped cream." at bounding box center [609, 187] width 124 height 82
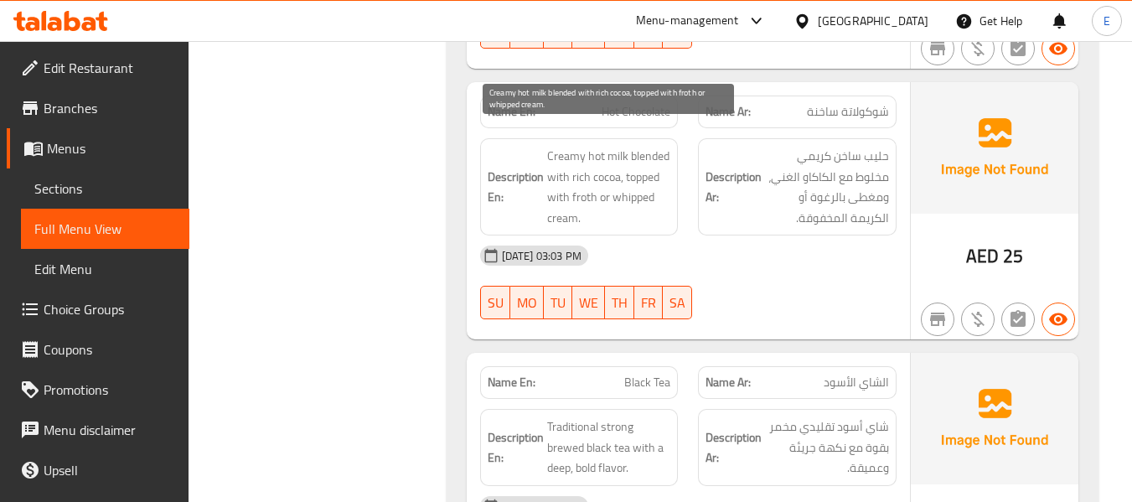
click at [645, 204] on span "Creamy hot milk blended with rich cocoa, topped with froth or whipped cream." at bounding box center [609, 187] width 124 height 82
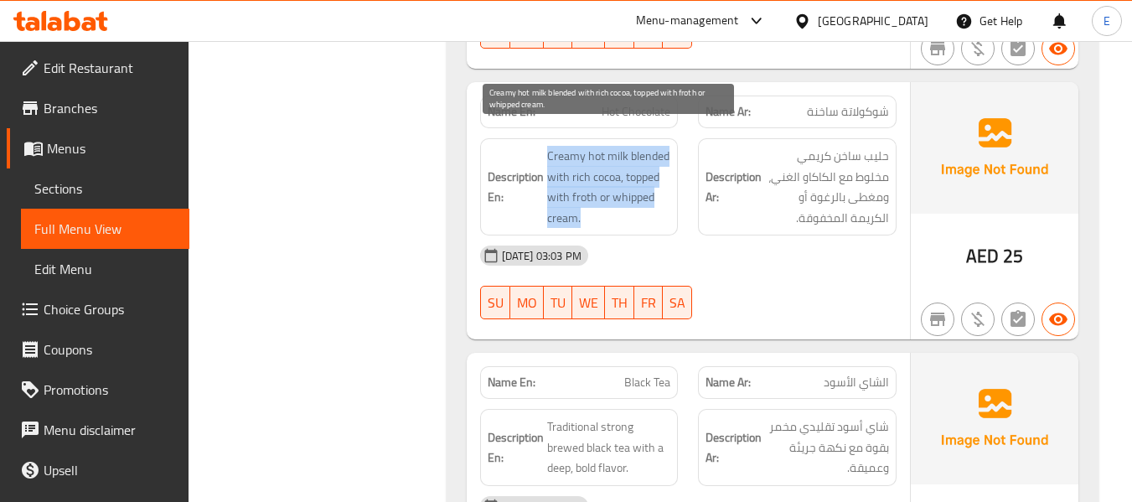
click at [645, 204] on span "Creamy hot milk blended with rich cocoa, topped with froth or whipped cream." at bounding box center [609, 187] width 124 height 82
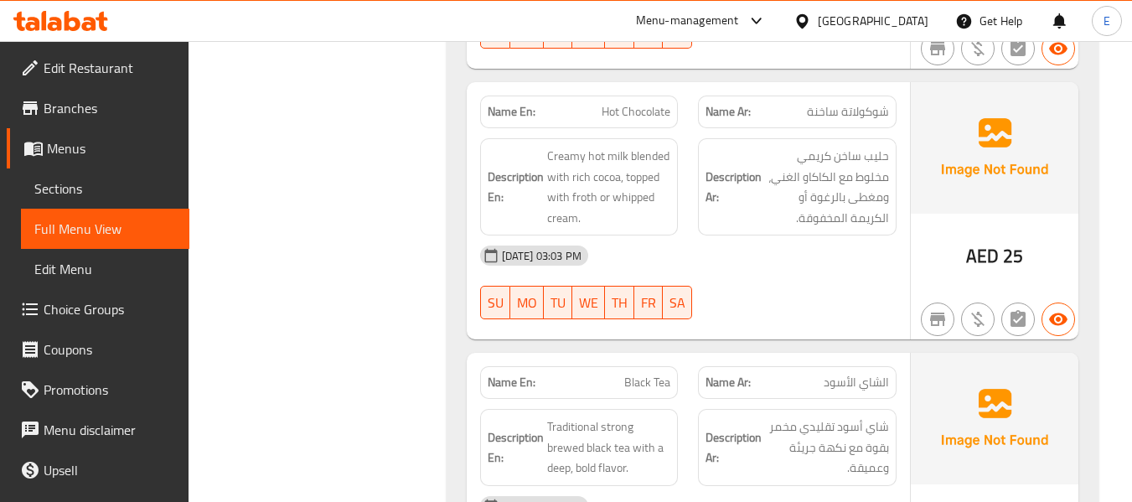
click at [833, 103] on span "شوكولاتة ساخنة" at bounding box center [848, 112] width 82 height 18
click at [772, 256] on div "03-10-2025 03:03 PM SU MO TU WE TH FR SA" at bounding box center [688, 282] width 436 height 94
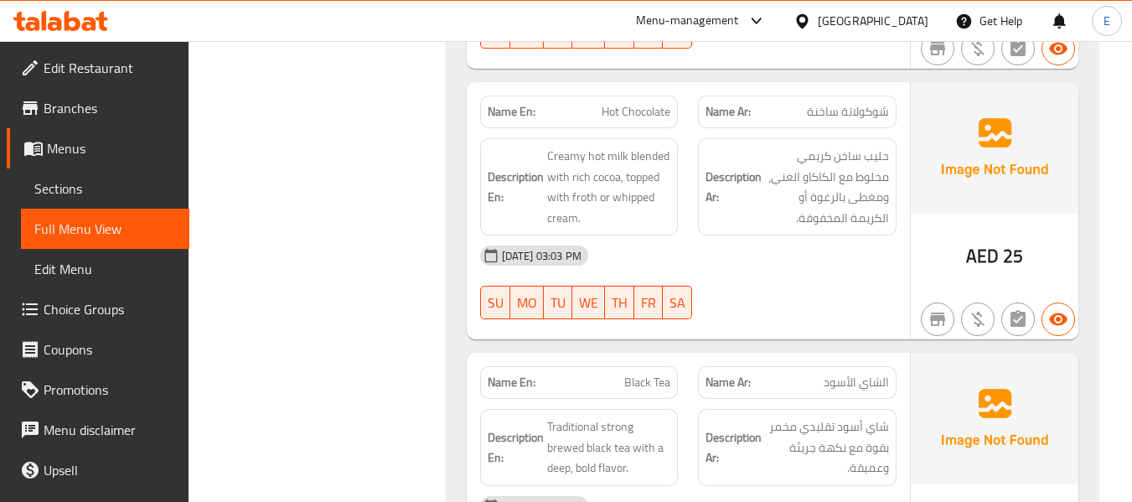
click at [624, 103] on span "Hot Chocolate" at bounding box center [635, 112] width 69 height 18
copy span "Hot Chocolate"
click at [809, 262] on div "03-10-2025 03:03 PM SU MO TU WE TH FR SA" at bounding box center [688, 282] width 436 height 94
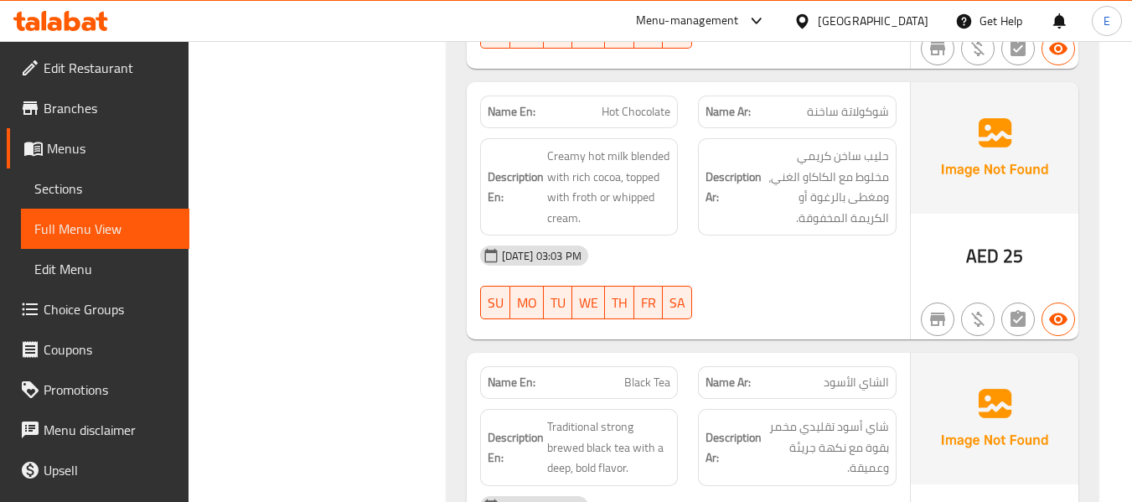
click at [801, 193] on span "حليب ساخن كريمي مخلوط مع الكاكاو الغني، ومغطى بالرغوة أو الكريمة المخفوقة." at bounding box center [827, 187] width 124 height 82
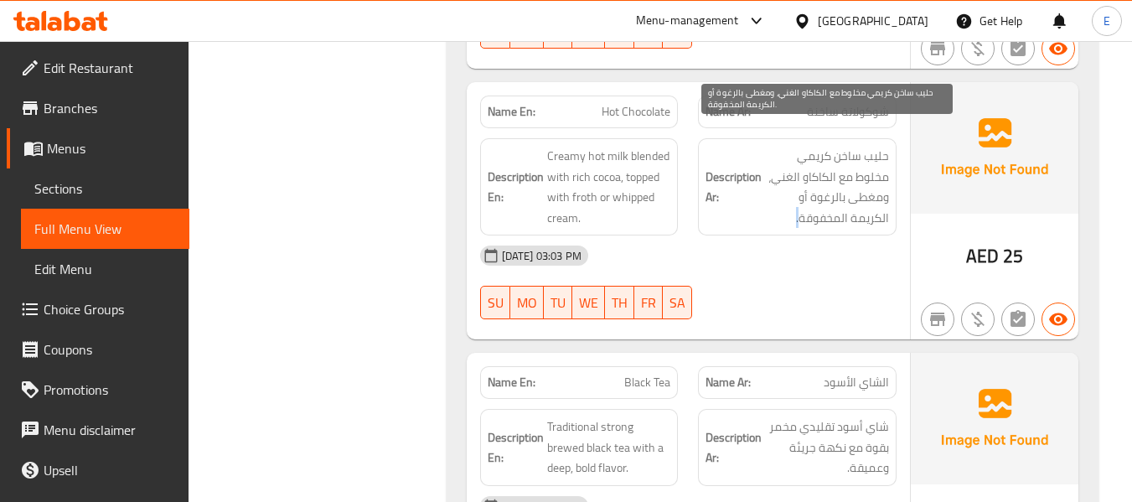
click at [801, 193] on span "حليب ساخن كريمي مخلوط مع الكاكاو الغني، ومغطى بالرغوة أو الكريمة المخفوقة." at bounding box center [827, 187] width 124 height 82
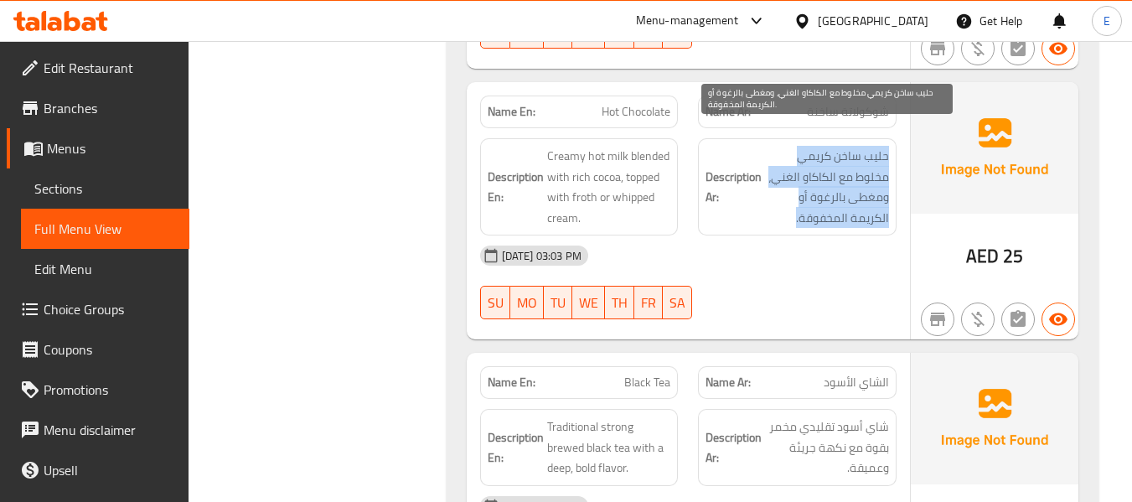
click at [801, 193] on span "حليب ساخن كريمي مخلوط مع الكاكاو الغني، ومغطى بالرغوة أو الكريمة المخفوقة." at bounding box center [827, 187] width 124 height 82
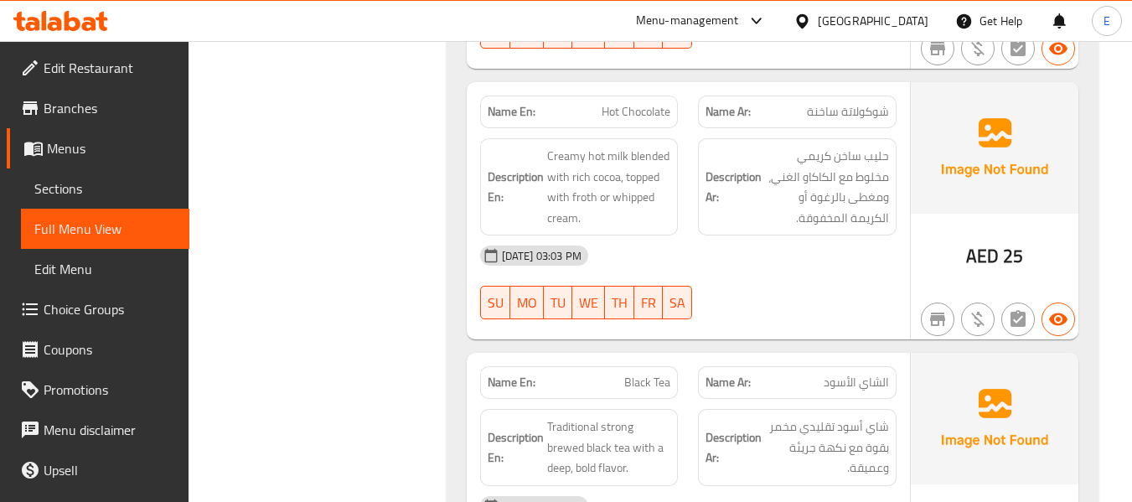
click at [730, 257] on div "03-10-2025 03:03 PM SU MO TU WE TH FR SA" at bounding box center [688, 282] width 436 height 94
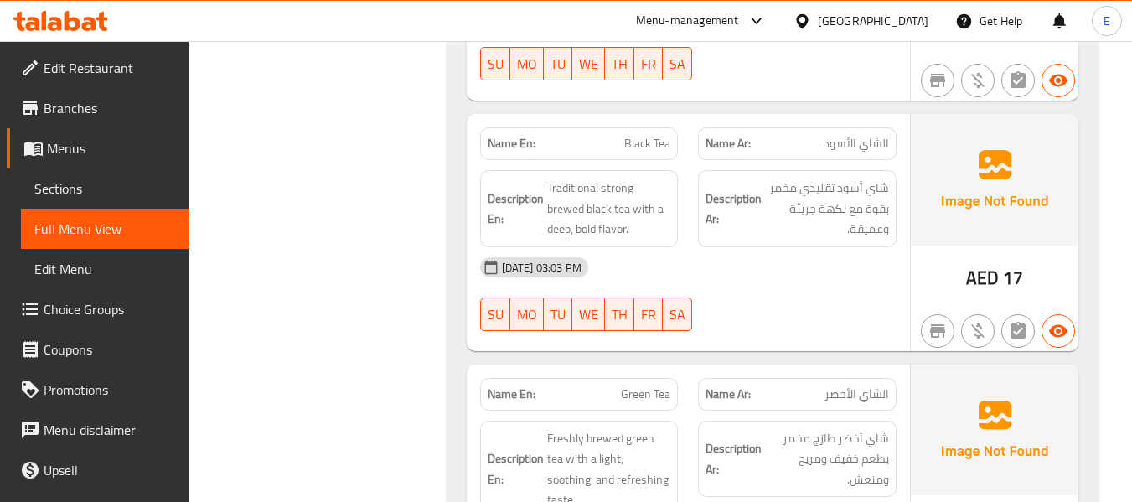
scroll to position [4533, 0]
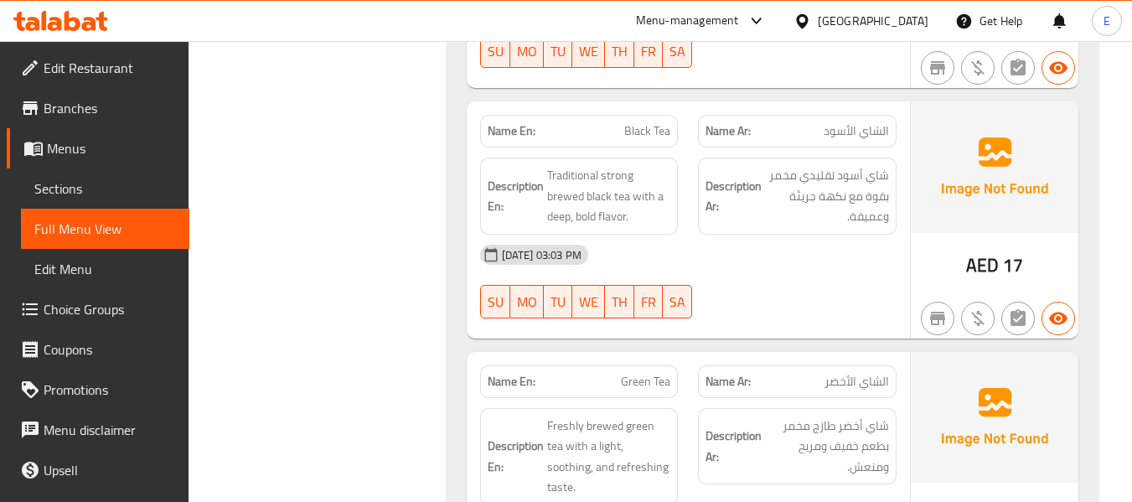
click at [644, 122] on span "Black Tea" at bounding box center [647, 131] width 46 height 18
click at [836, 122] on span "الشاي الأسود" at bounding box center [855, 131] width 65 height 18
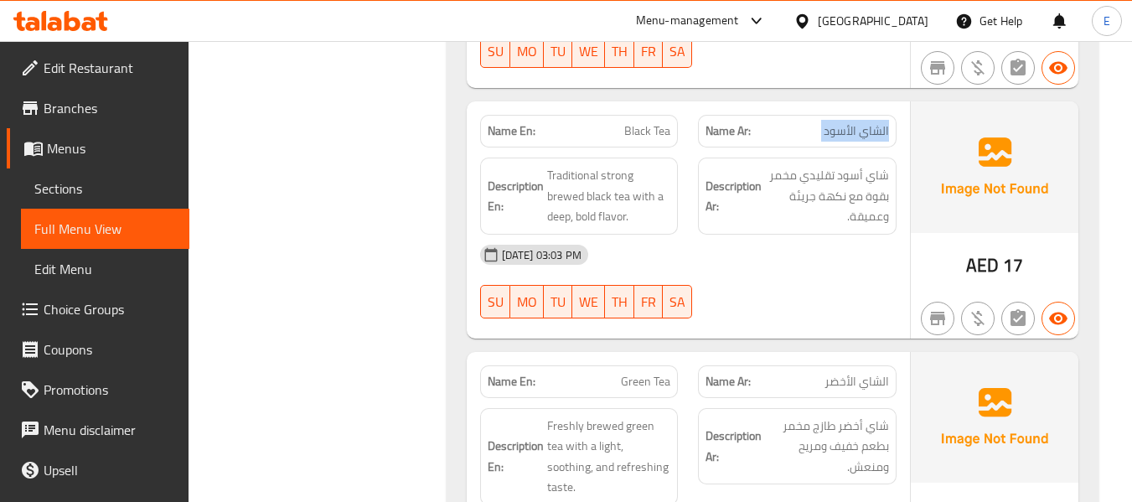
click at [836, 122] on span "الشاي الأسود" at bounding box center [855, 131] width 65 height 18
click at [770, 235] on div "[DATE] 03:03 PM" at bounding box center [688, 255] width 436 height 40
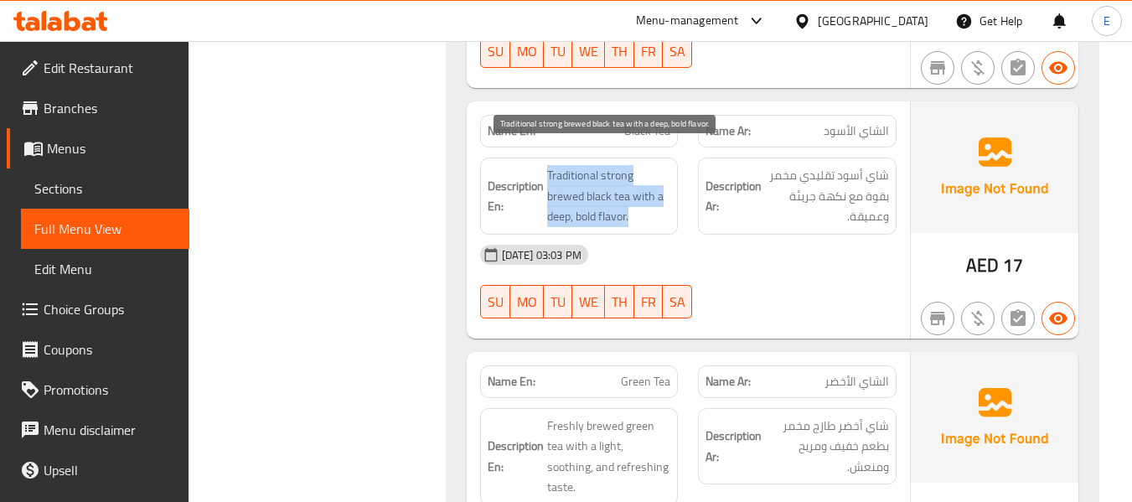
drag, startPoint x: 542, startPoint y: 146, endPoint x: 652, endPoint y: 193, distance: 119.7
click at [652, 193] on h6 "Description En: Traditional strong brewed black tea with a deep, bold flavor." at bounding box center [578, 196] width 183 height 62
click at [652, 193] on span "Traditional strong brewed black tea with a deep, bold flavor." at bounding box center [609, 196] width 124 height 62
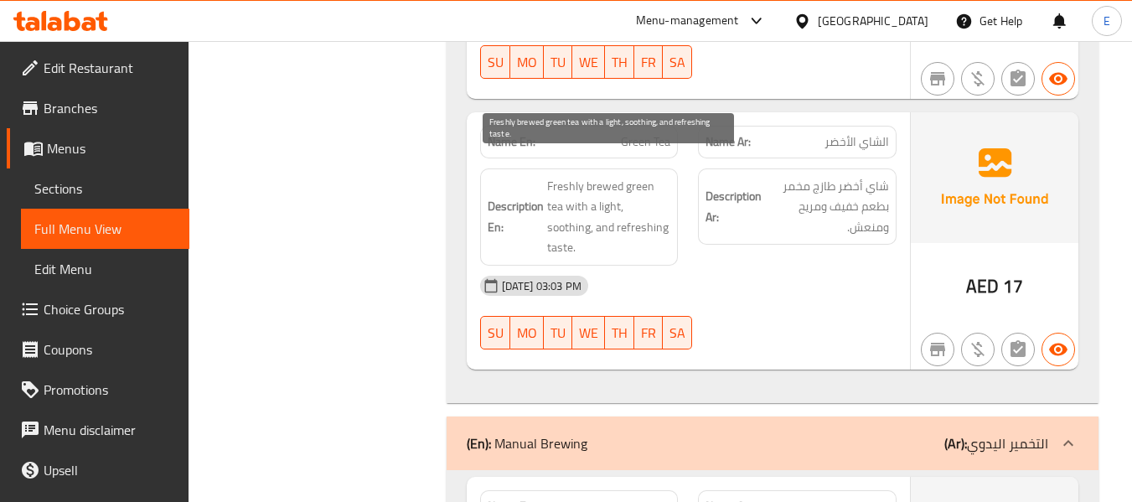
scroll to position [4784, 0]
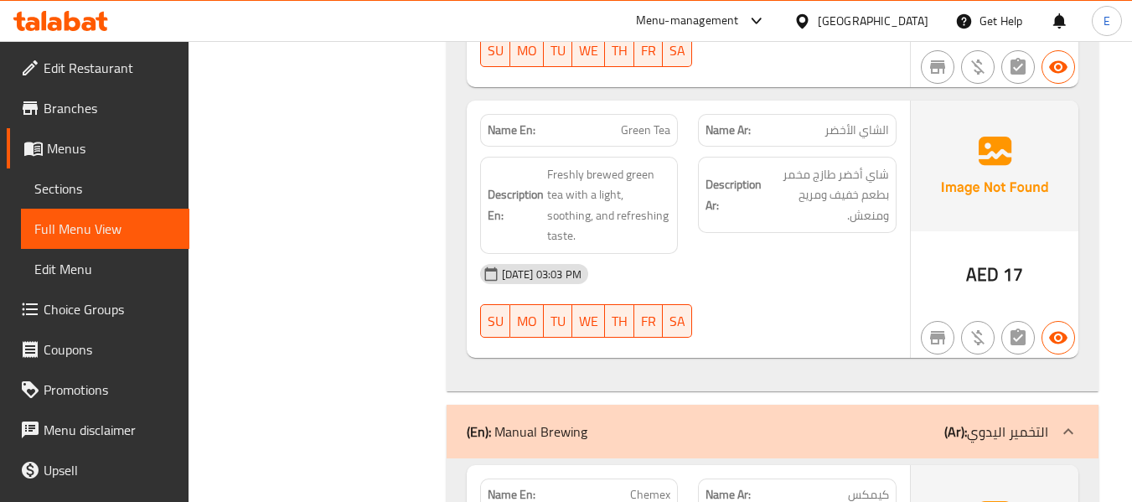
click at [657, 121] on span "Green Tea" at bounding box center [645, 130] width 49 height 18
click at [853, 121] on span "الشاي الأخضر" at bounding box center [856, 130] width 64 height 18
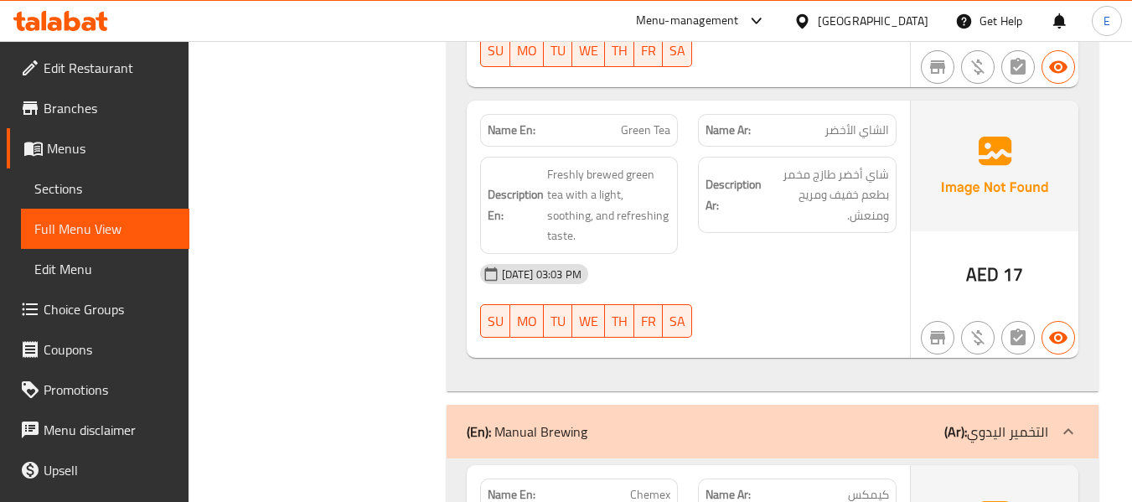
click at [789, 254] on div "[DATE] 03:03 PM" at bounding box center [688, 274] width 436 height 40
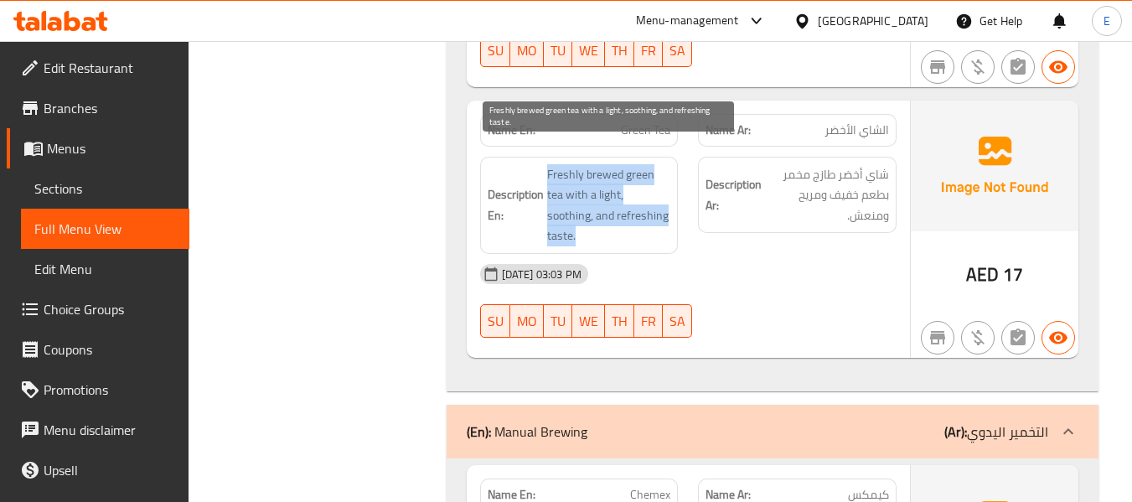
drag, startPoint x: 544, startPoint y: 150, endPoint x: 668, endPoint y: 194, distance: 132.5
click at [668, 194] on h6 "Description En: Freshly brewed green tea with a light, soothing, and refreshing…" at bounding box center [578, 205] width 183 height 82
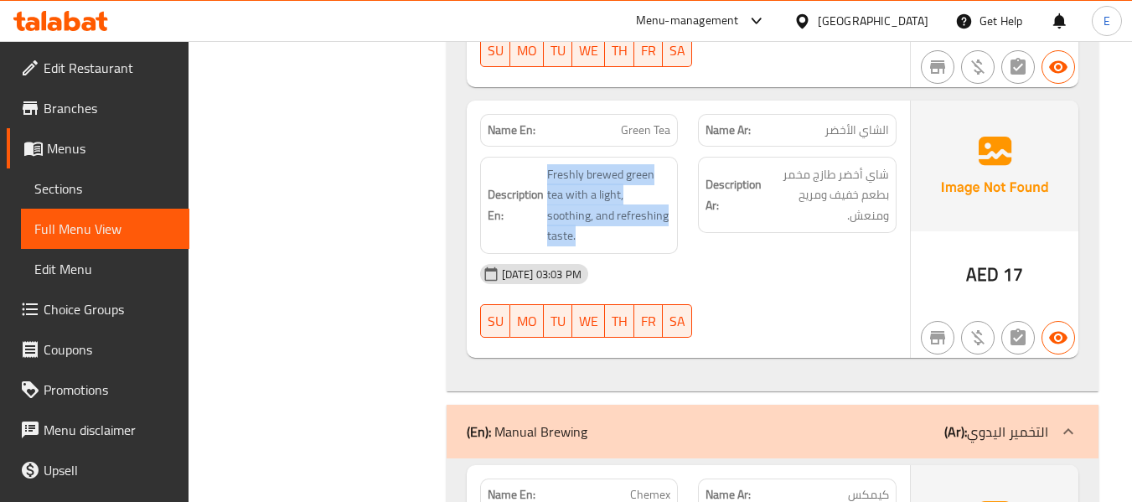
click at [759, 254] on div "[DATE] 03:03 PM" at bounding box center [688, 274] width 436 height 40
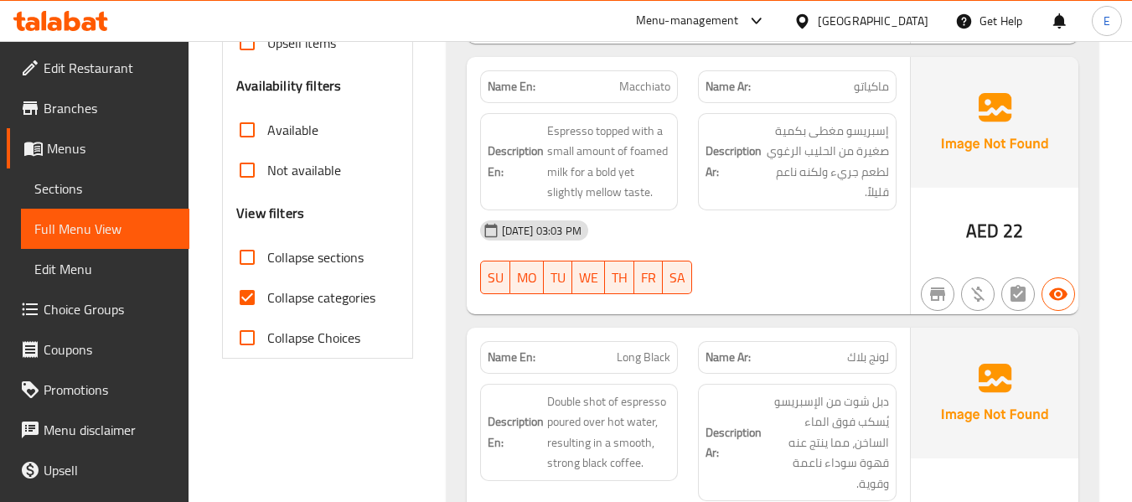
scroll to position [503, 0]
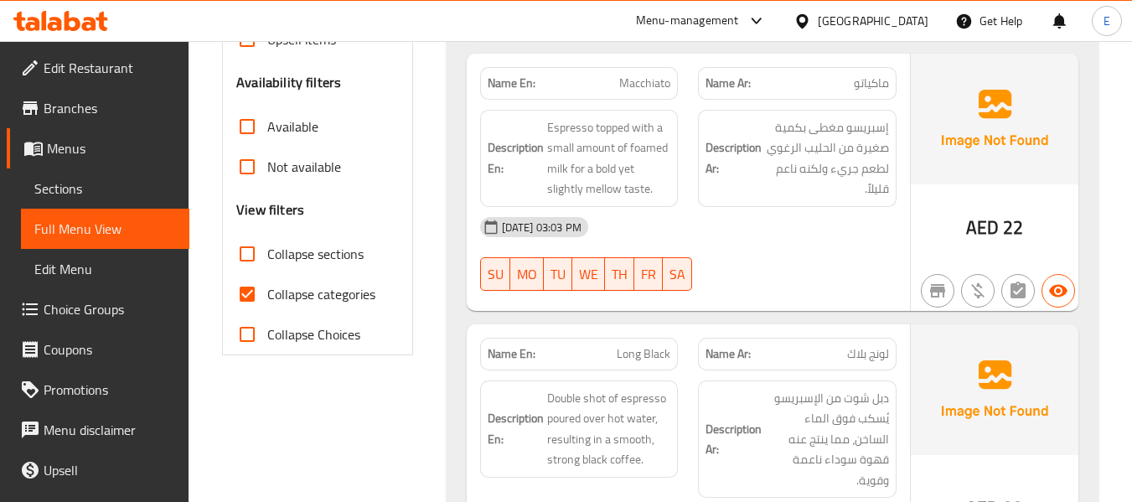
drag, startPoint x: 251, startPoint y: 296, endPoint x: 248, endPoint y: 260, distance: 37.0
click at [251, 296] on input "Collapse categories" at bounding box center [247, 294] width 40 height 40
checkbox input "false"
click at [248, 260] on input "Collapse sections" at bounding box center [247, 254] width 40 height 40
checkbox input "true"
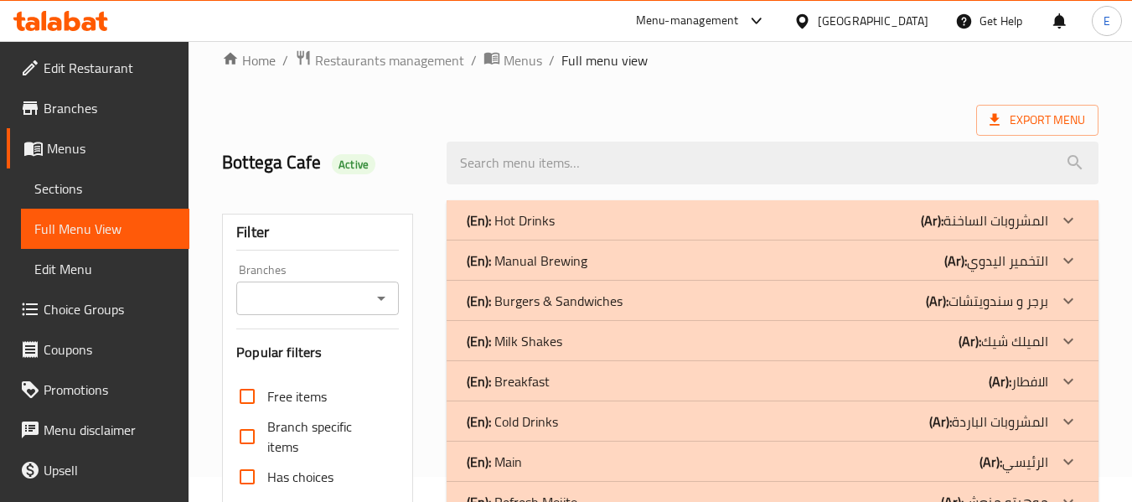
scroll to position [0, 0]
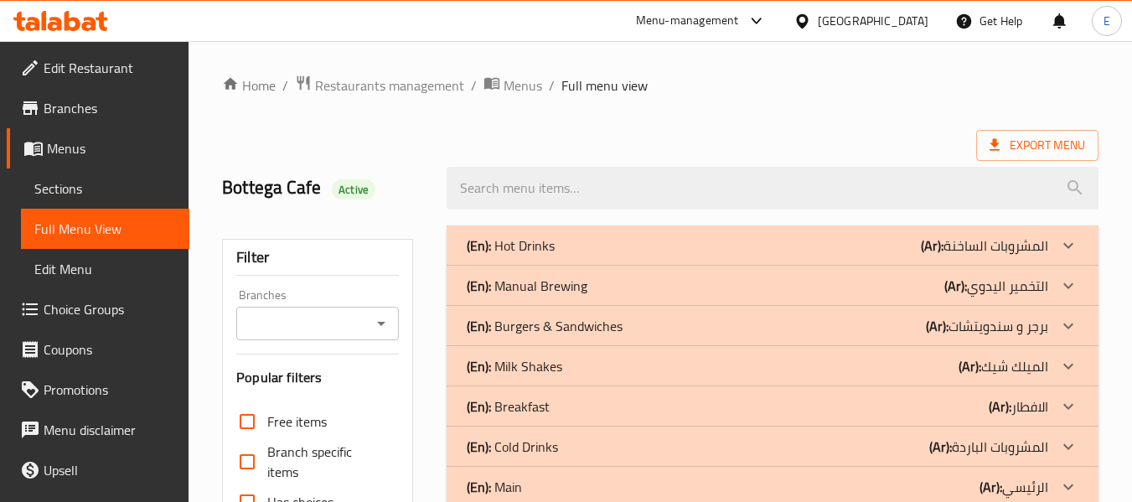
click at [712, 237] on div "(En): Hot Drinks (Ar): المشروبات الساخنة" at bounding box center [757, 245] width 581 height 20
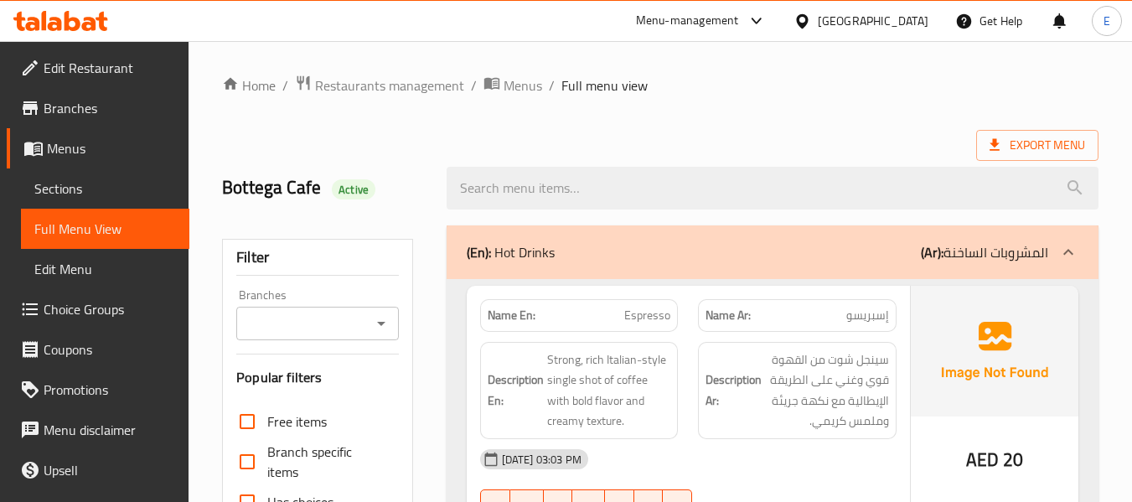
click at [745, 151] on div "Bottega Cafe Active" at bounding box center [660, 188] width 896 height 75
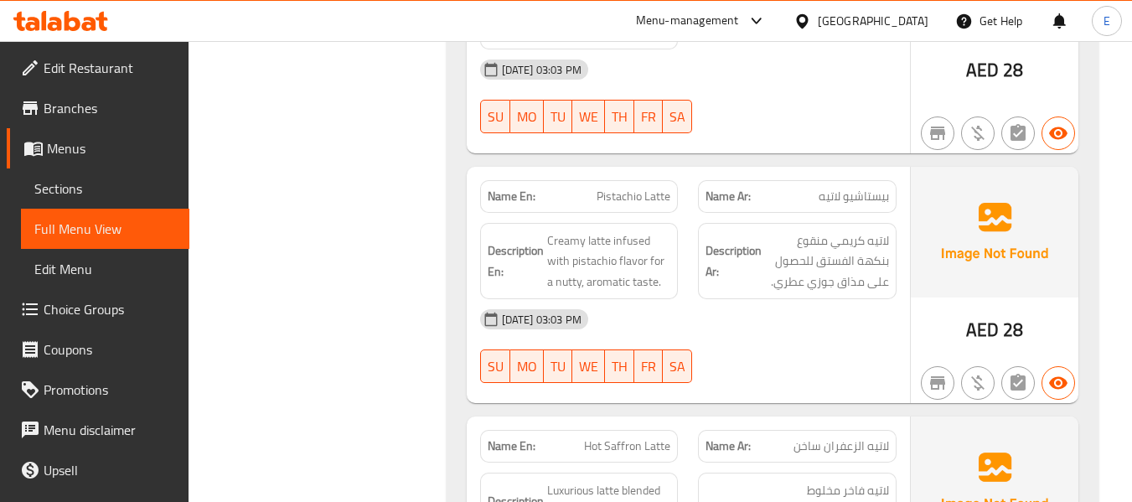
scroll to position [4207, 0]
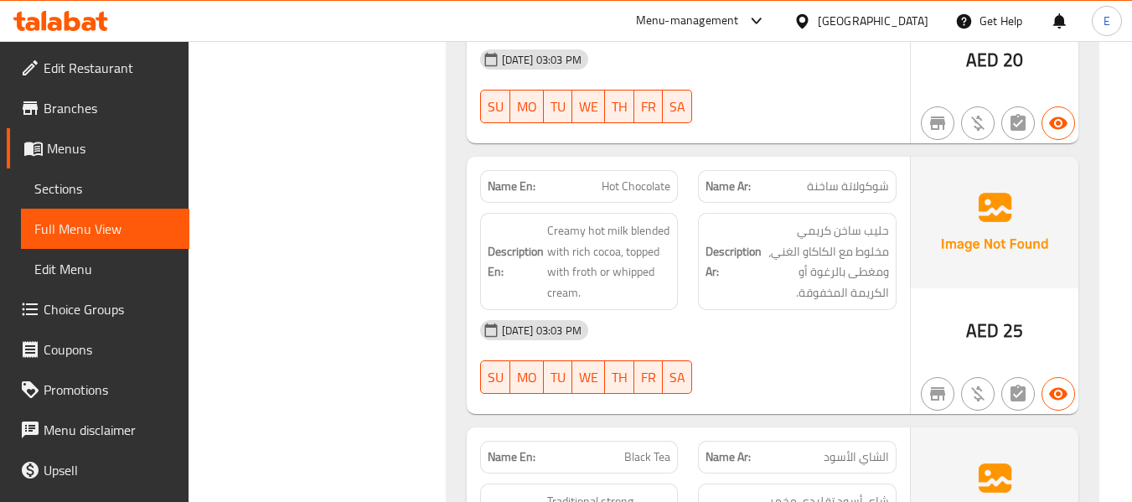
click at [642, 178] on span "Hot Chocolate" at bounding box center [635, 187] width 69 height 18
click at [655, 178] on span "Hot Chocolate" at bounding box center [635, 187] width 69 height 18
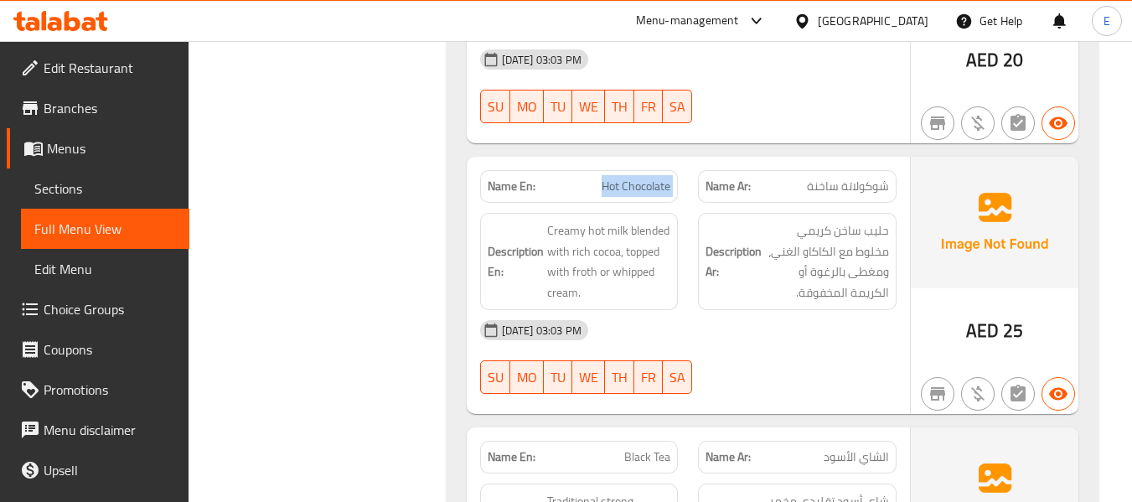
click at [655, 178] on span "Hot Chocolate" at bounding box center [635, 187] width 69 height 18
click at [642, 178] on span "Hot Chocolate" at bounding box center [635, 187] width 69 height 18
click at [643, 178] on span "Hot Chocolate" at bounding box center [635, 187] width 69 height 18
click at [87, 204] on link "Sections" at bounding box center [105, 188] width 168 height 40
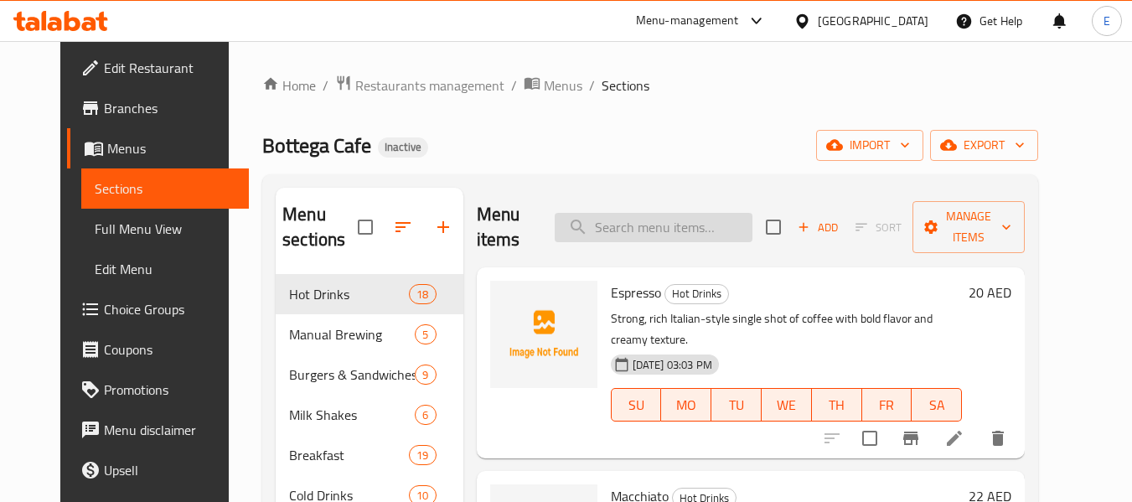
click at [714, 220] on input "search" at bounding box center [653, 227] width 198 height 29
paste input "Hot Chocolate"
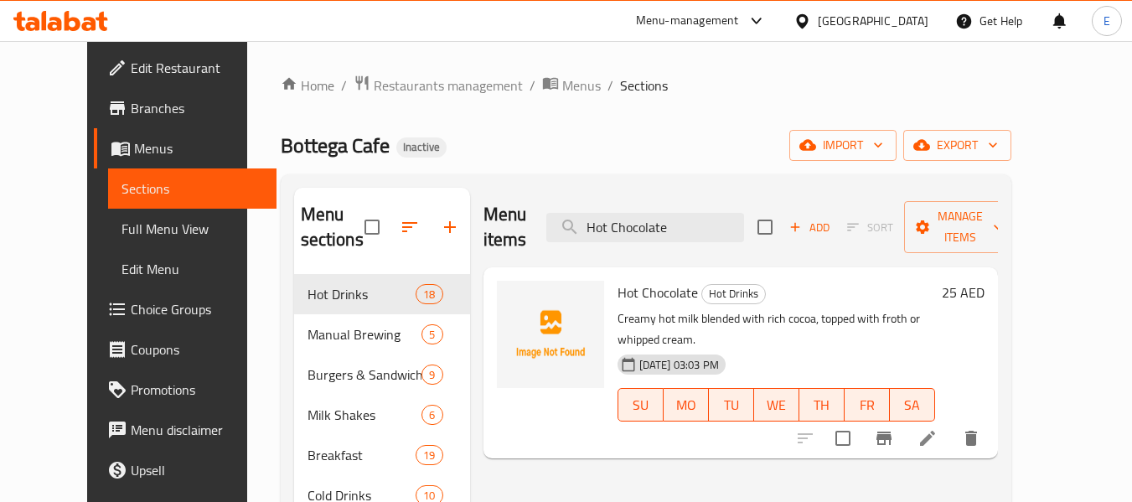
type input "Hot Chocolate"
click at [937, 428] on icon at bounding box center [927, 438] width 20 height 20
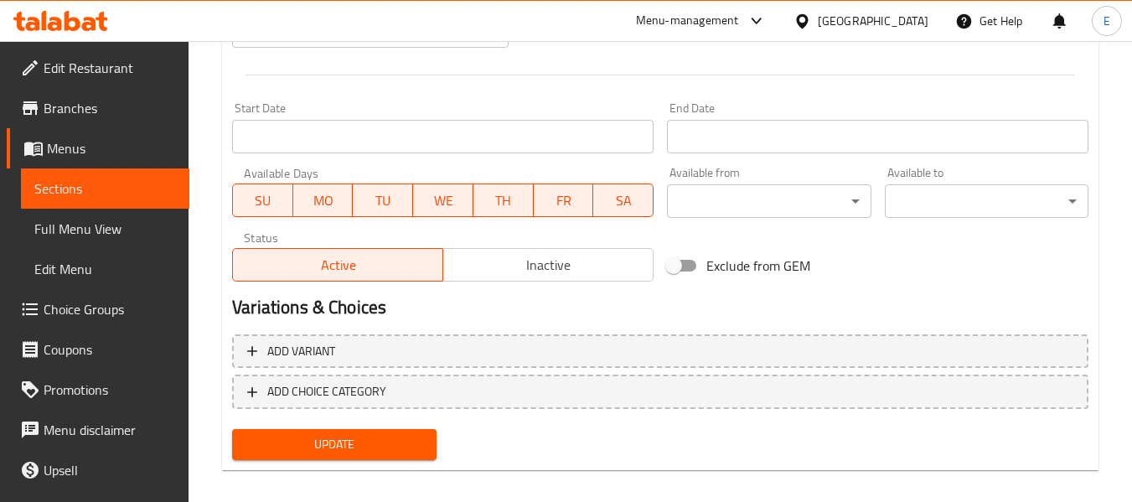
scroll to position [668, 0]
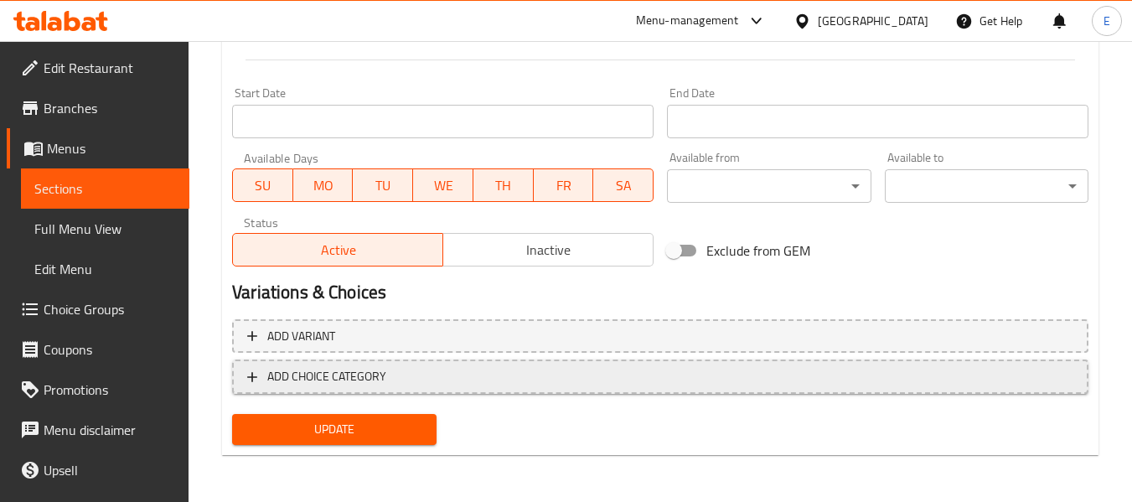
click at [311, 378] on span "ADD CHOICE CATEGORY" at bounding box center [326, 376] width 119 height 21
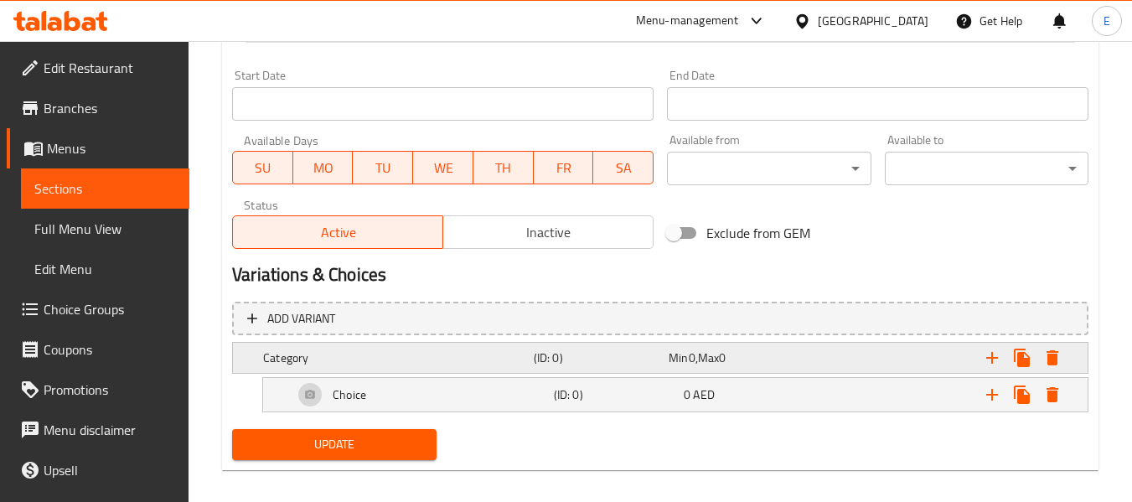
scroll to position [701, 0]
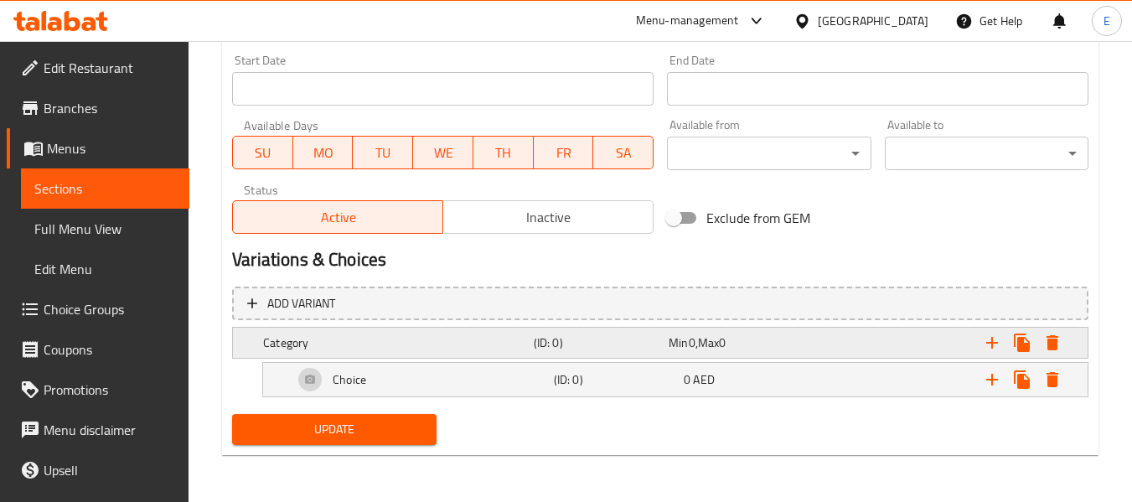
click at [363, 350] on h5 "Category" at bounding box center [395, 342] width 264 height 17
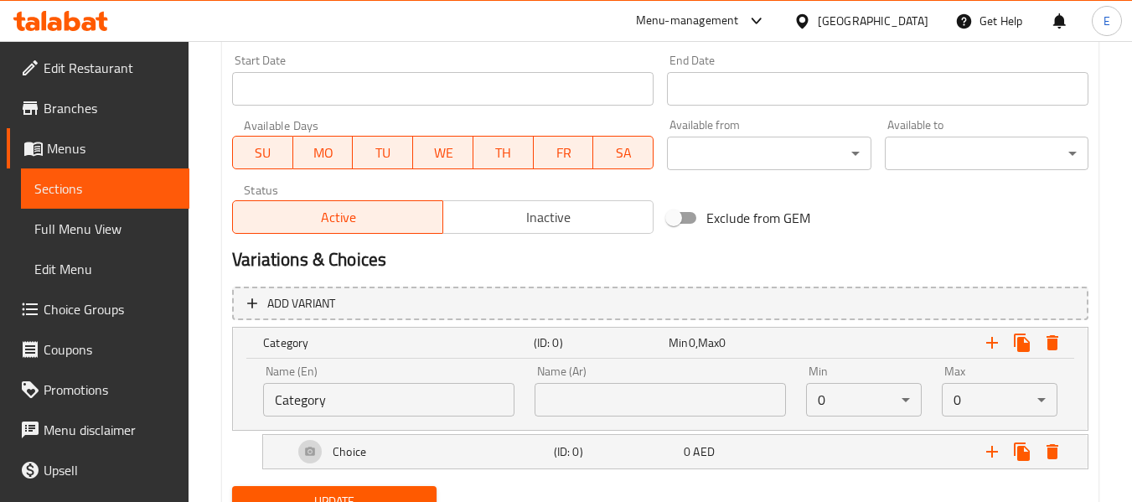
click at [354, 396] on input "Category" at bounding box center [388, 400] width 251 height 34
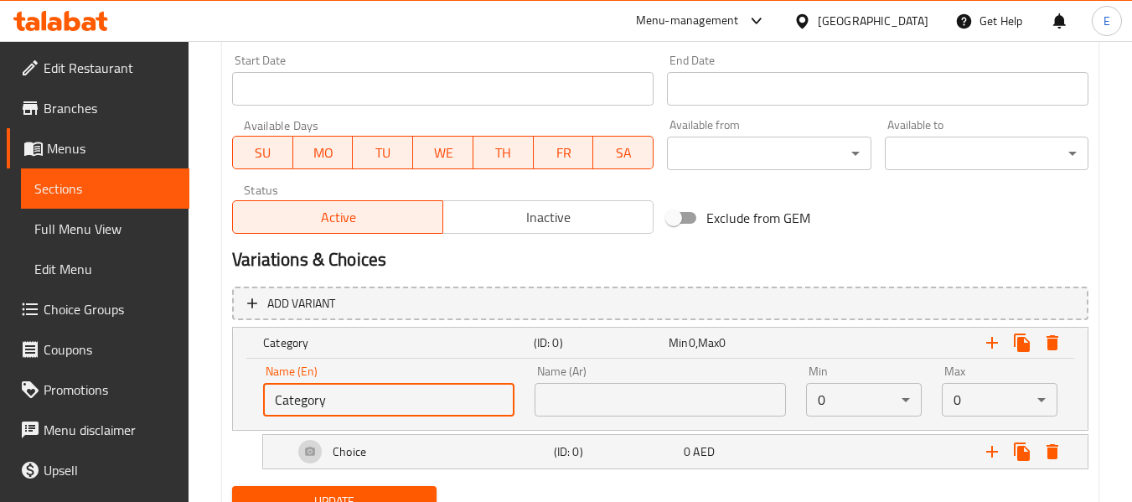
click at [353, 396] on input "Category" at bounding box center [388, 400] width 251 height 34
type input "your choice of:"
click at [580, 399] on input "text" at bounding box center [659, 400] width 251 height 34
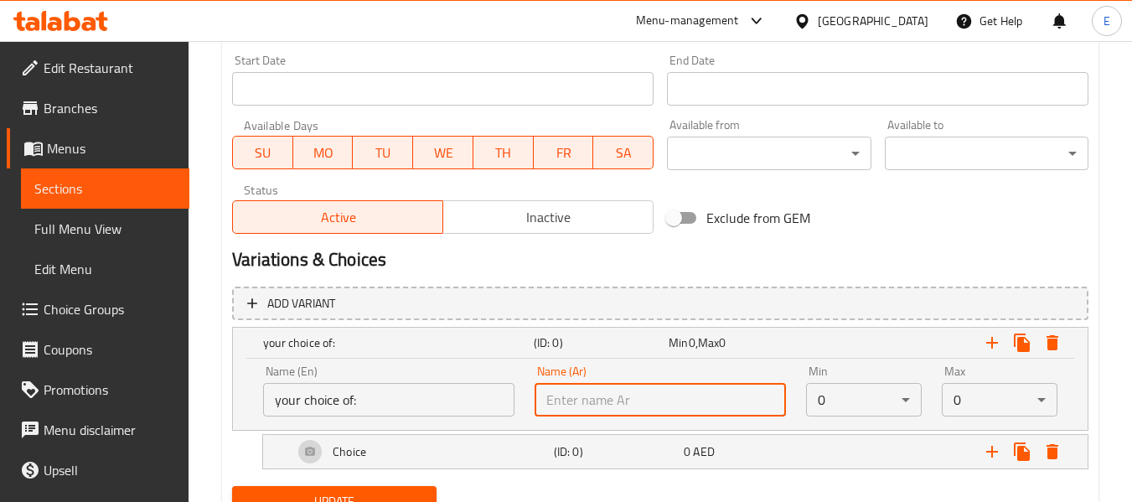
type input "إختيارك من"
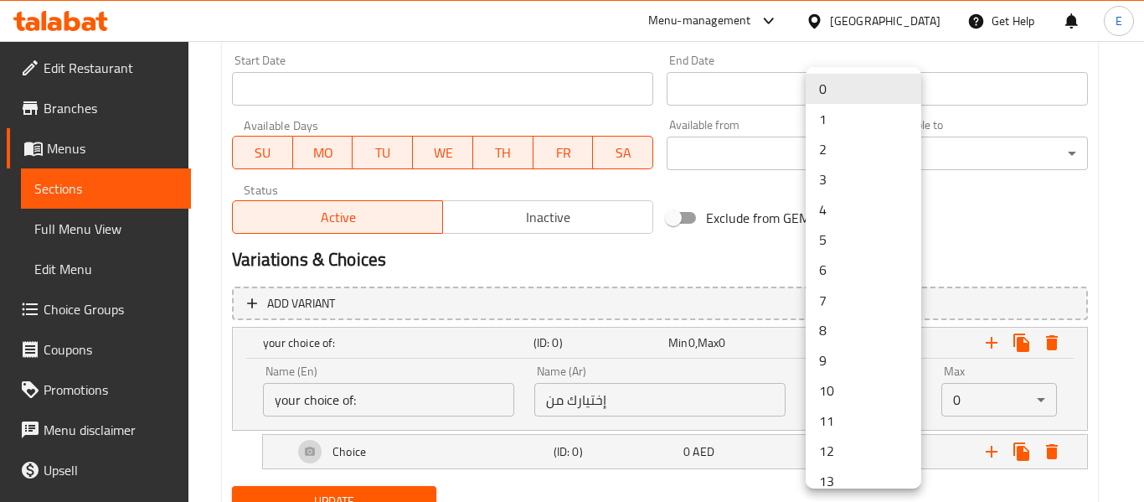
click at [828, 124] on li "1" at bounding box center [864, 119] width 116 height 30
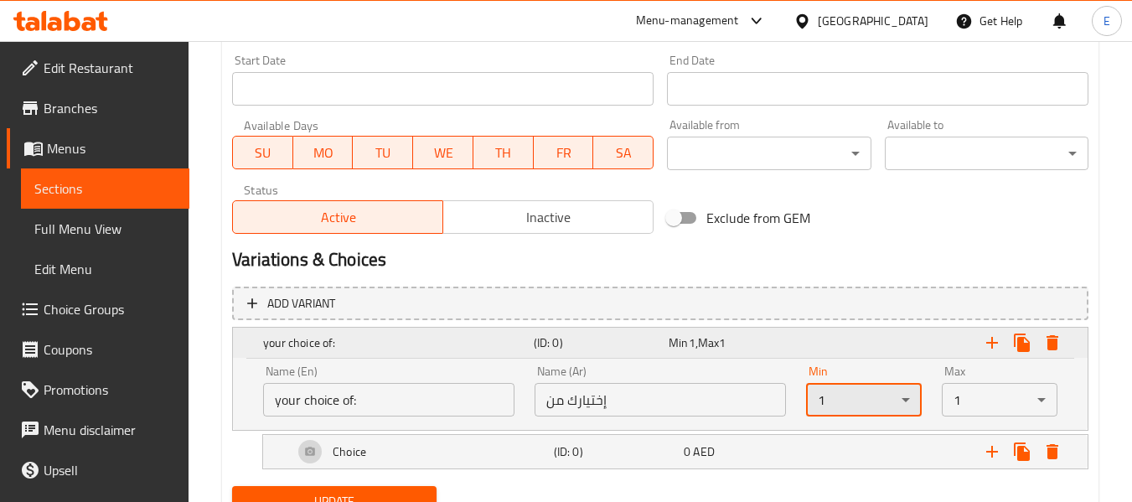
scroll to position [773, 0]
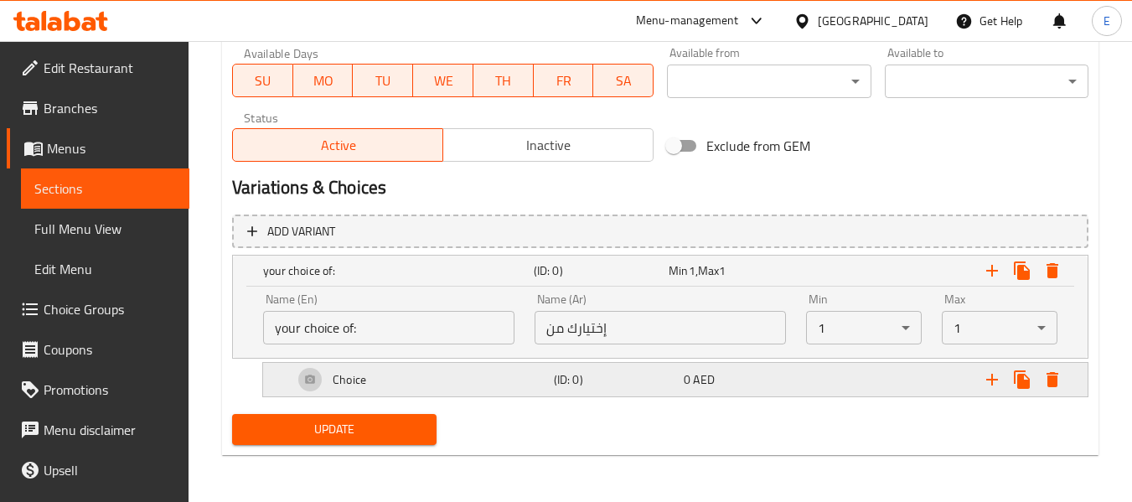
click at [346, 378] on h5 "Choice" at bounding box center [350, 379] width 34 height 17
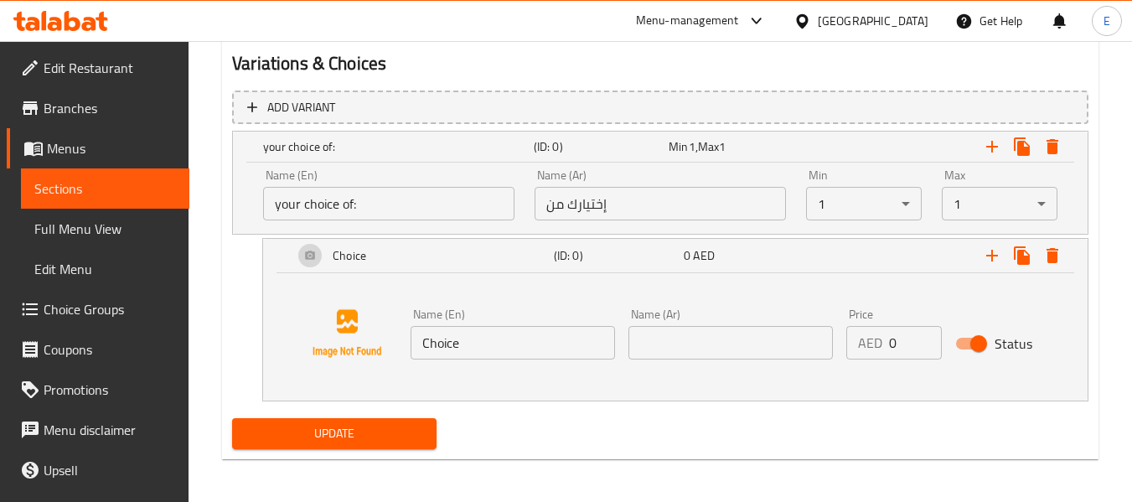
scroll to position [901, 0]
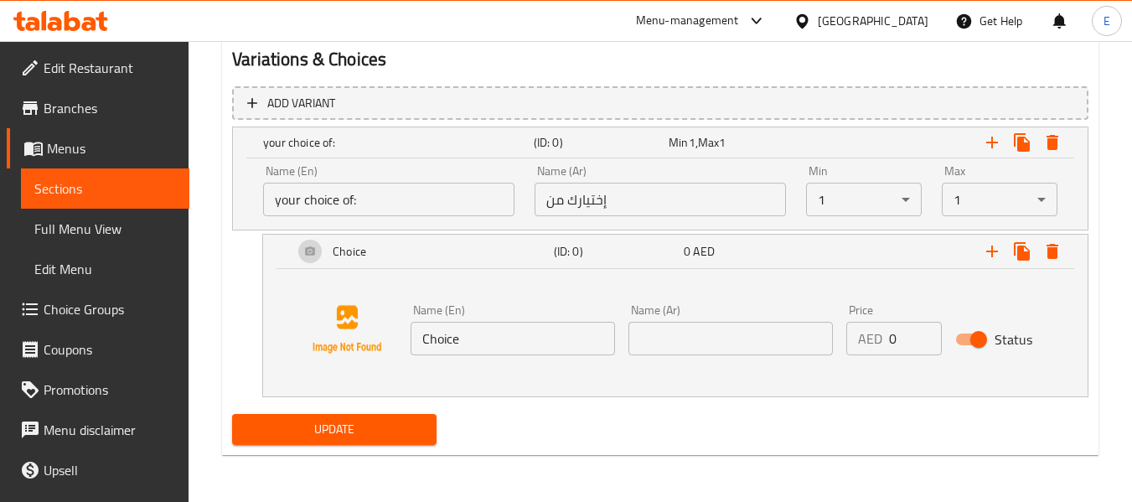
click at [497, 342] on input "Choice" at bounding box center [512, 339] width 204 height 34
click at [538, 342] on input "text" at bounding box center [512, 339] width 204 height 34
paste input "froth"
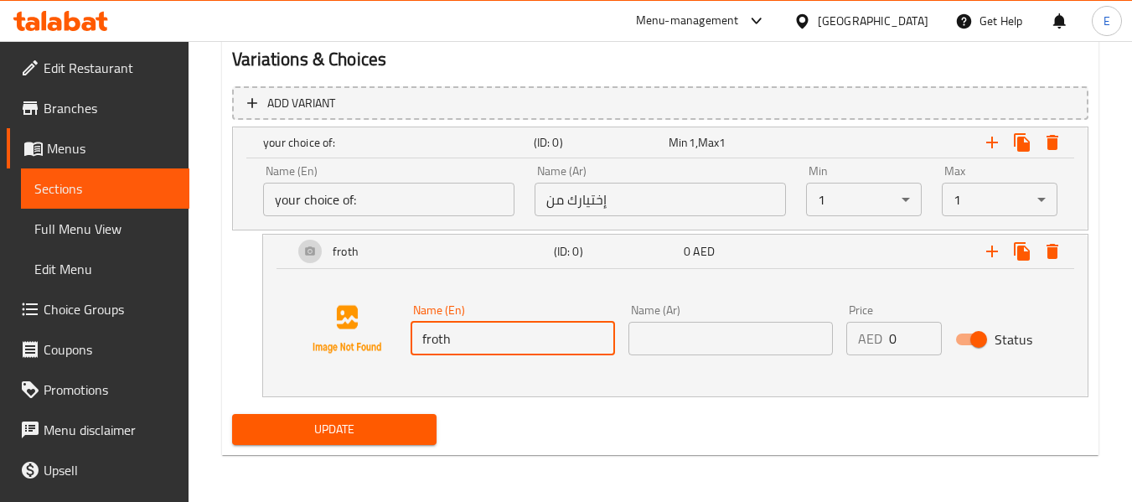
type input "froth"
click at [735, 342] on input "text" at bounding box center [730, 339] width 204 height 34
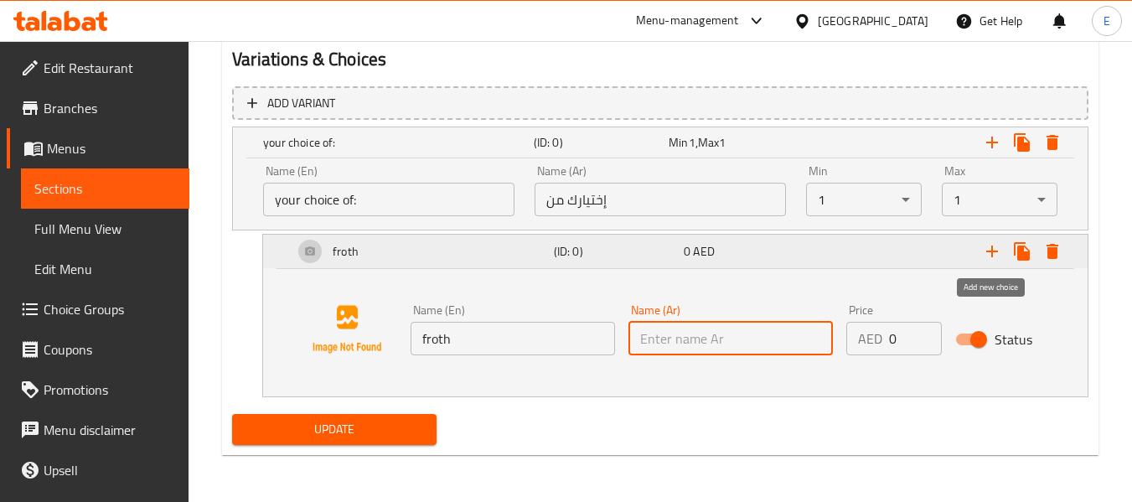
click at [998, 255] on icon "Expand" at bounding box center [992, 251] width 20 height 20
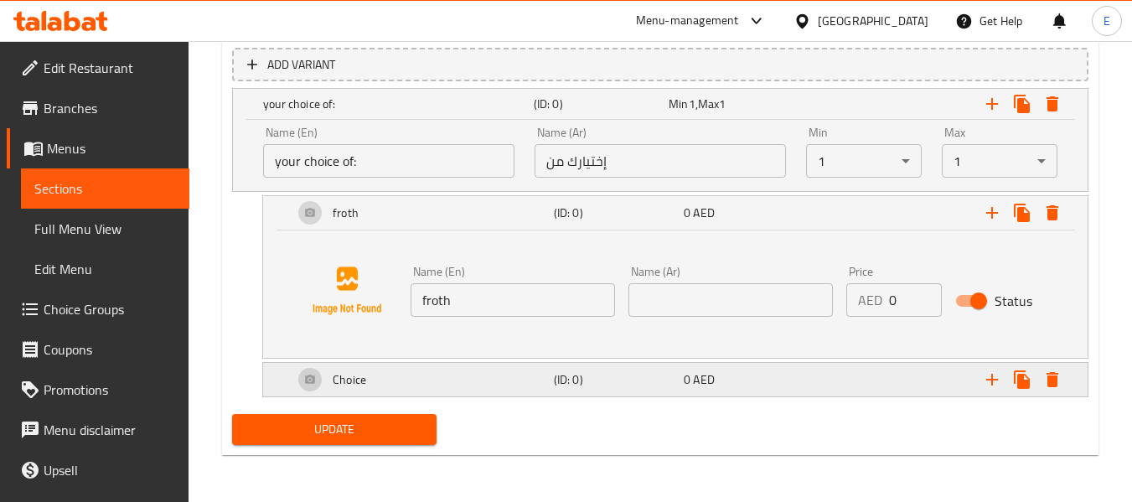
click at [433, 386] on div "Choice" at bounding box center [420, 379] width 260 height 40
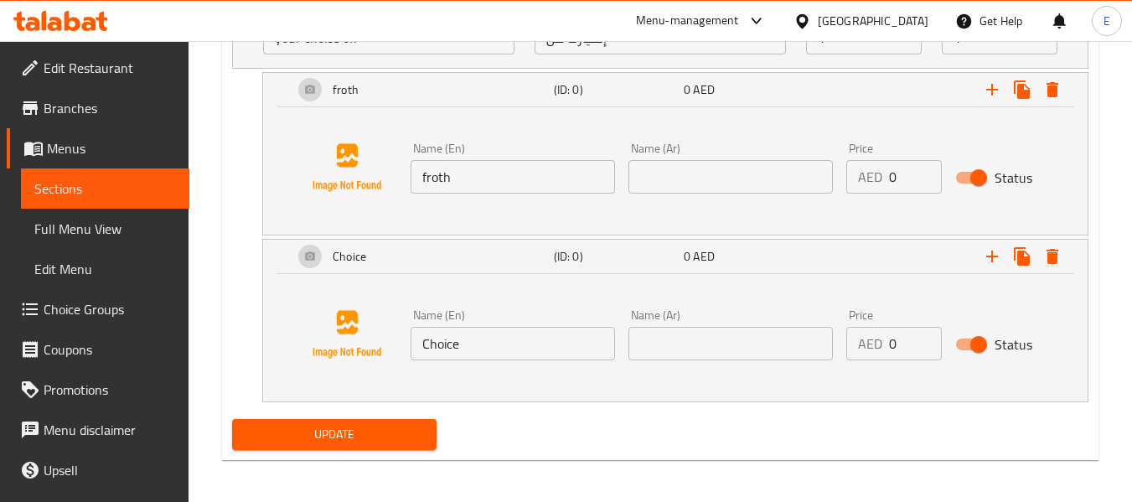
scroll to position [1068, 0]
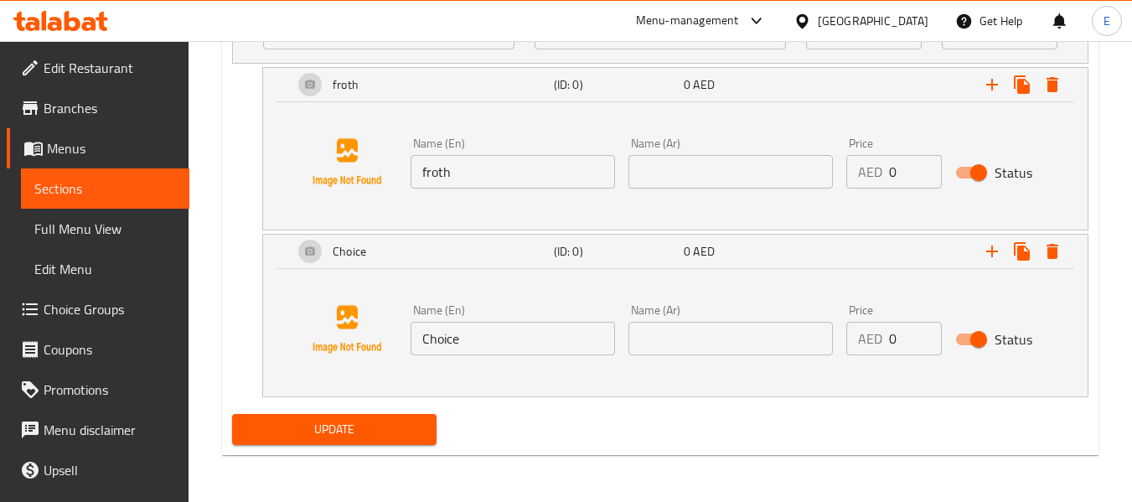
click at [515, 333] on input "Choice" at bounding box center [512, 339] width 204 height 34
click at [435, 329] on input "text" at bounding box center [512, 339] width 204 height 34
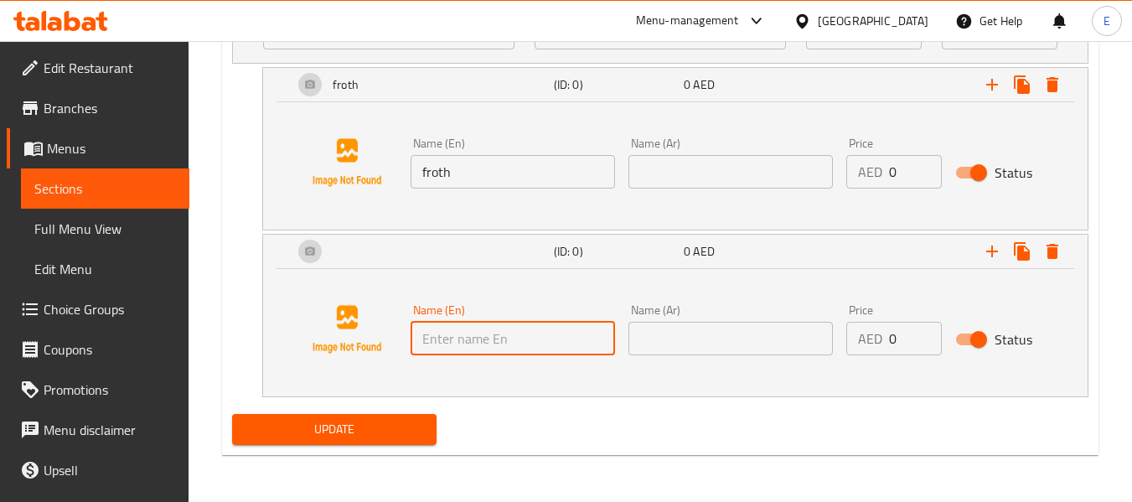
paste input "whipped cream."
type input "whipped cream"
click at [682, 346] on input "text" at bounding box center [730, 339] width 204 height 34
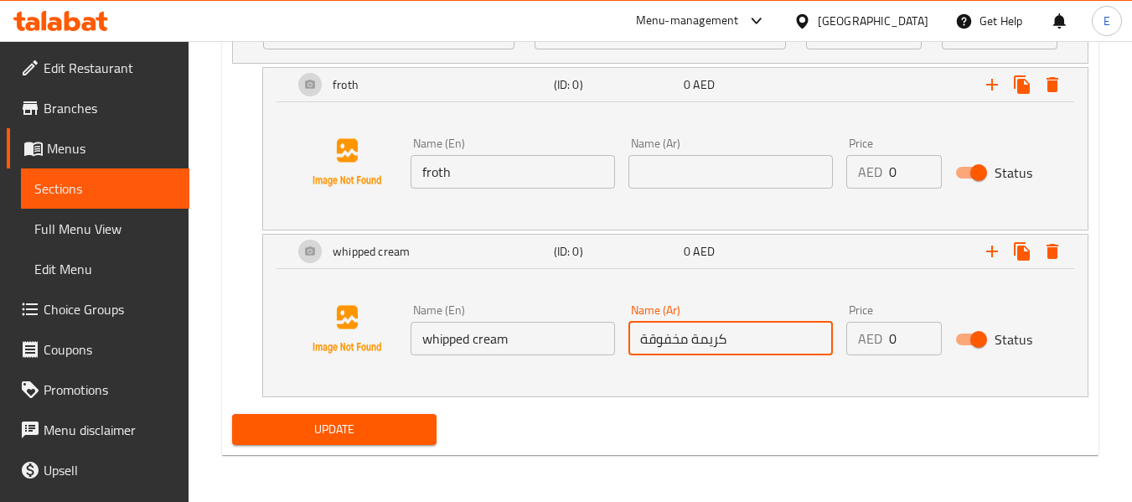
type input "كريمة مخفوقة"
click at [520, 178] on input "froth" at bounding box center [512, 172] width 204 height 34
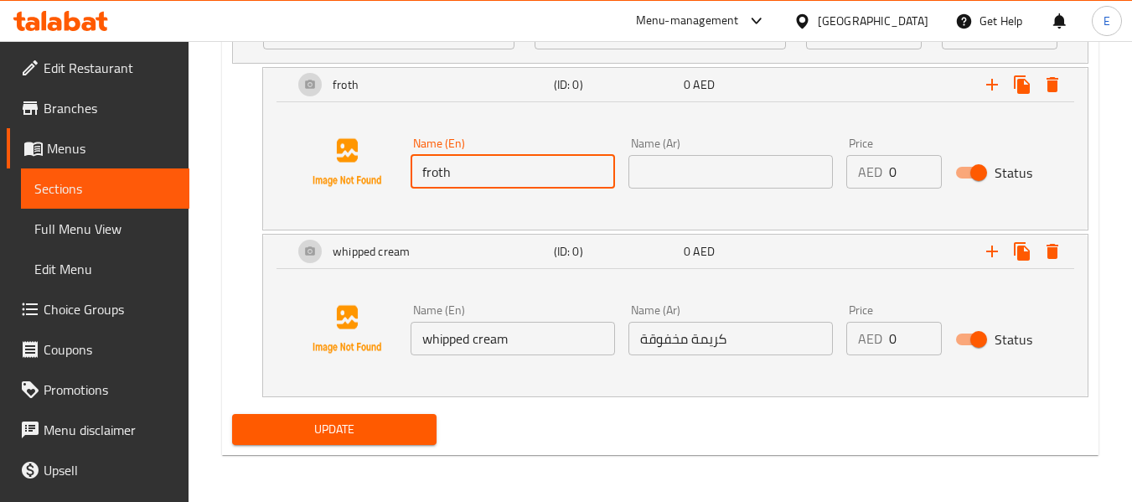
click at [520, 178] on input "froth" at bounding box center [512, 172] width 204 height 34
click at [737, 158] on input "text" at bounding box center [730, 172] width 204 height 34
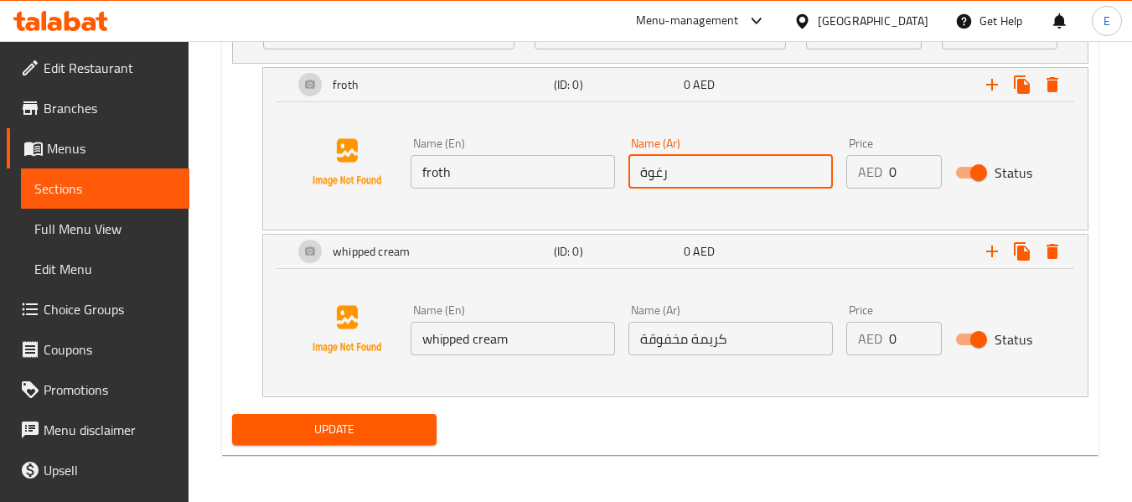
type input "رغوة"
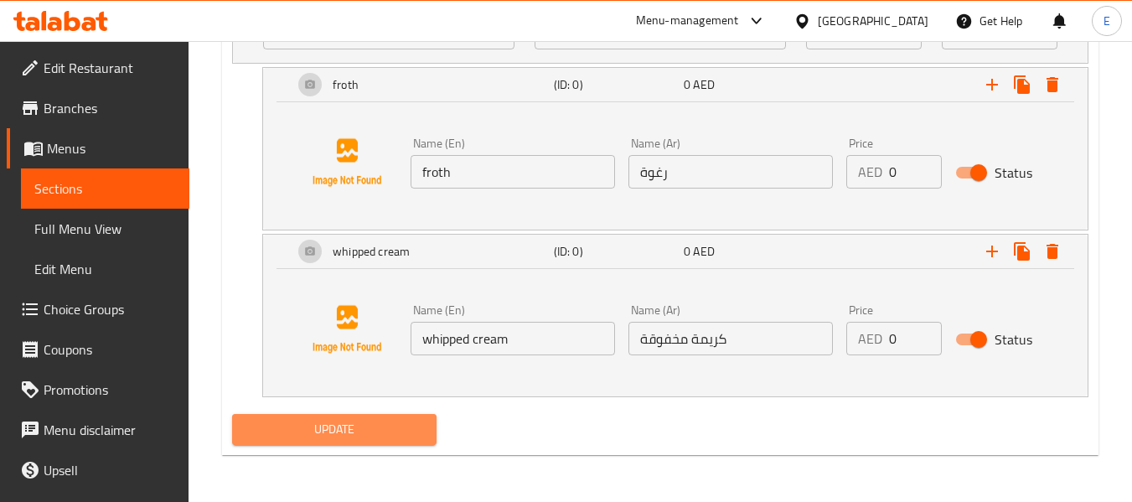
click at [368, 445] on button "Update" at bounding box center [334, 429] width 204 height 31
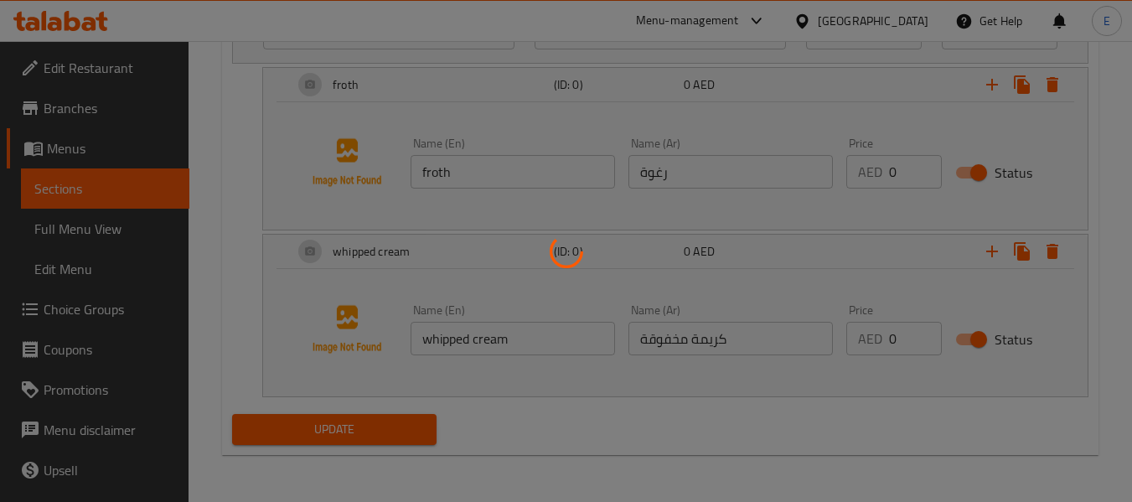
click at [373, 433] on div at bounding box center [566, 251] width 1132 height 502
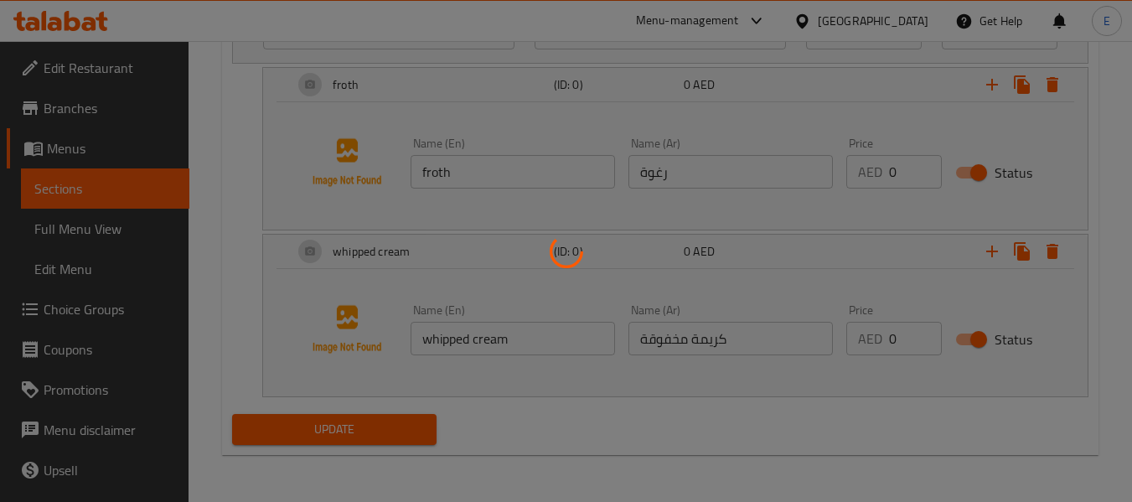
click at [373, 433] on div at bounding box center [566, 251] width 1132 height 502
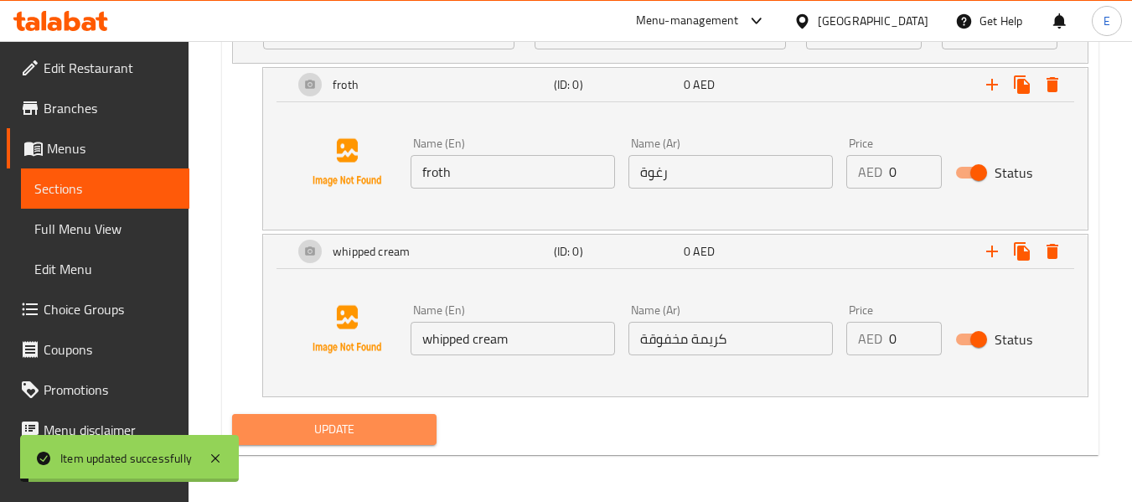
click at [373, 433] on span "Update" at bounding box center [333, 429] width 177 height 21
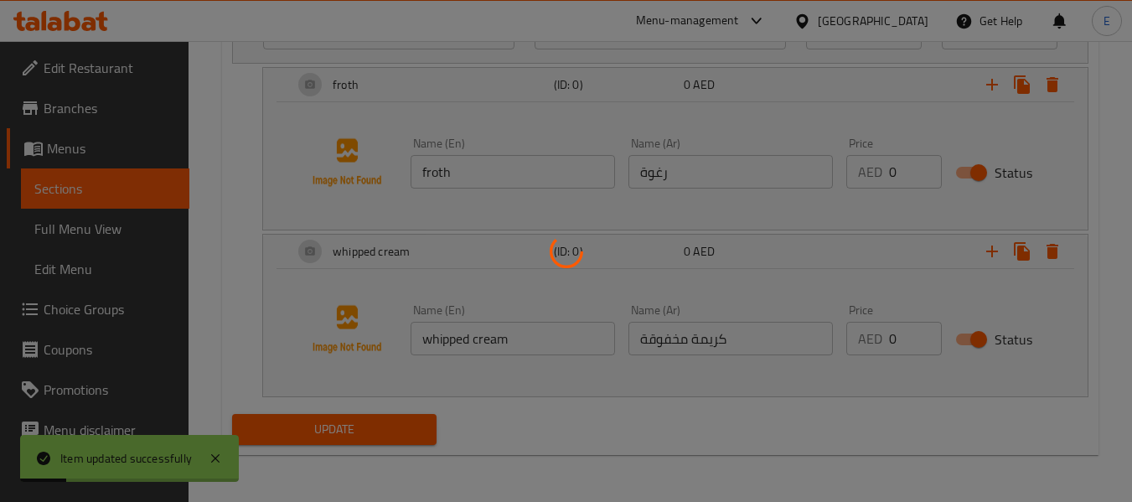
click at [83, 233] on div at bounding box center [566, 251] width 1132 height 502
click at [92, 230] on div at bounding box center [566, 251] width 1132 height 502
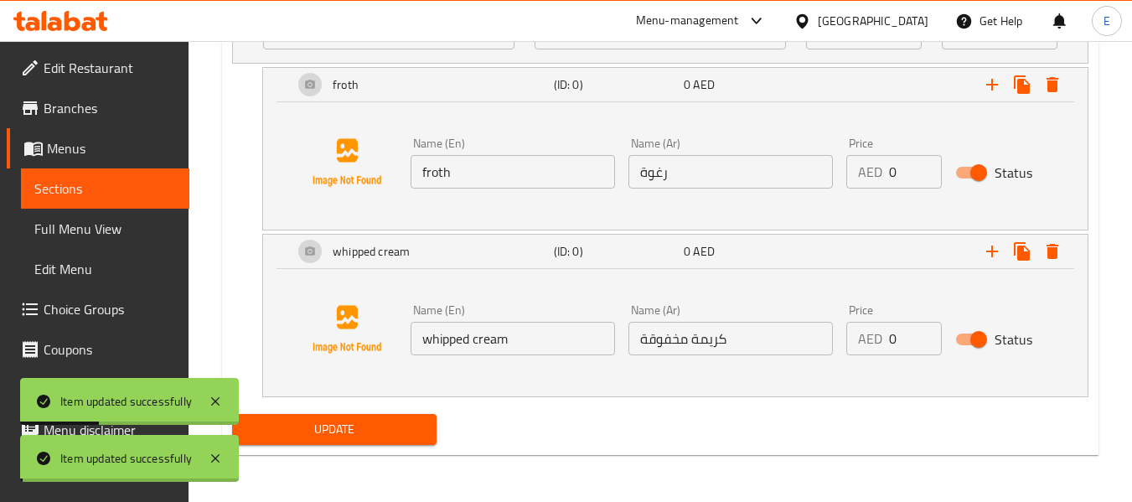
drag, startPoint x: 92, startPoint y: 230, endPoint x: 90, endPoint y: 265, distance: 35.3
click at [92, 230] on span "Full Menu View" at bounding box center [105, 229] width 142 height 20
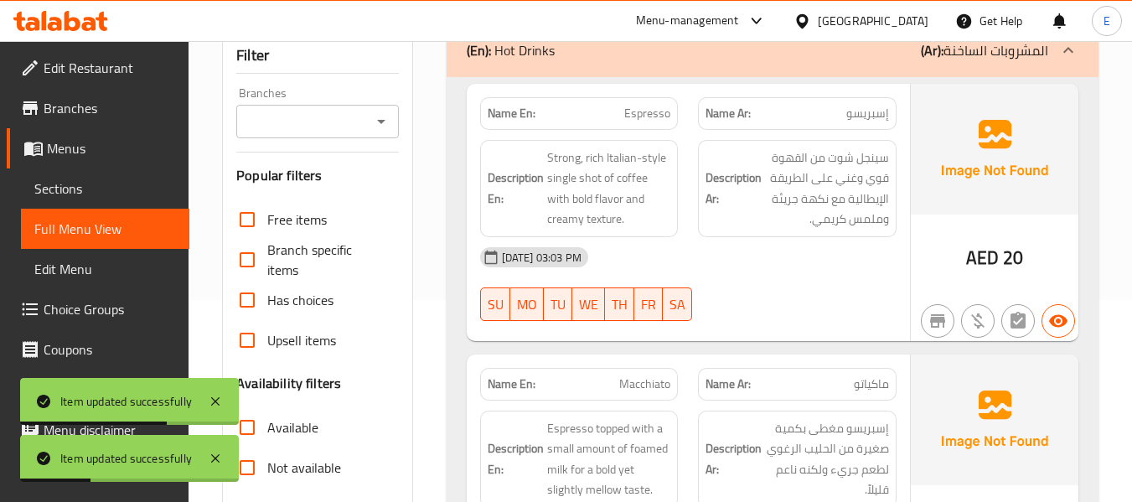
scroll to position [335, 0]
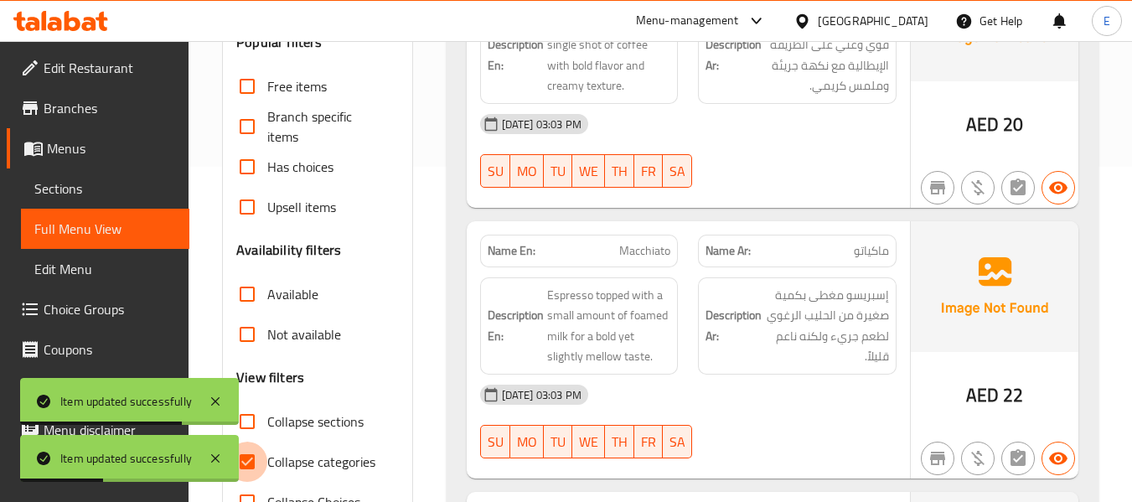
click at [250, 462] on input "Collapse categories" at bounding box center [247, 461] width 40 height 40
checkbox input "false"
click at [251, 421] on input "Collapse sections" at bounding box center [247, 421] width 40 height 40
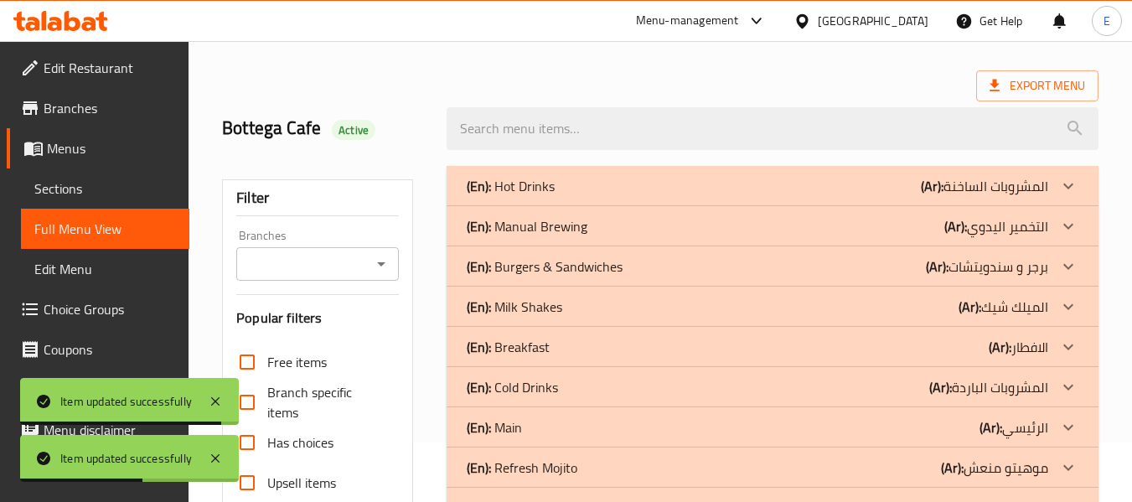
scroll to position [0, 0]
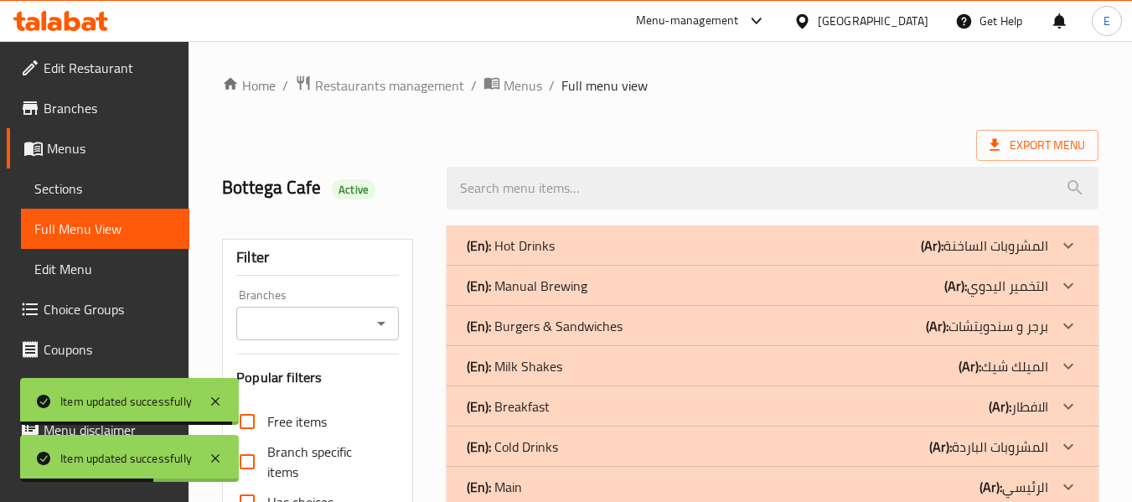
click at [863, 243] on div "(En): Hot Drinks (Ar): المشروبات الساخنة" at bounding box center [757, 245] width 581 height 20
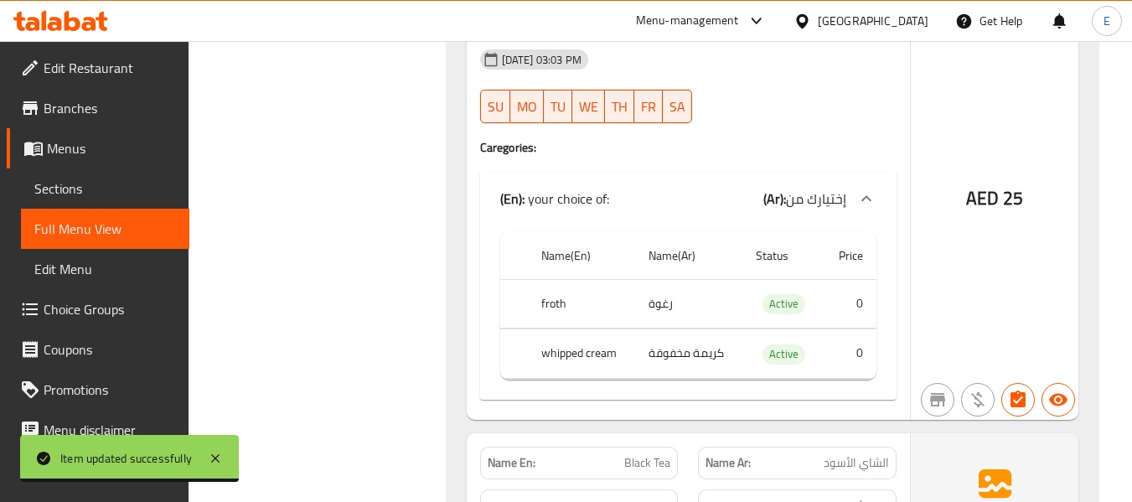
scroll to position [4523, 0]
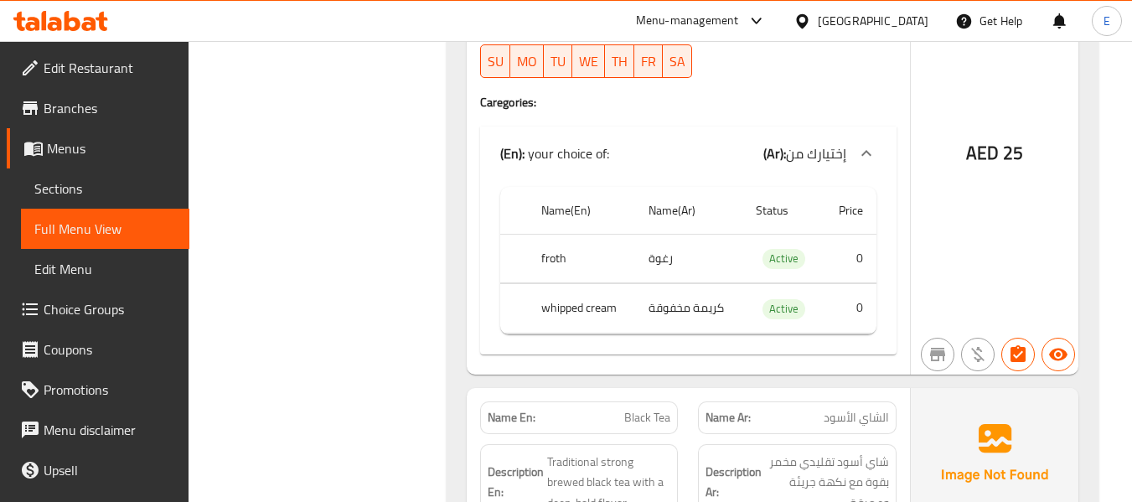
click at [683, 234] on td "رغوة" at bounding box center [688, 258] width 107 height 49
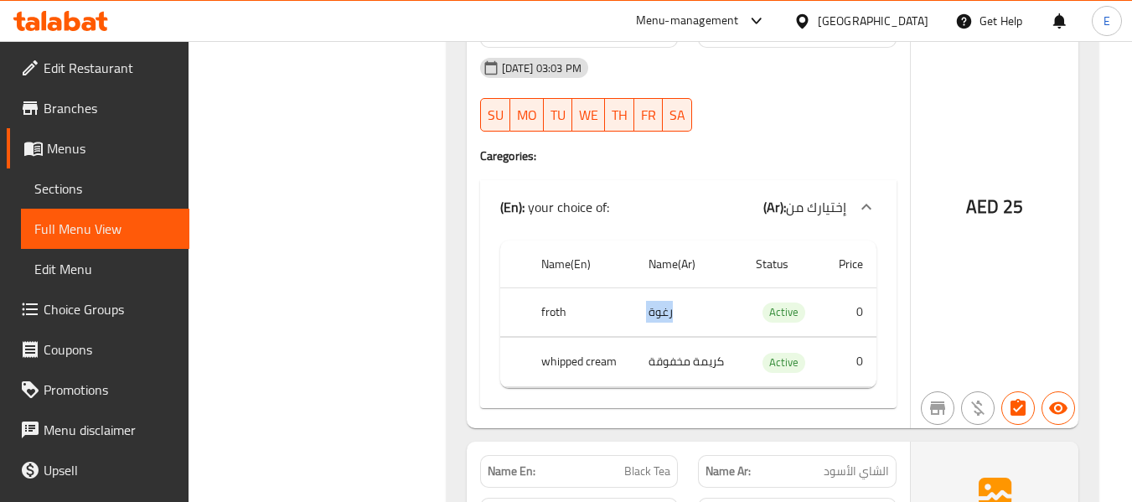
scroll to position [4439, 0]
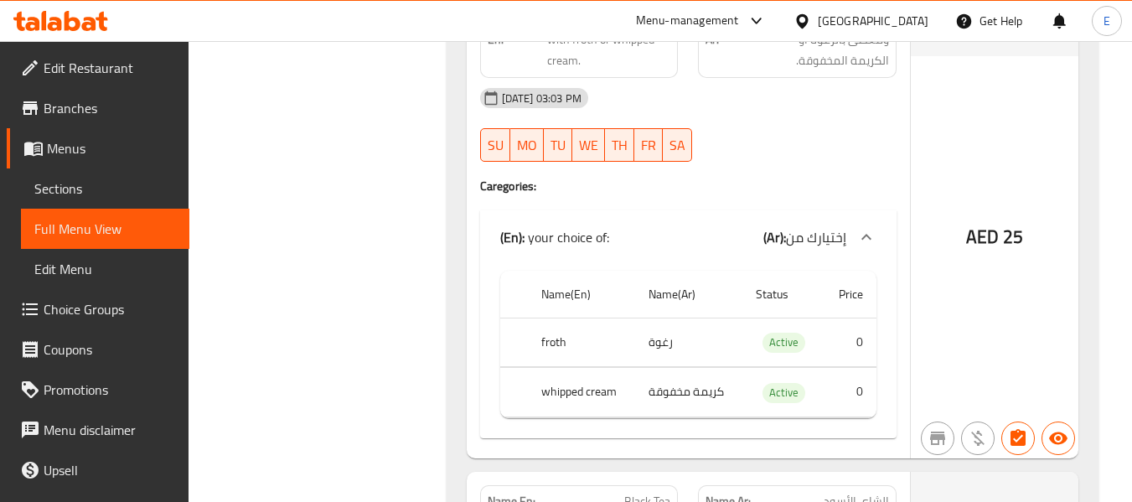
click at [699, 379] on td "كريمة مخفوقة" at bounding box center [688, 392] width 107 height 49
click at [596, 371] on th "whipped cream" at bounding box center [581, 392] width 107 height 49
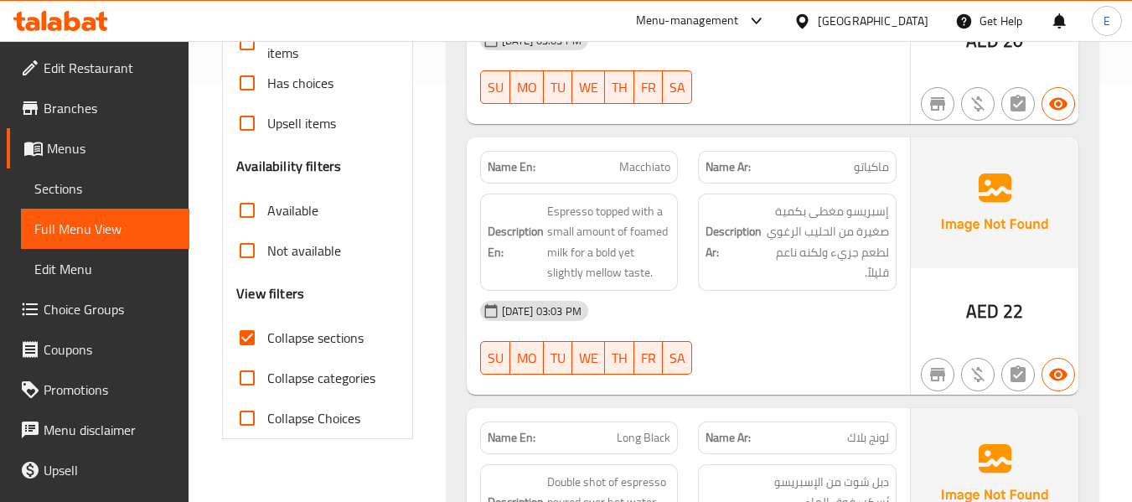
scroll to position [503, 0]
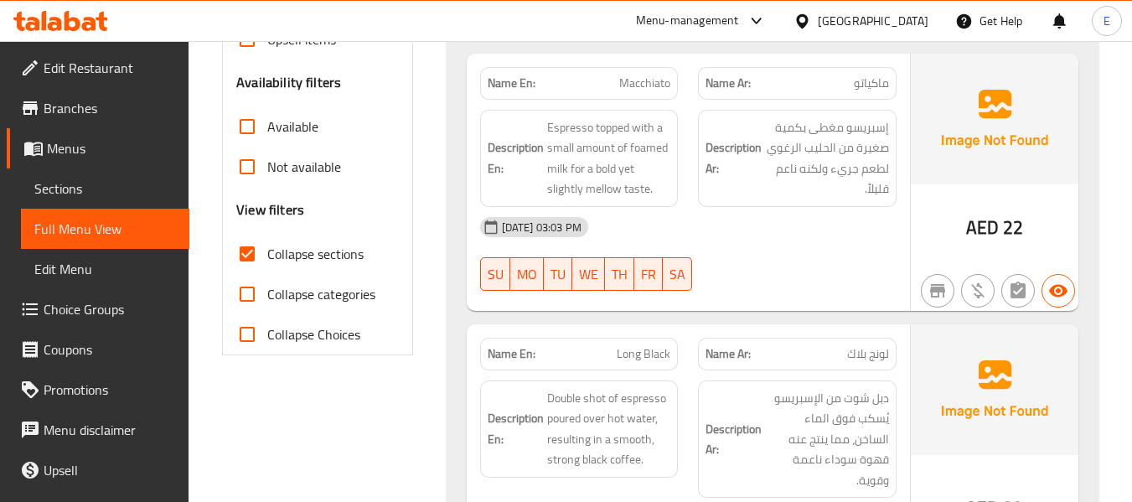
click at [243, 251] on input "Collapse sections" at bounding box center [247, 254] width 40 height 40
checkbox input "false"
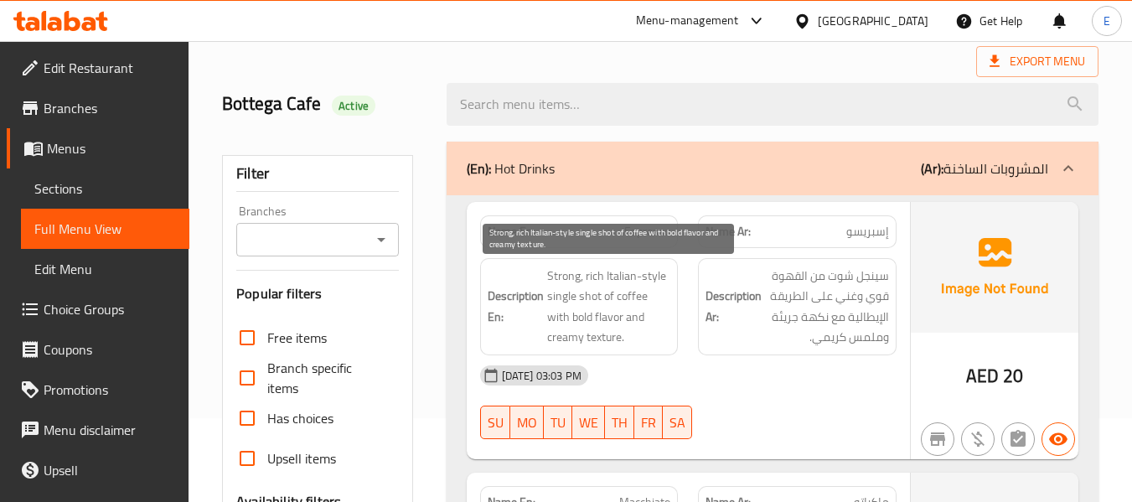
scroll to position [0, 0]
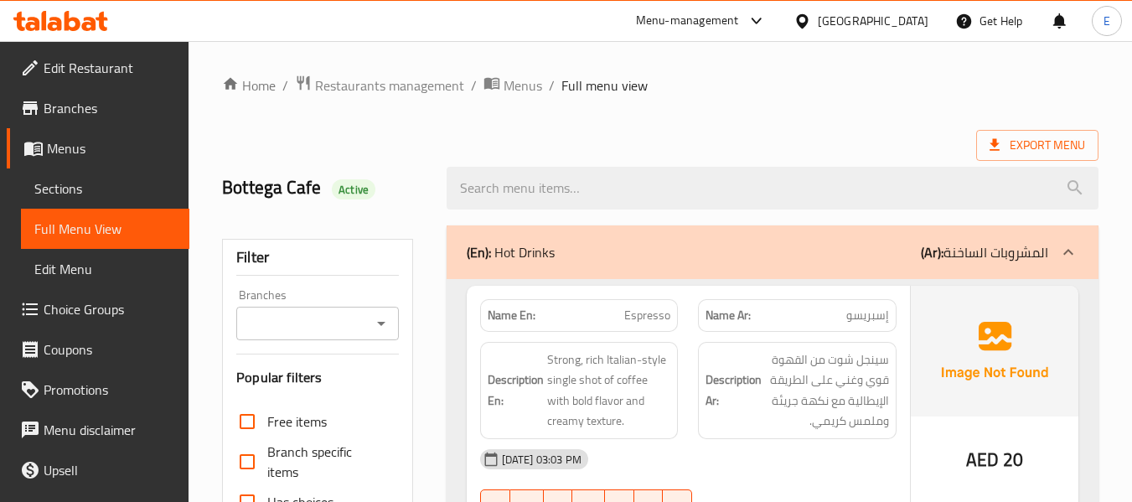
click at [67, 307] on span "Choice Groups" at bounding box center [110, 309] width 132 height 20
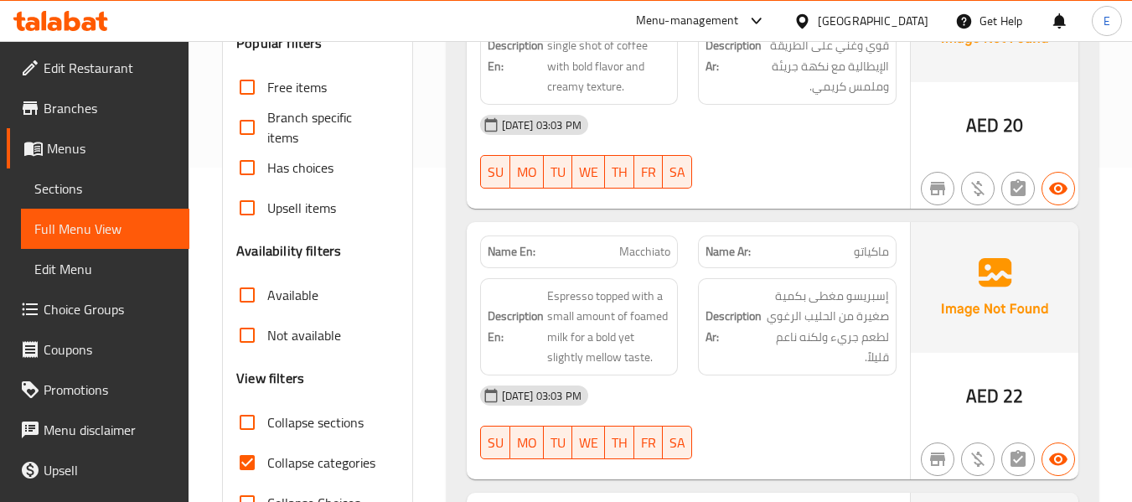
scroll to position [335, 0]
click at [254, 456] on input "Collapse categories" at bounding box center [247, 461] width 40 height 40
checkbox input "false"
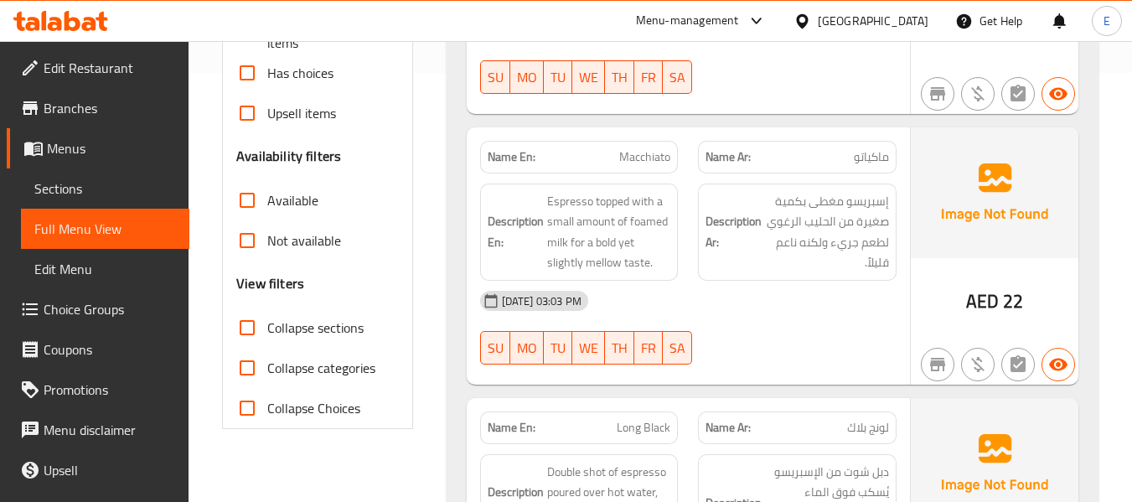
scroll to position [586, 0]
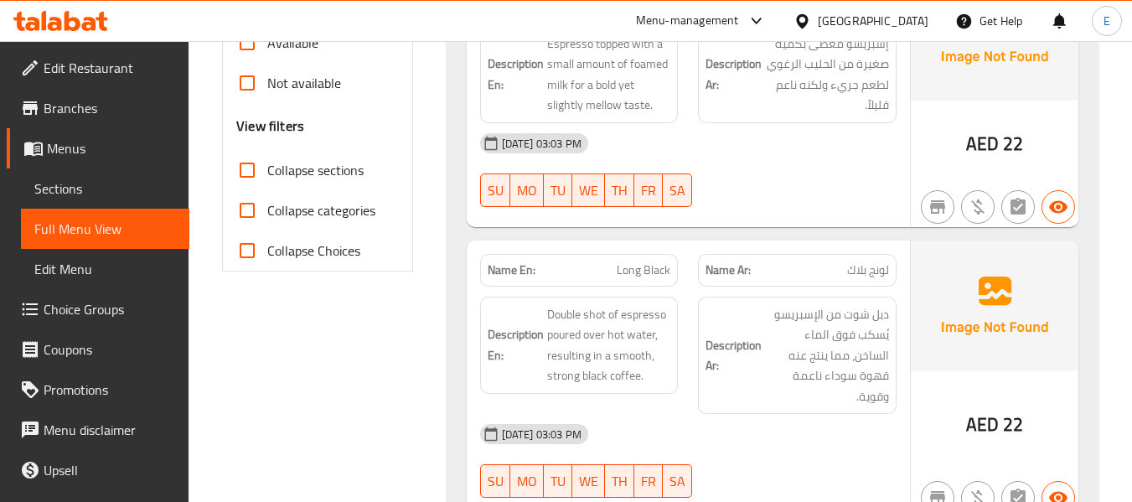
click at [240, 172] on input "Collapse sections" at bounding box center [247, 170] width 40 height 40
checkbox input "true"
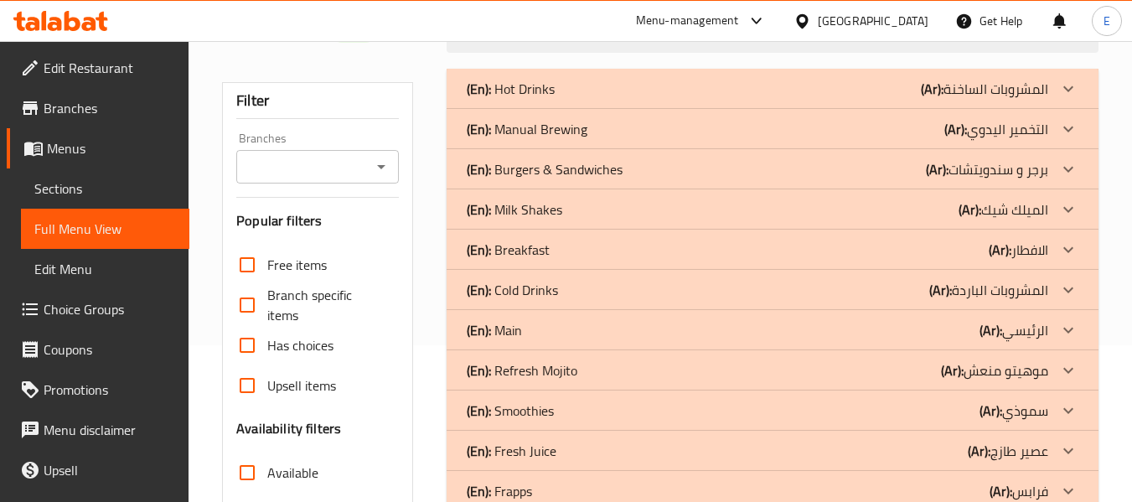
scroll to position [54, 0]
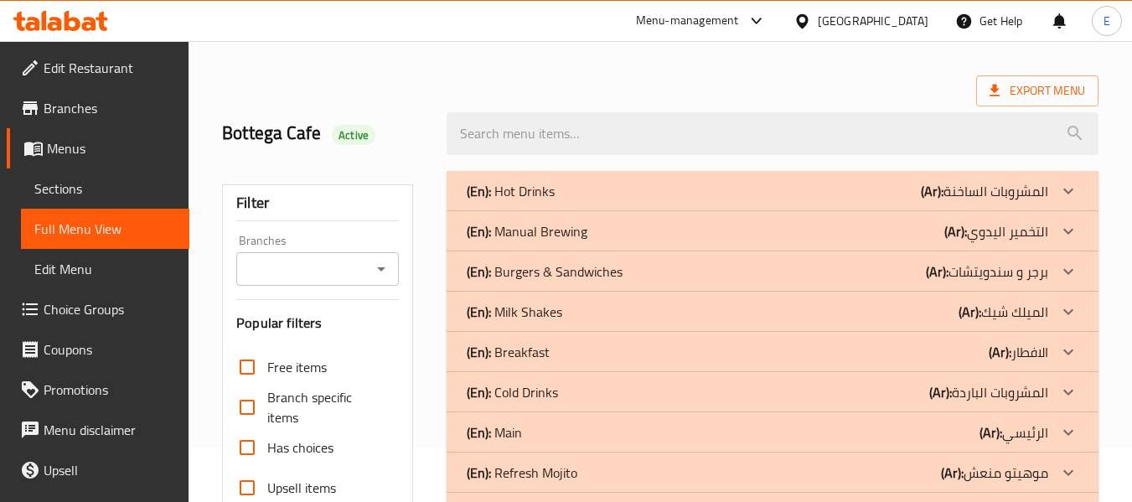
click at [843, 193] on div "(En): Hot Drinks (Ar): المشروبات الساخنة" at bounding box center [757, 191] width 581 height 20
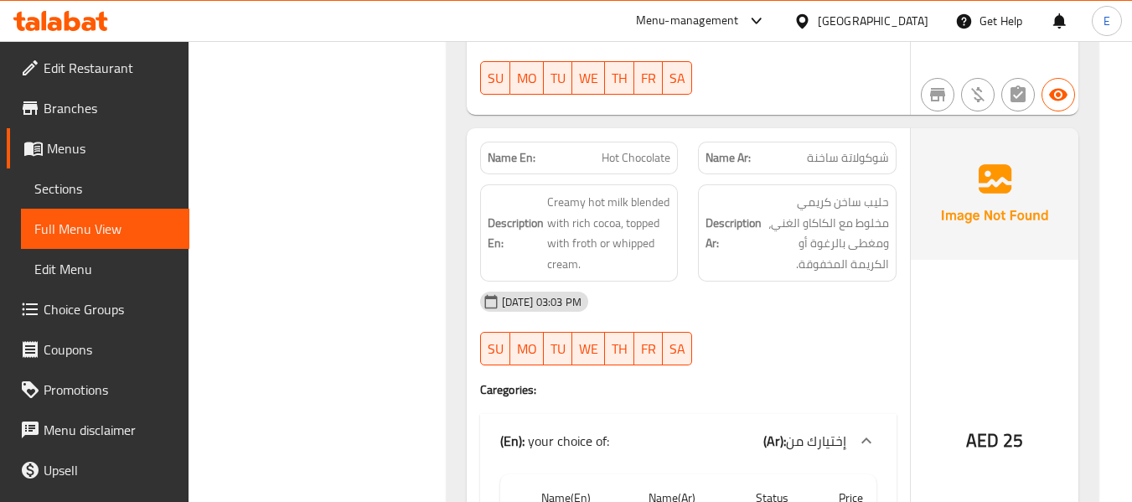
scroll to position [4116, 0]
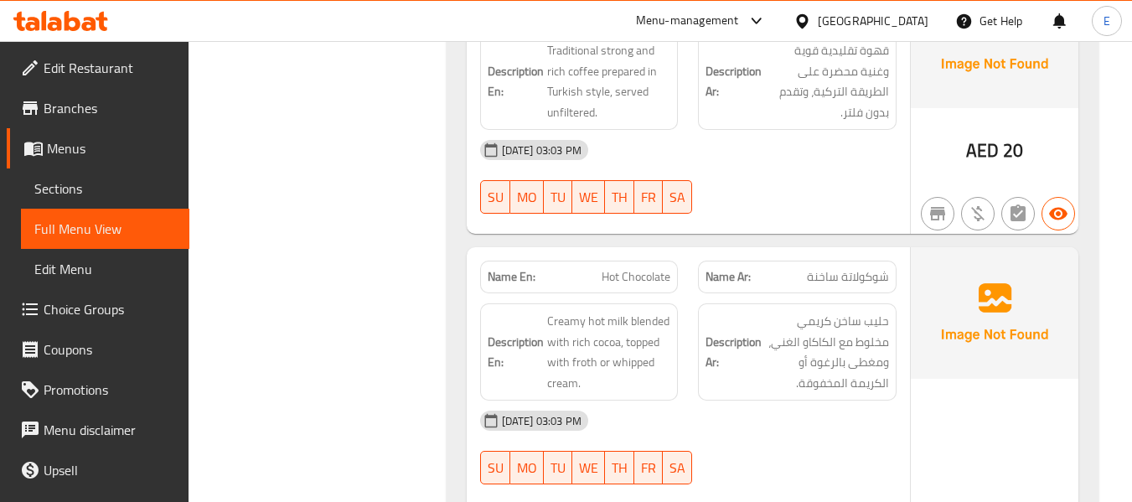
click at [98, 64] on span "Edit Restaurant" at bounding box center [110, 68] width 132 height 20
